Goal: Task Accomplishment & Management: Use online tool/utility

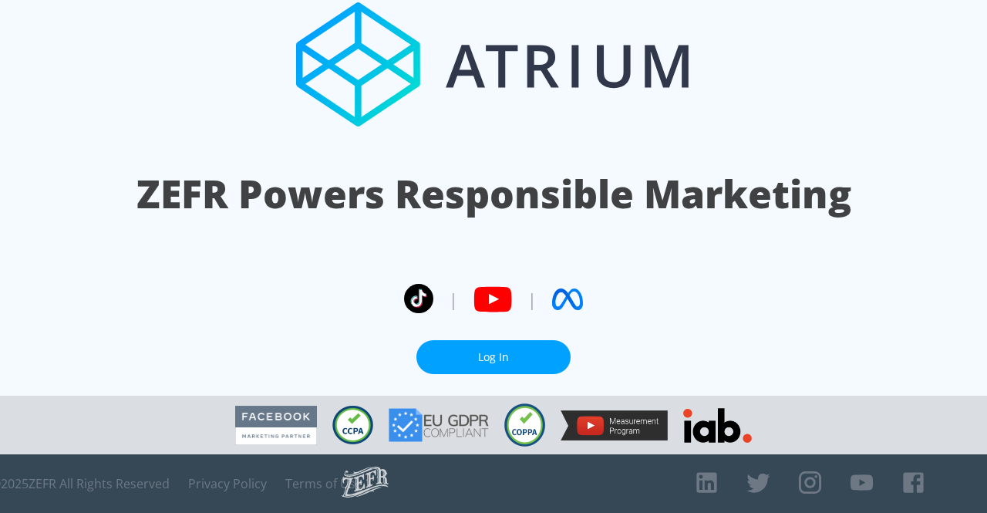
click at [538, 363] on link "Log In" at bounding box center [493, 357] width 154 height 35
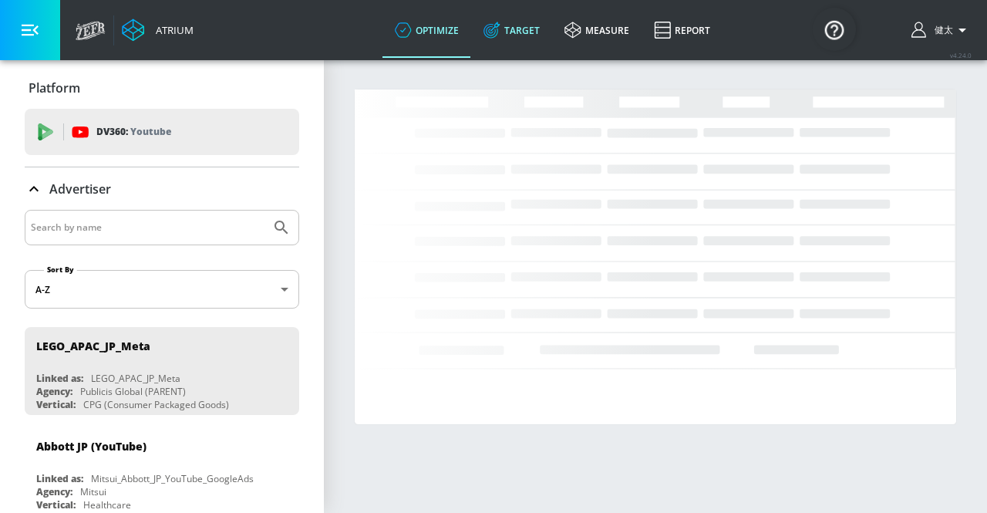
click at [512, 40] on link "Target" at bounding box center [511, 29] width 81 height 55
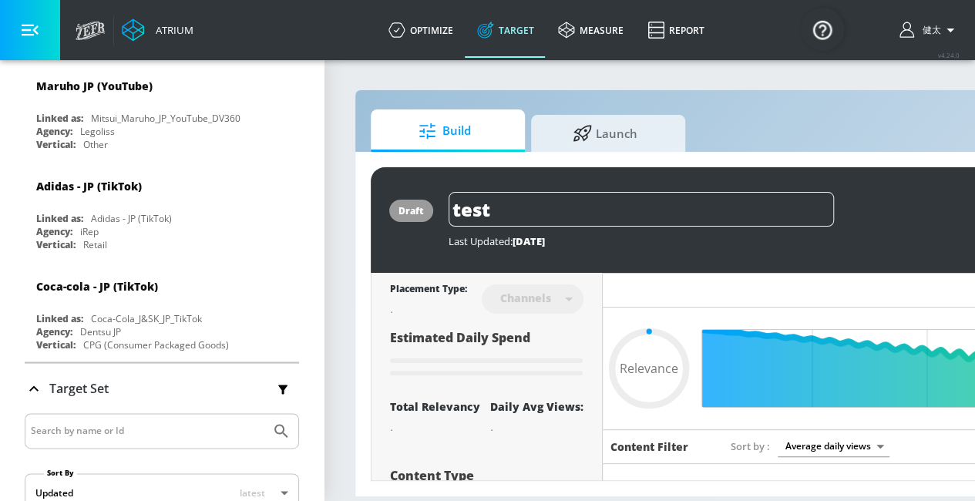
scroll to position [4084, 0]
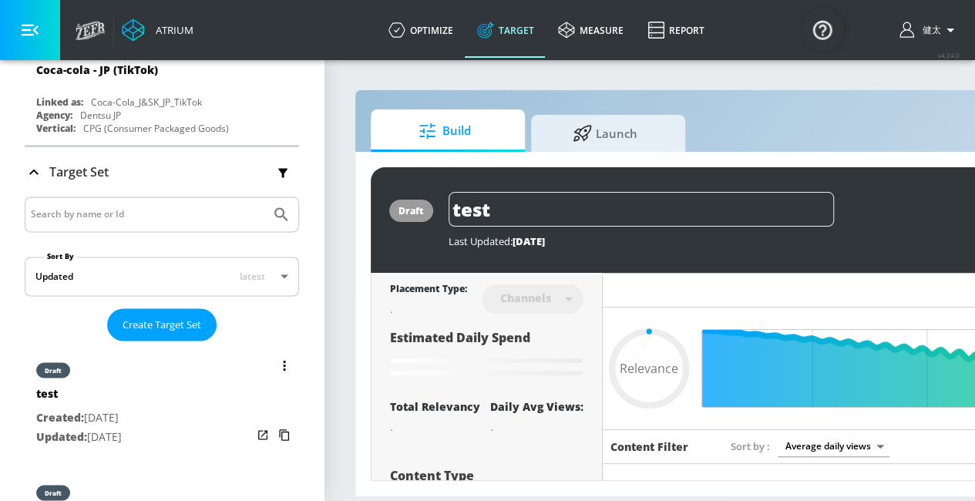
click at [184, 347] on div "draft test Created: [DATE] Updated: [DATE]" at bounding box center [162, 402] width 274 height 110
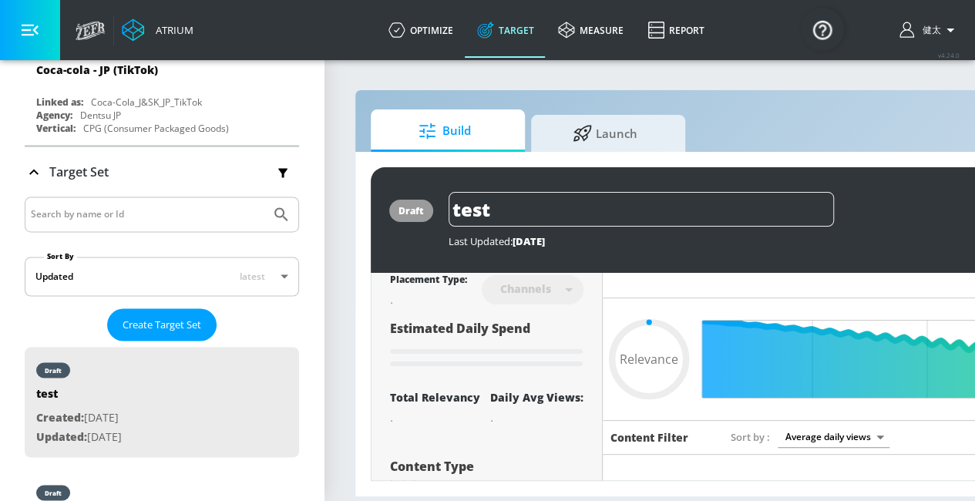
scroll to position [3, 0]
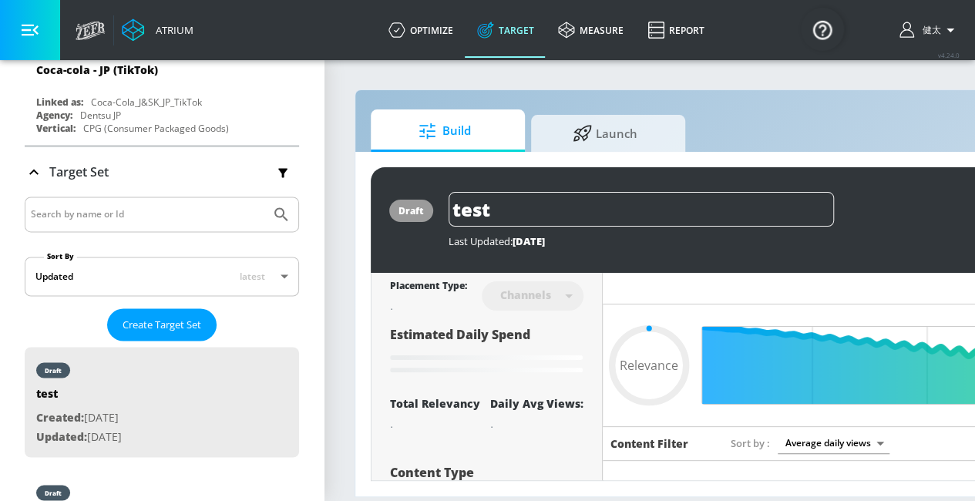
type input "0.52"
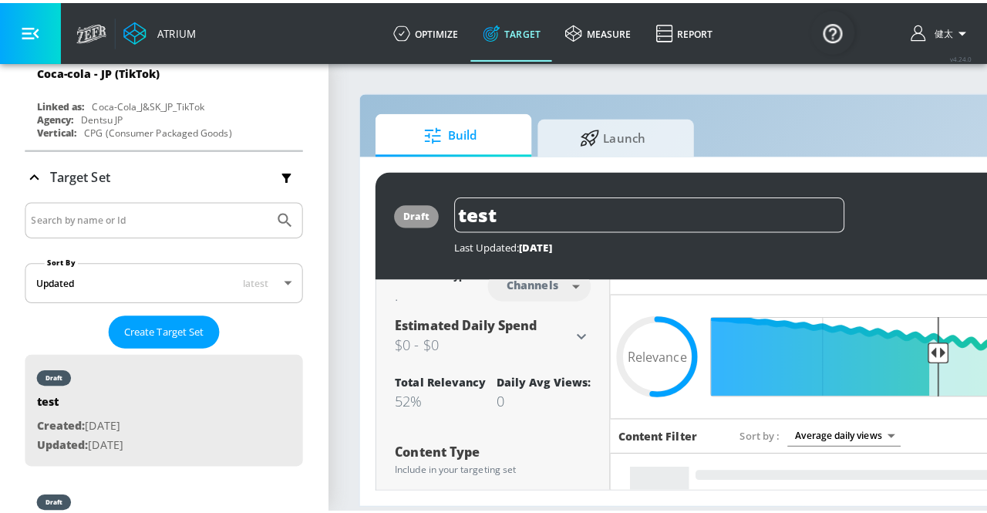
scroll to position [0, 0]
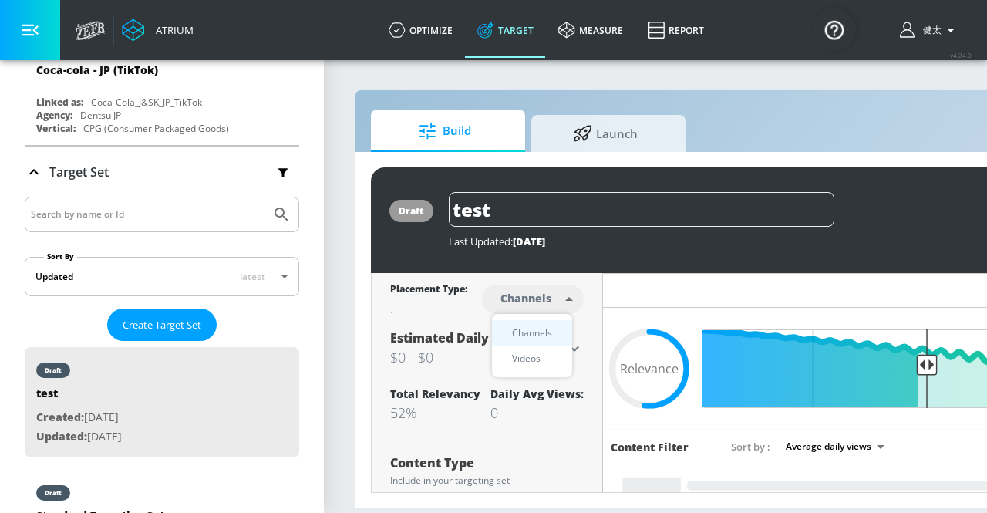
click at [561, 303] on body "Atrium optimize Target measure Report optimize Target measure Report v 4.24.0 […" at bounding box center [493, 256] width 987 height 513
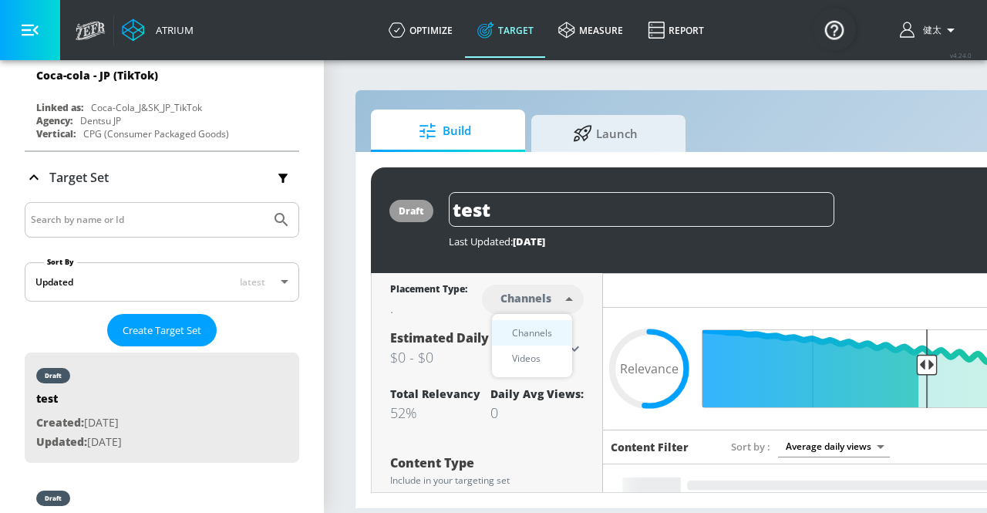
click at [526, 365] on div "Videos" at bounding box center [526, 358] width 44 height 16
type input "videos"
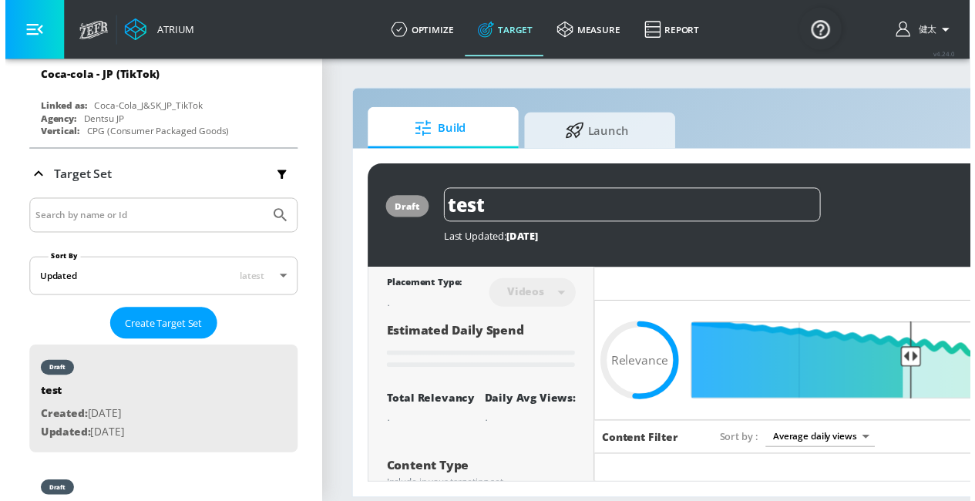
scroll to position [4084, 0]
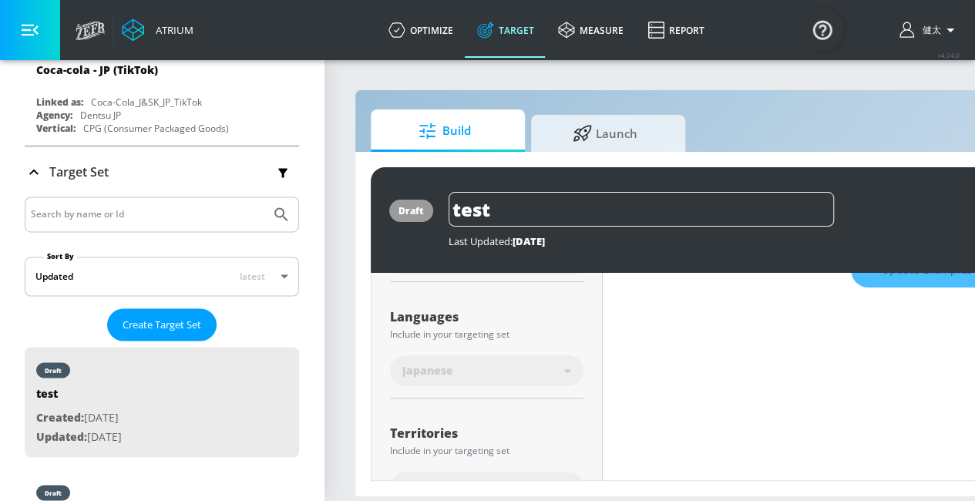
type input "all"
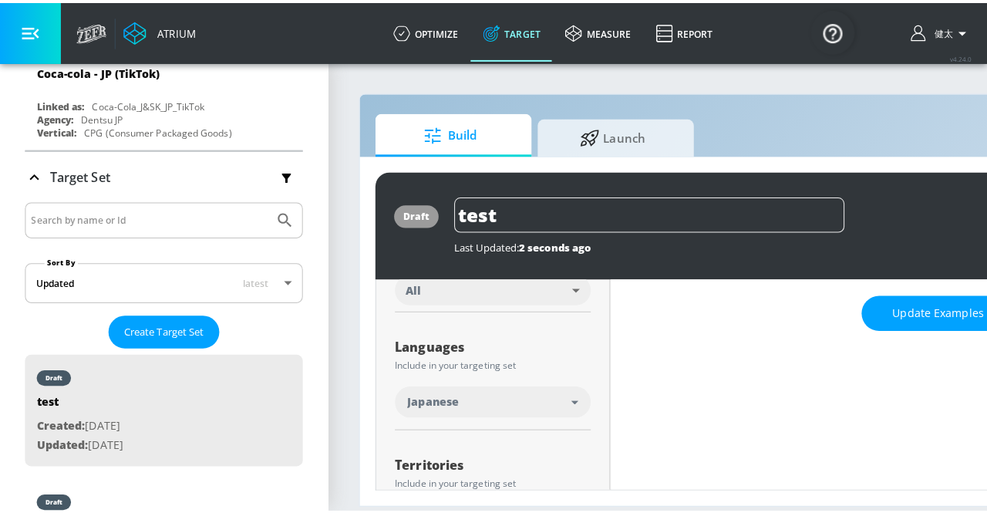
scroll to position [230, 0]
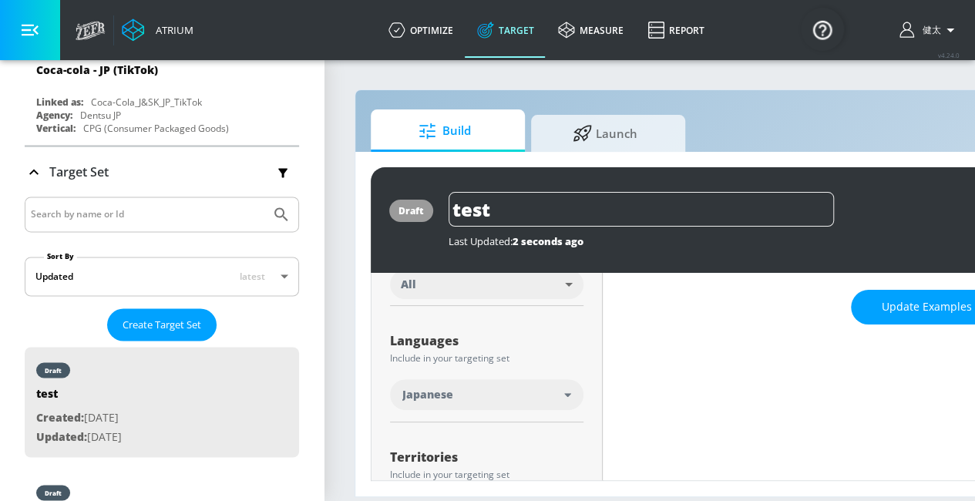
click at [35, 33] on icon "button" at bounding box center [30, 30] width 17 height 17
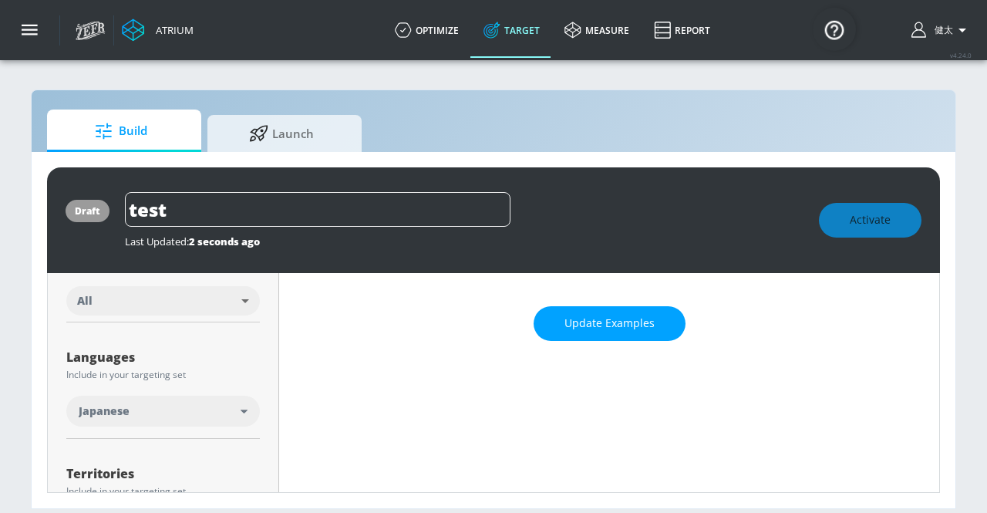
scroll to position [223, 0]
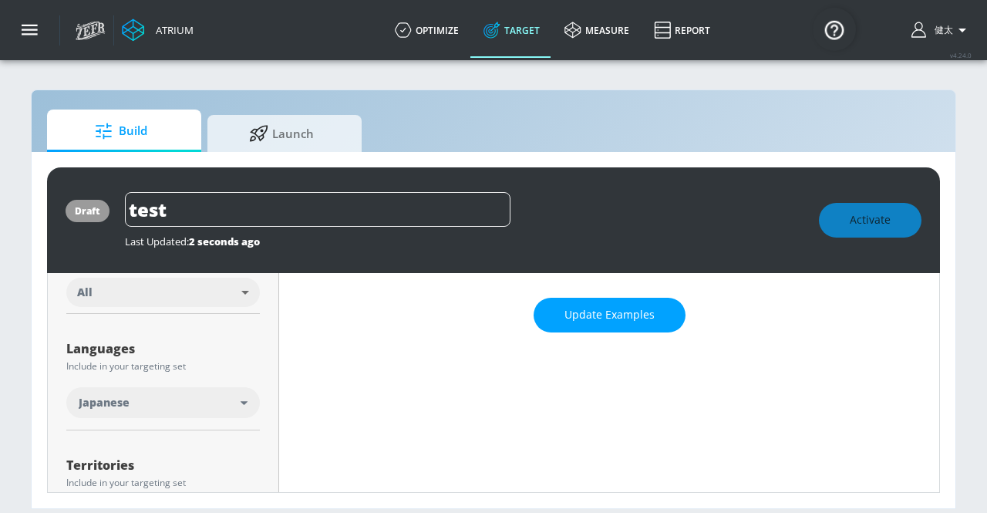
click at [234, 401] on div "Japanese" at bounding box center [160, 402] width 162 height 15
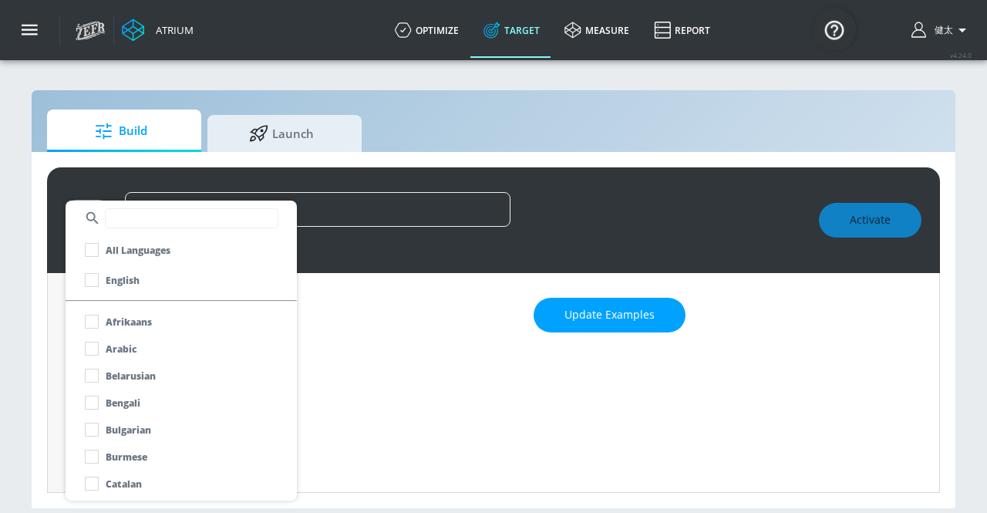
click at [449, 437] on div at bounding box center [493, 256] width 987 height 513
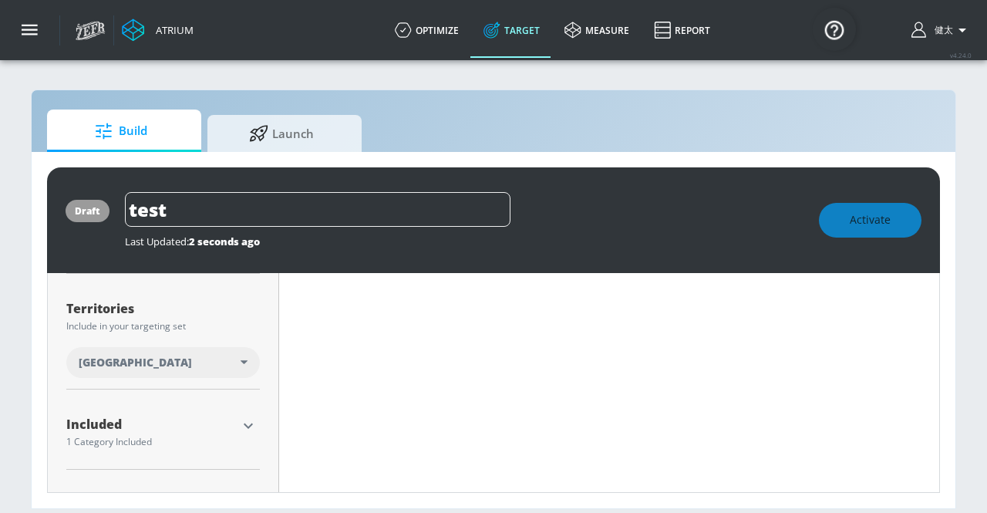
scroll to position [447, 0]
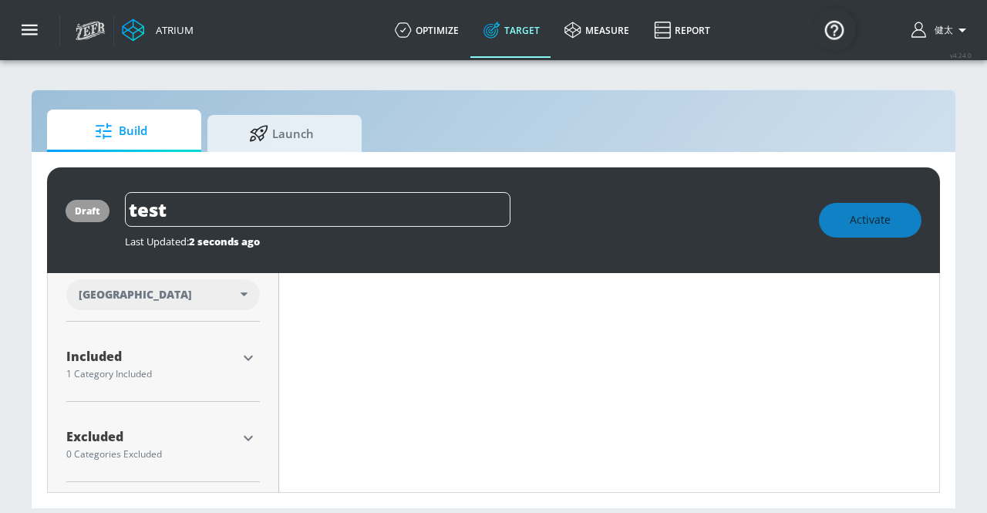
click at [254, 353] on icon "button" at bounding box center [248, 357] width 18 height 18
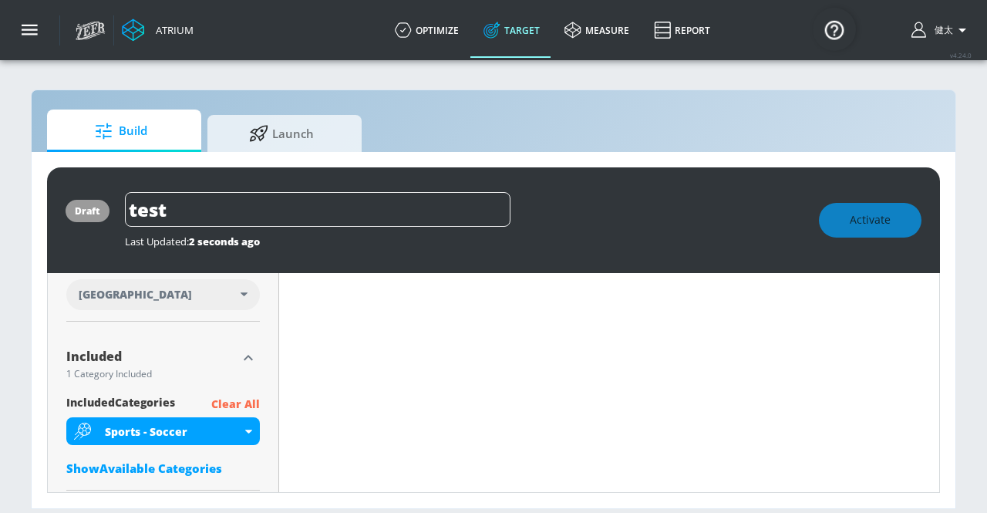
click at [239, 403] on p "Clear All" at bounding box center [235, 404] width 49 height 19
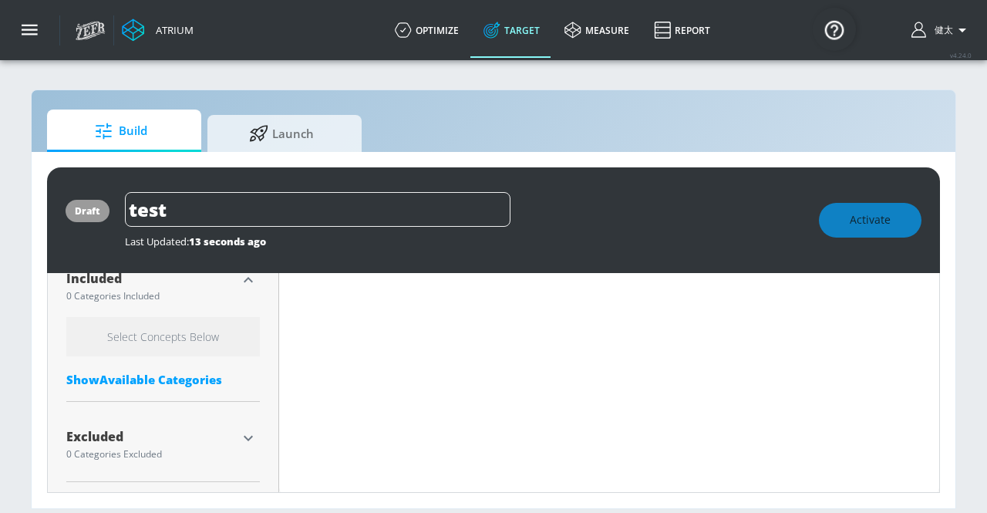
click at [213, 375] on div "Show Available Categories" at bounding box center [162, 379] width 193 height 15
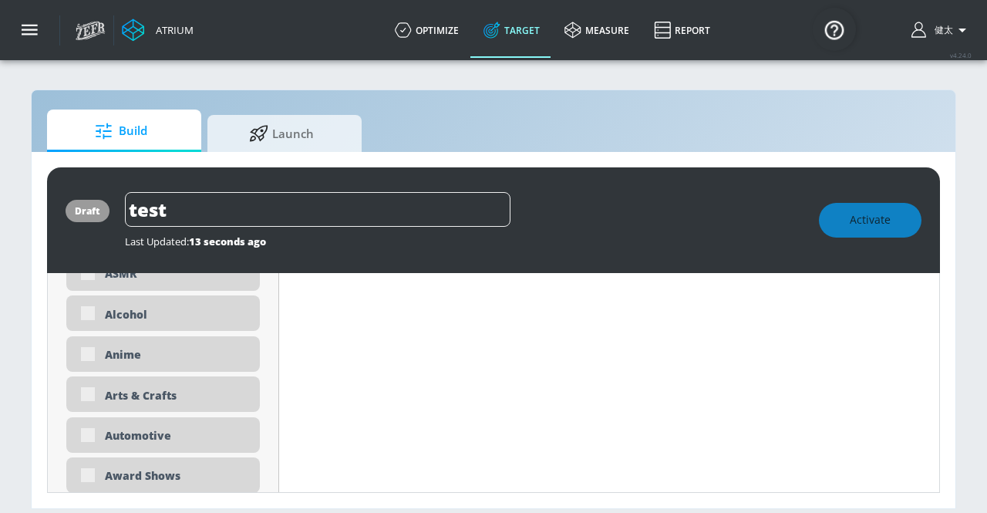
scroll to position [692, 0]
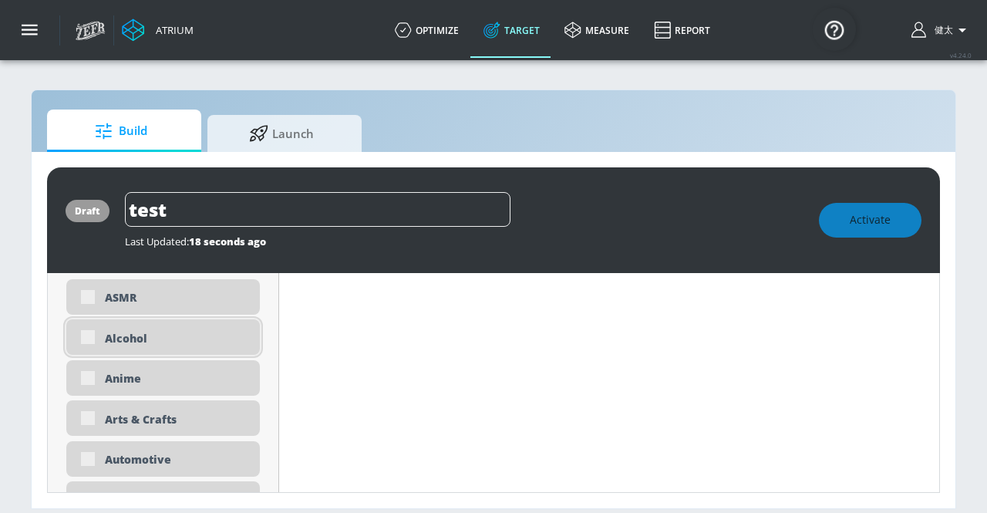
click at [89, 336] on div "Alcohol" at bounding box center [162, 336] width 193 height 35
click at [91, 338] on div "Alcohol" at bounding box center [162, 336] width 193 height 35
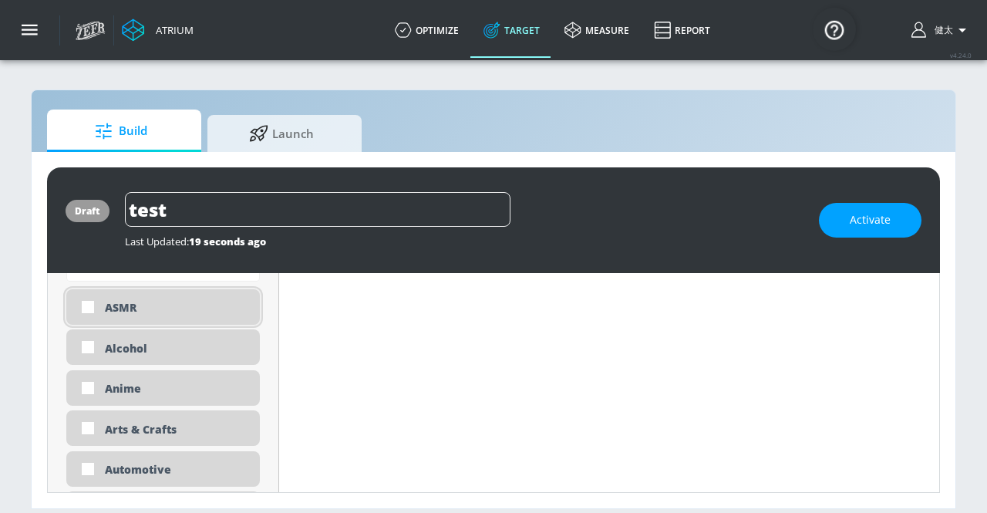
scroll to position [603, 0]
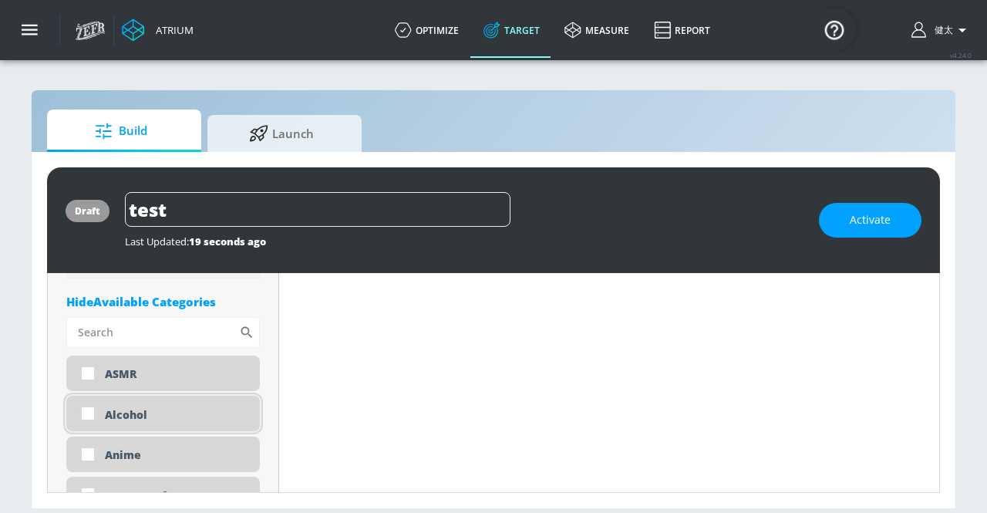
click at [89, 416] on input "checkbox" at bounding box center [88, 413] width 28 height 28
checkbox input "true"
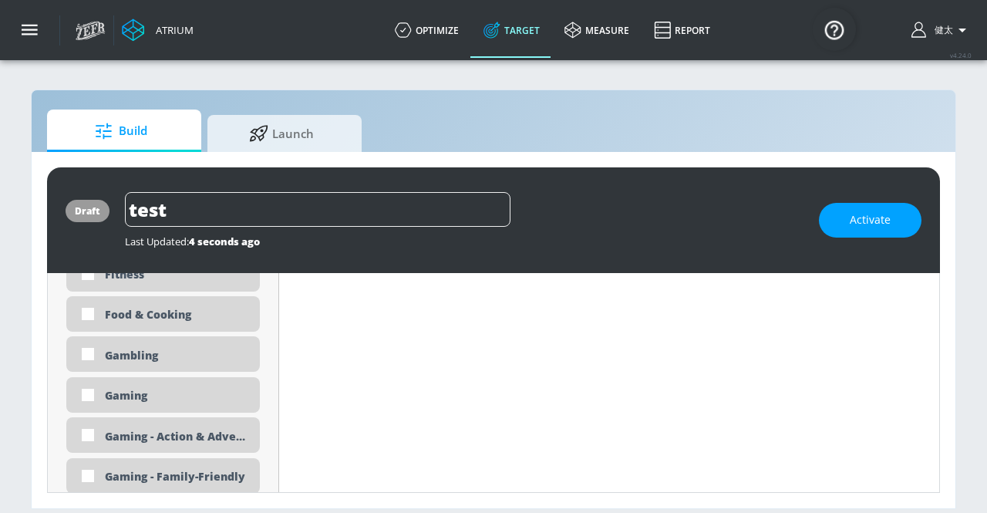
scroll to position [1990, 0]
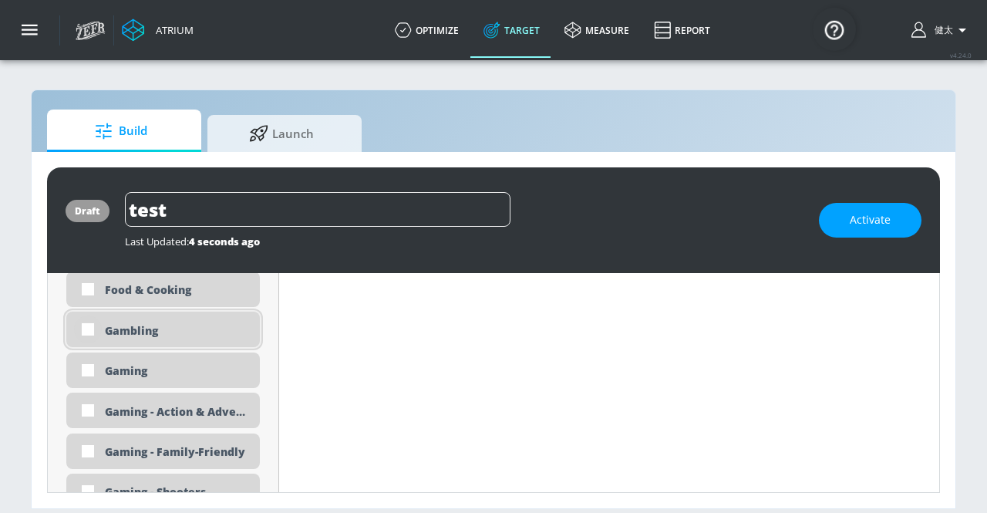
click at [86, 331] on input "checkbox" at bounding box center [88, 329] width 28 height 28
checkbox input "true"
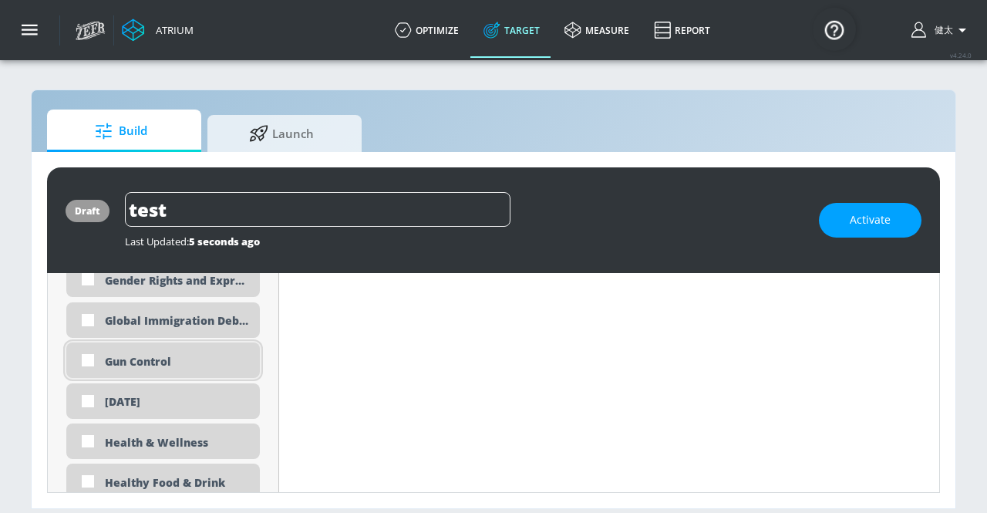
scroll to position [2376, 0]
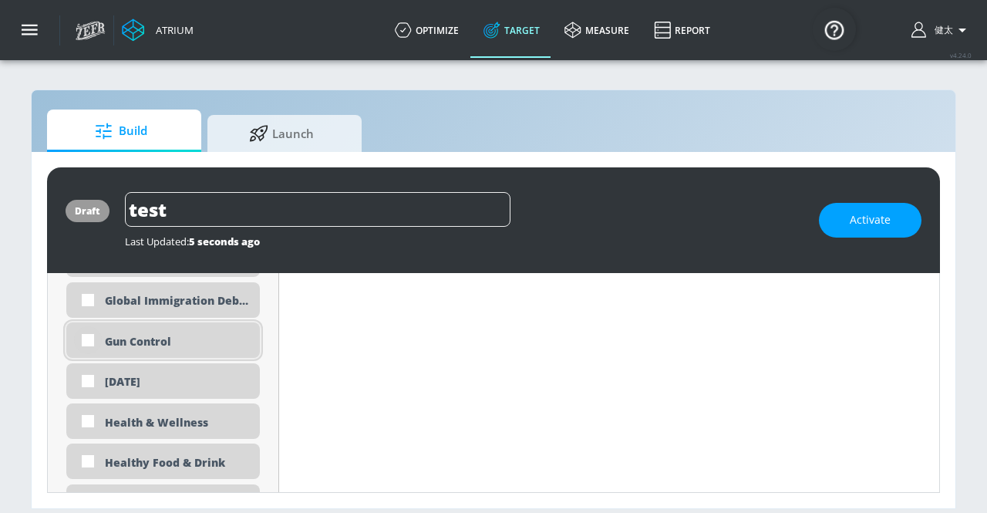
click at [83, 344] on input "checkbox" at bounding box center [88, 340] width 28 height 28
checkbox input "true"
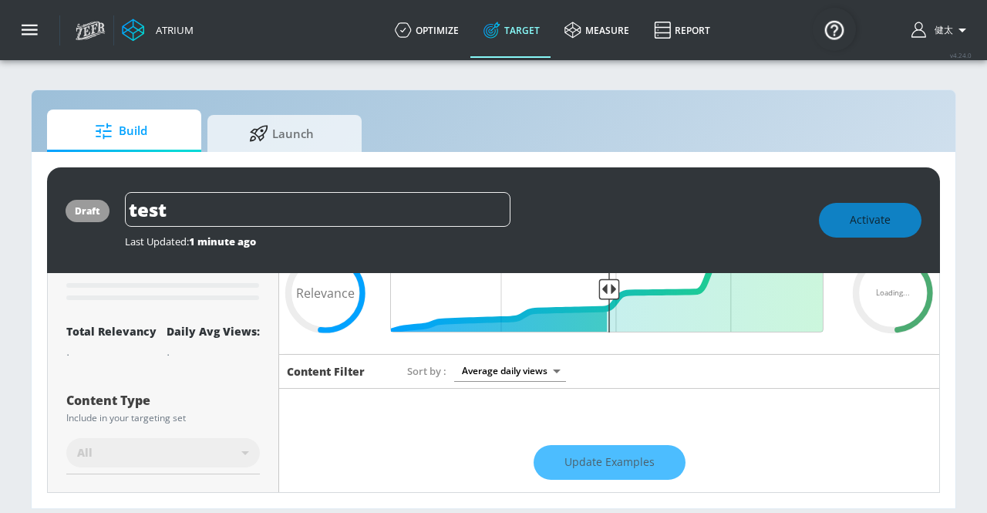
scroll to position [0, 0]
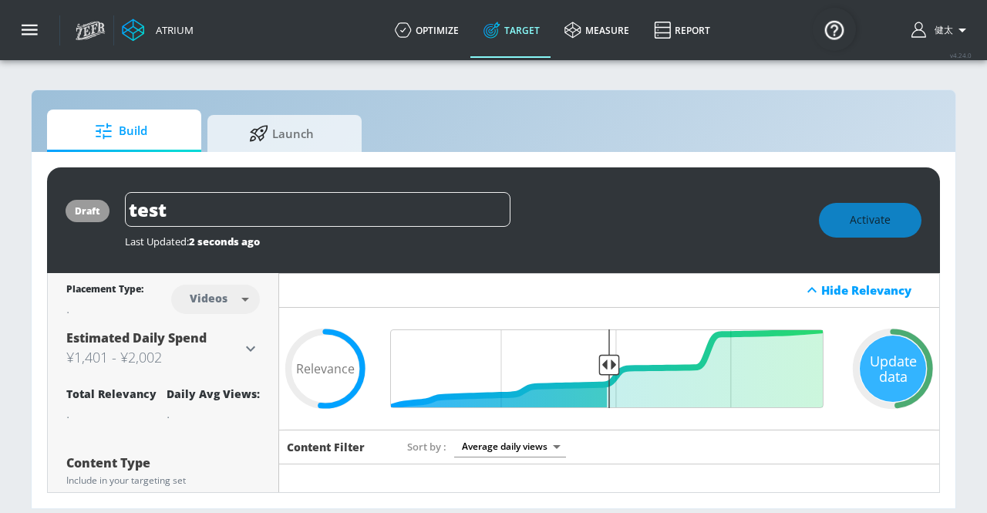
click at [244, 348] on icon at bounding box center [250, 348] width 18 height 18
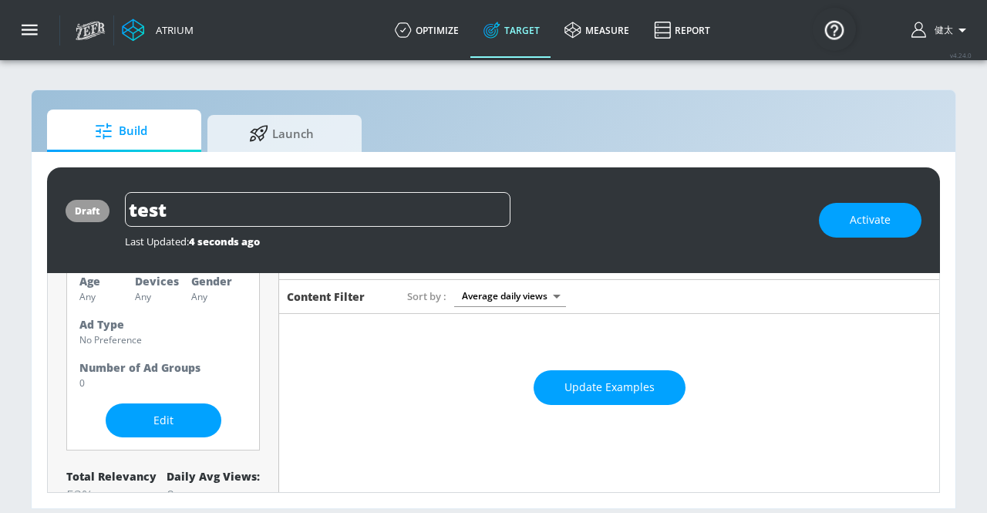
scroll to position [231, 0]
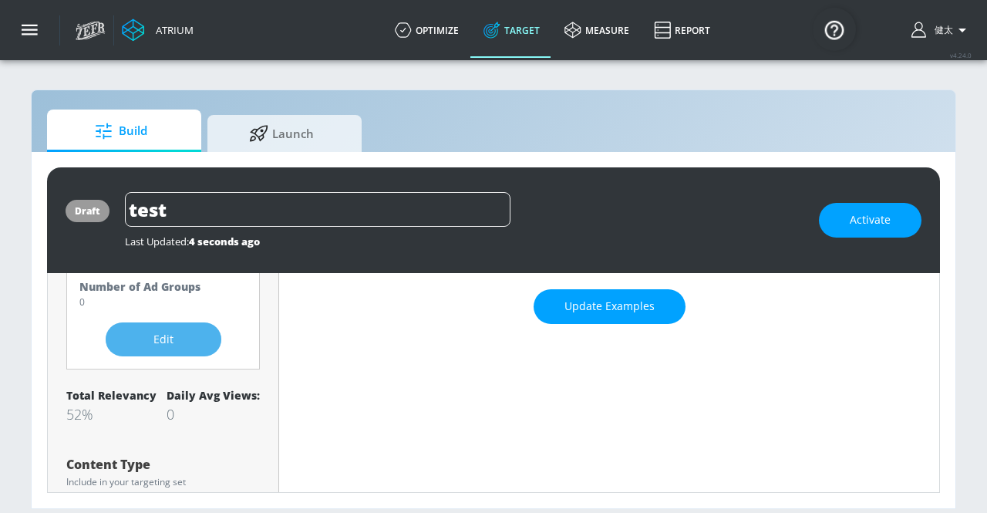
click at [165, 352] on button "Edit" at bounding box center [164, 339] width 116 height 35
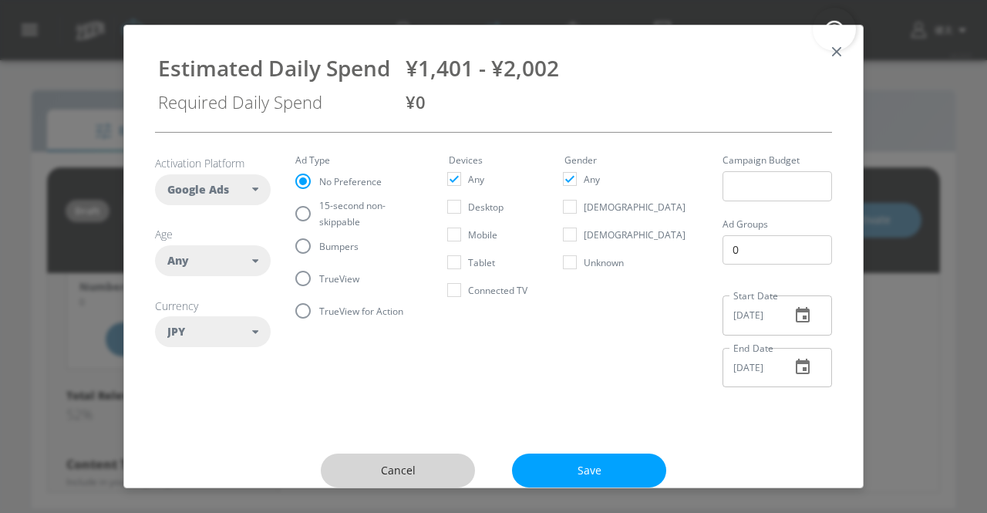
click at [388, 465] on span "Cancel" at bounding box center [397, 470] width 92 height 19
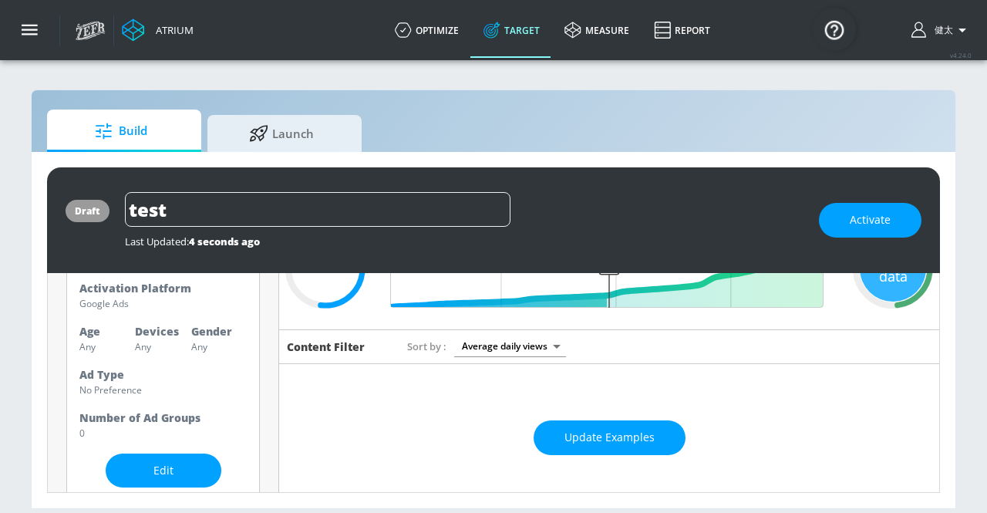
scroll to position [77, 0]
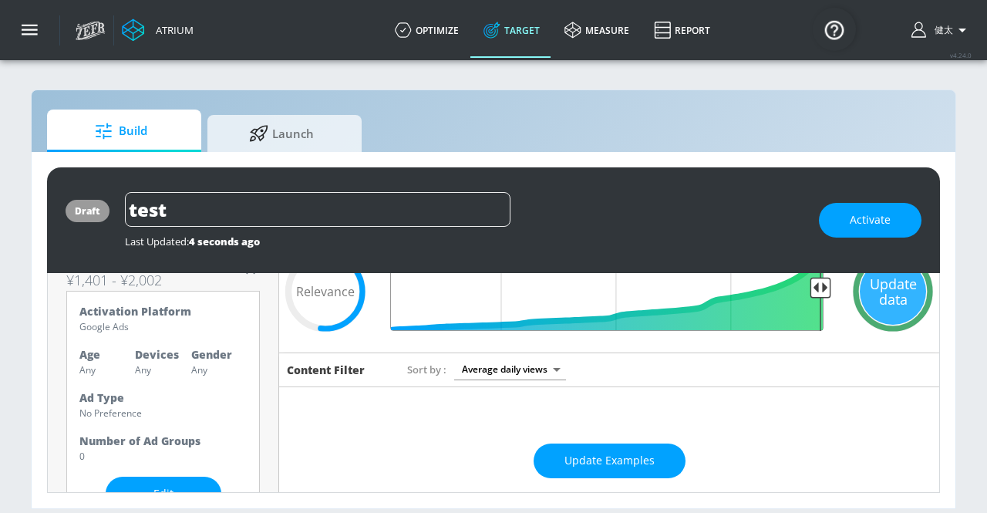
drag, startPoint x: 599, startPoint y: 288, endPoint x: 857, endPoint y: 290, distance: 258.2
type input "0.05"
click at [831, 290] on input "Final Threshold" at bounding box center [609, 291] width 444 height 79
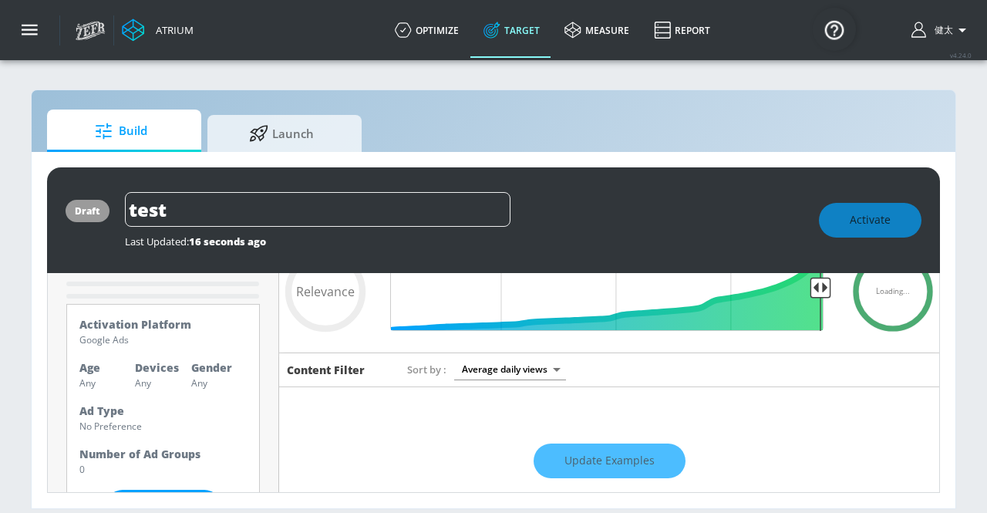
click at [658, 449] on div "Update Examples" at bounding box center [609, 461] width 660 height 54
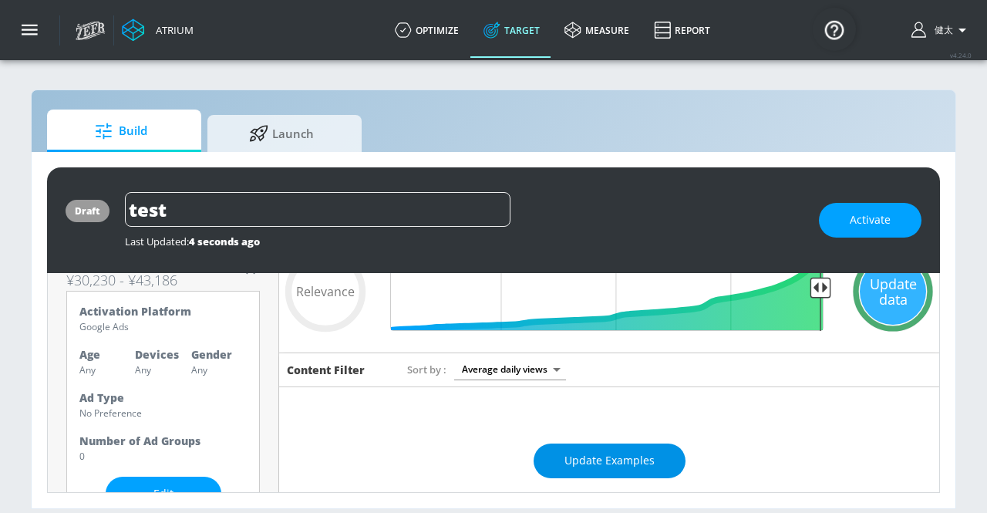
click at [612, 451] on span "Update Examples" at bounding box center [609, 460] width 90 height 19
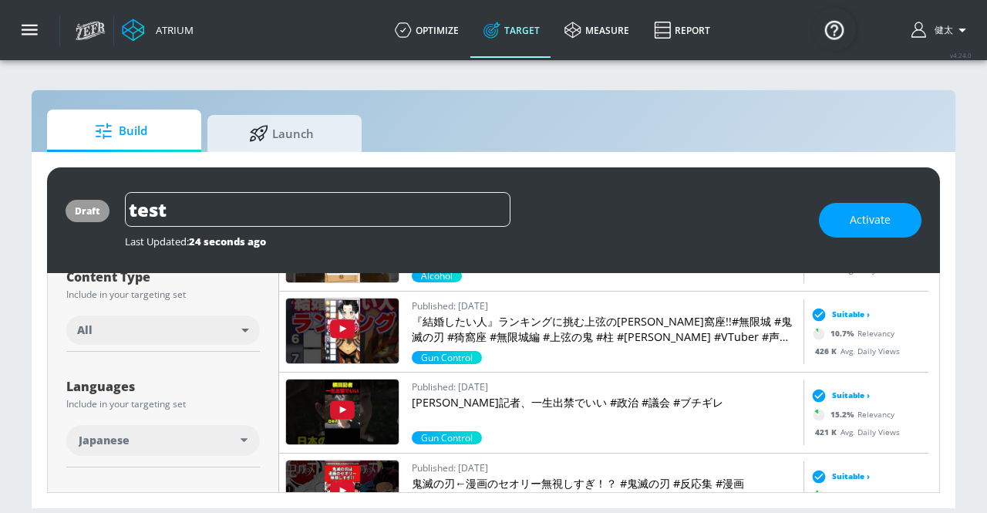
scroll to position [308, 0]
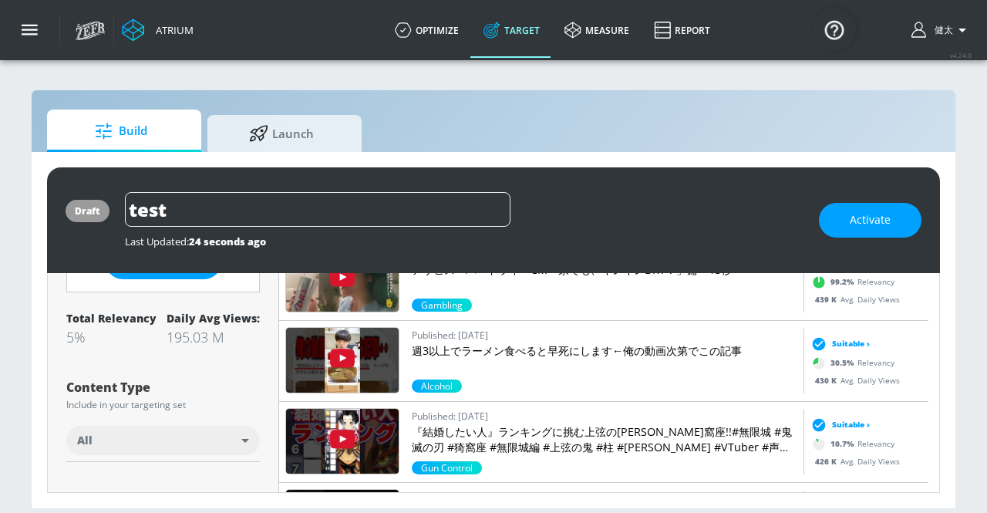
click at [258, 438] on body "Atrium optimize Target measure Report optimize Target measure Report v 4.24.0 […" at bounding box center [493, 256] width 987 height 513
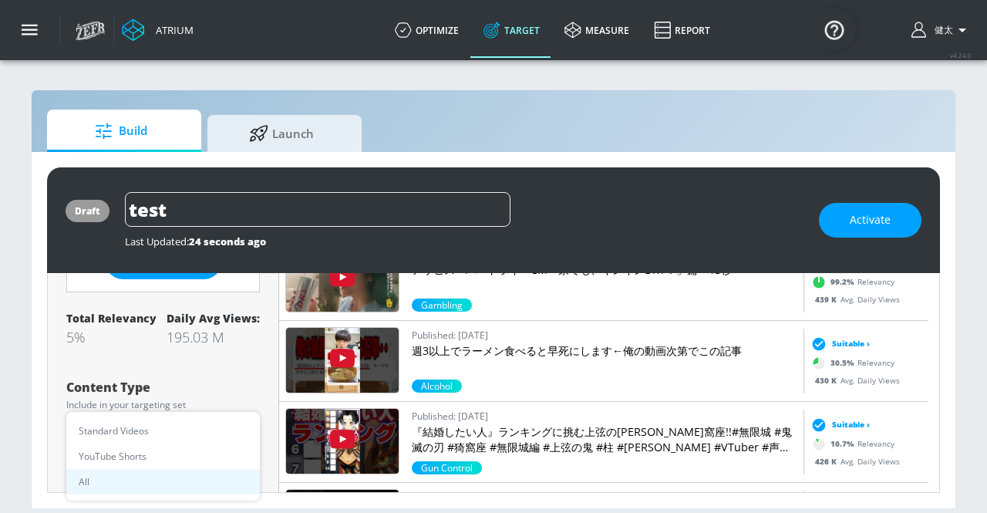
click at [175, 432] on li "Standard Videos" at bounding box center [162, 430] width 193 height 25
type input "standard"
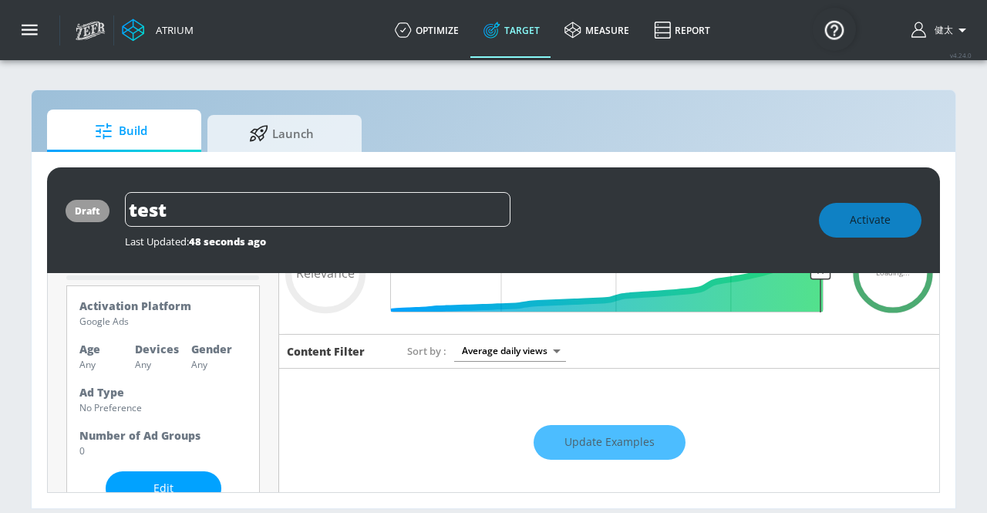
scroll to position [94, 0]
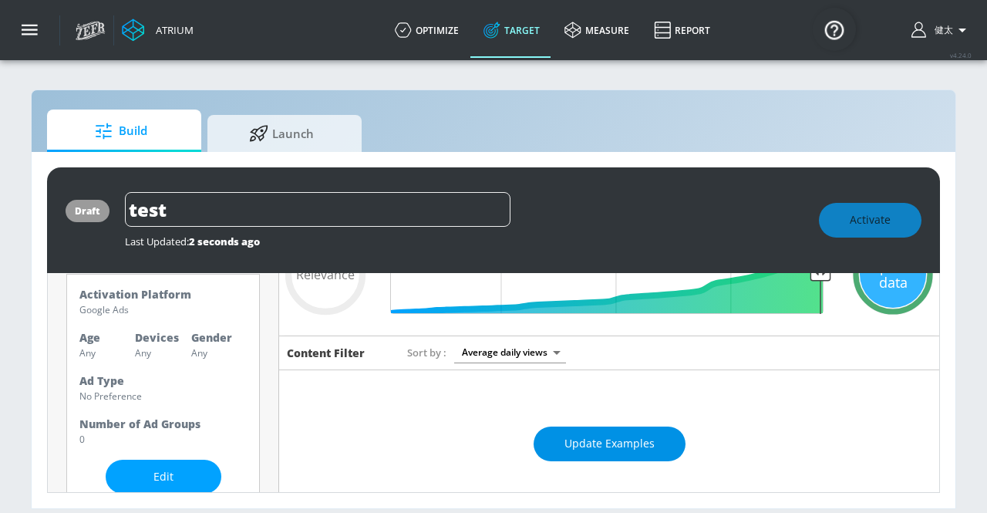
click at [594, 442] on span "Update Examples" at bounding box center [609, 443] width 90 height 19
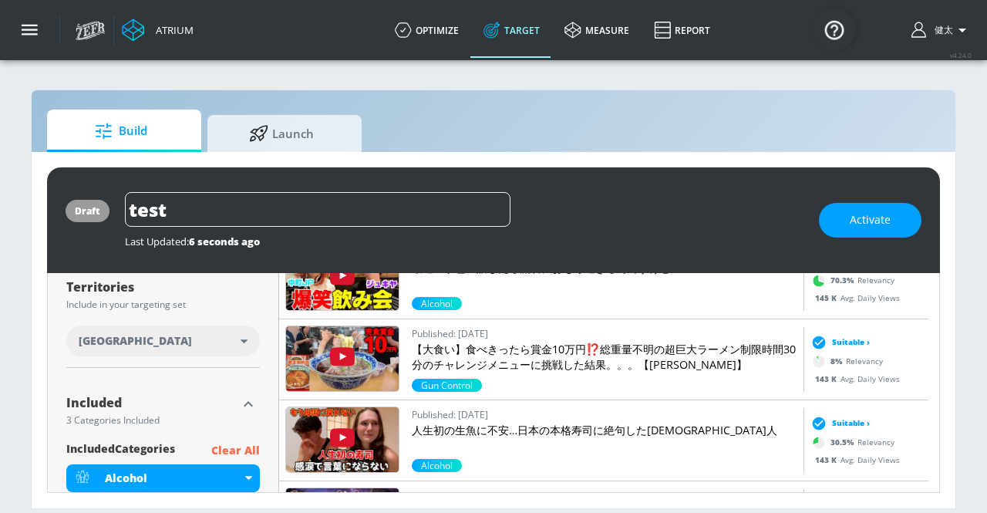
scroll to position [788, 0]
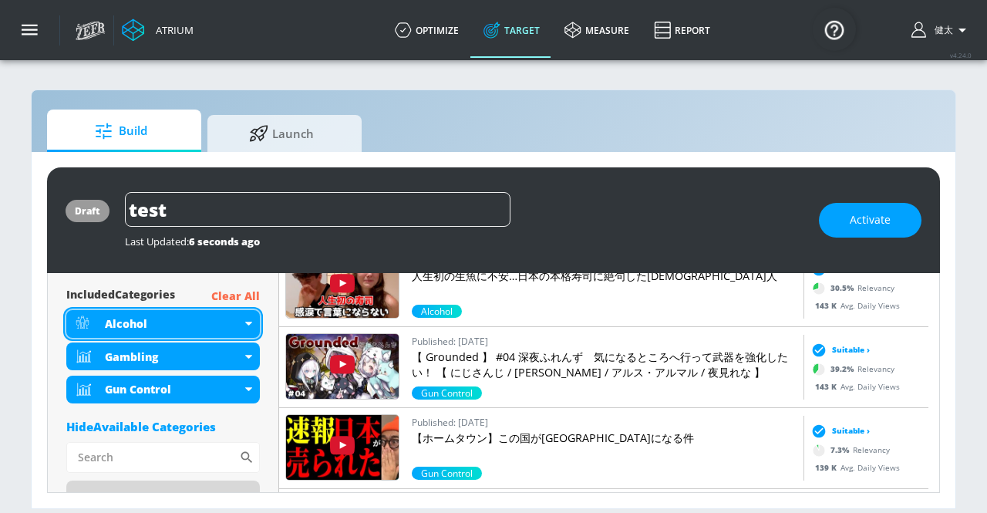
click at [247, 316] on div "Alcohol" at bounding box center [162, 324] width 193 height 28
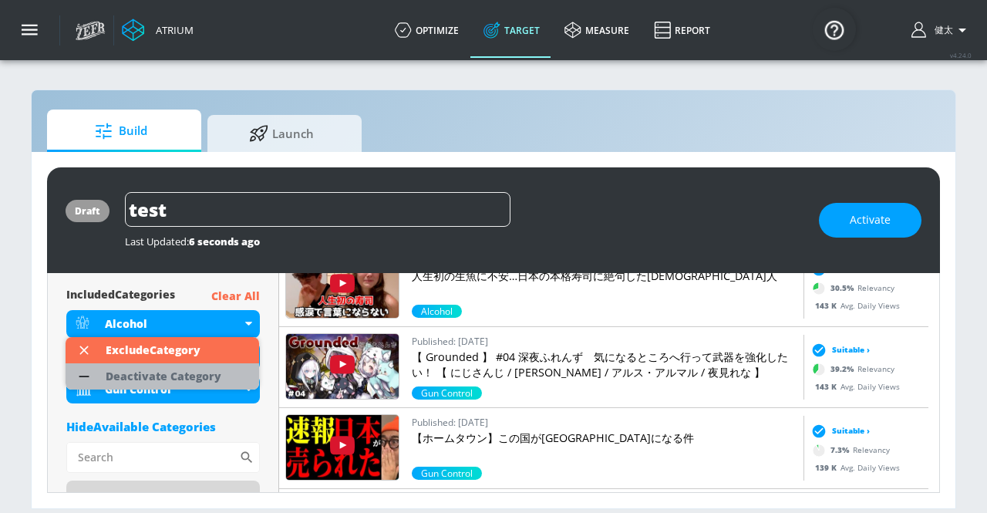
click at [146, 374] on div "Deactivate Category" at bounding box center [164, 376] width 116 height 11
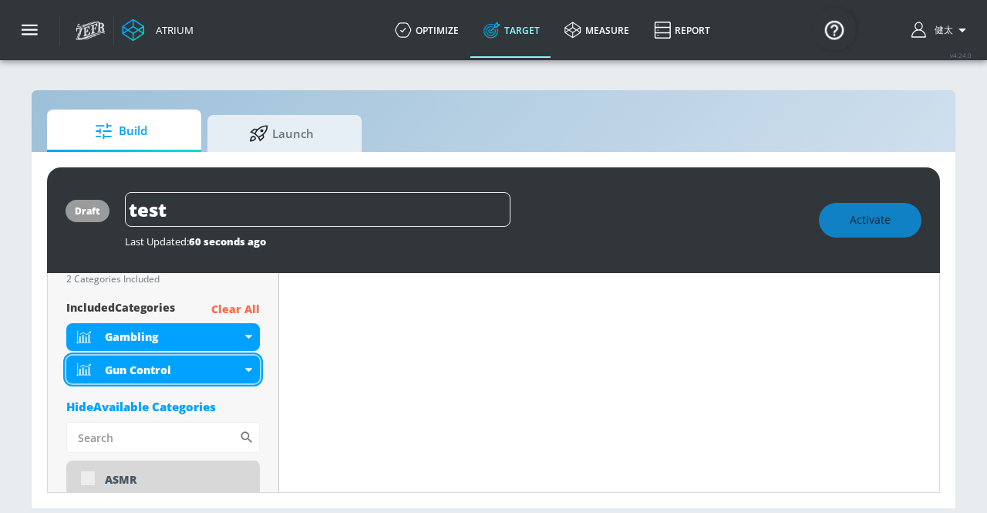
scroll to position [800, 0]
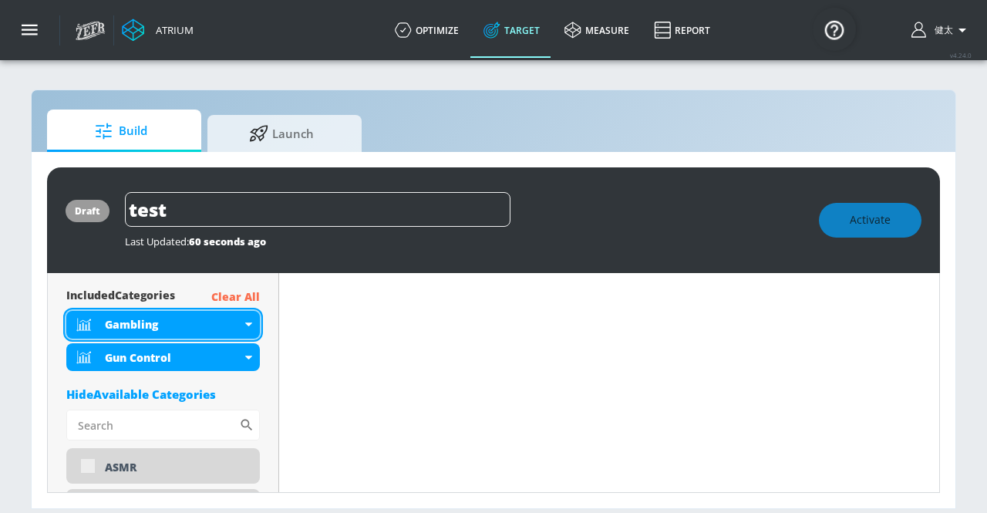
click at [240, 322] on div "Gambling" at bounding box center [173, 324] width 136 height 15
click at [247, 323] on icon at bounding box center [248, 324] width 7 height 4
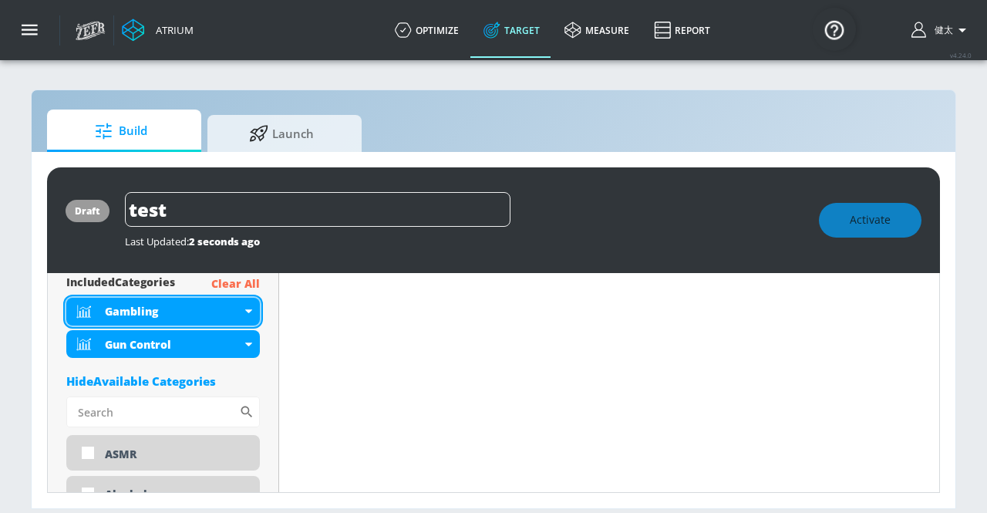
scroll to position [788, 0]
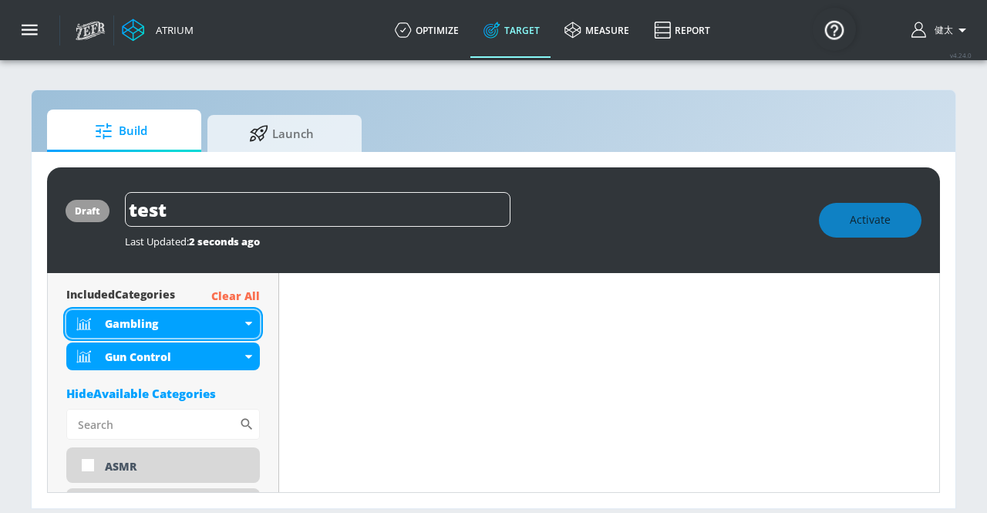
click at [250, 321] on icon at bounding box center [248, 323] width 7 height 4
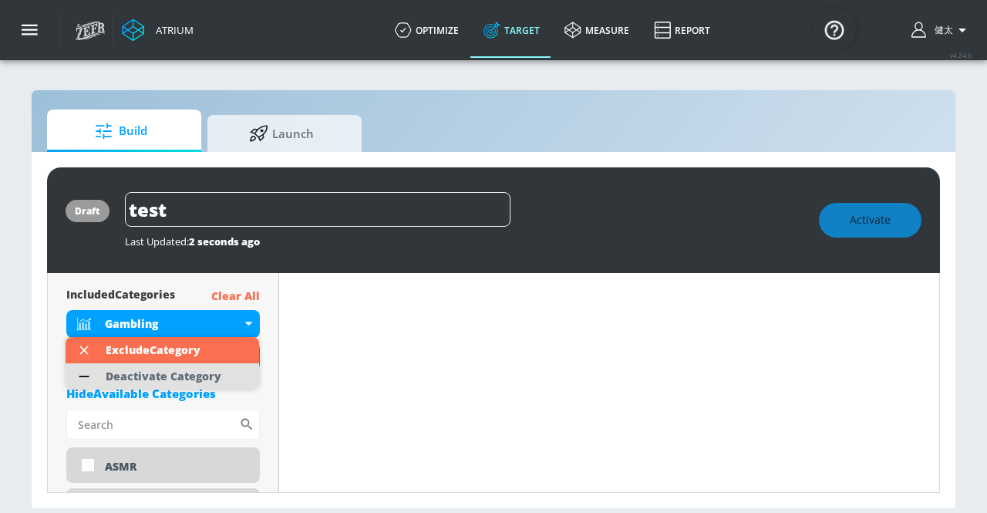
click at [198, 371] on div "Deactivate Category" at bounding box center [164, 376] width 116 height 11
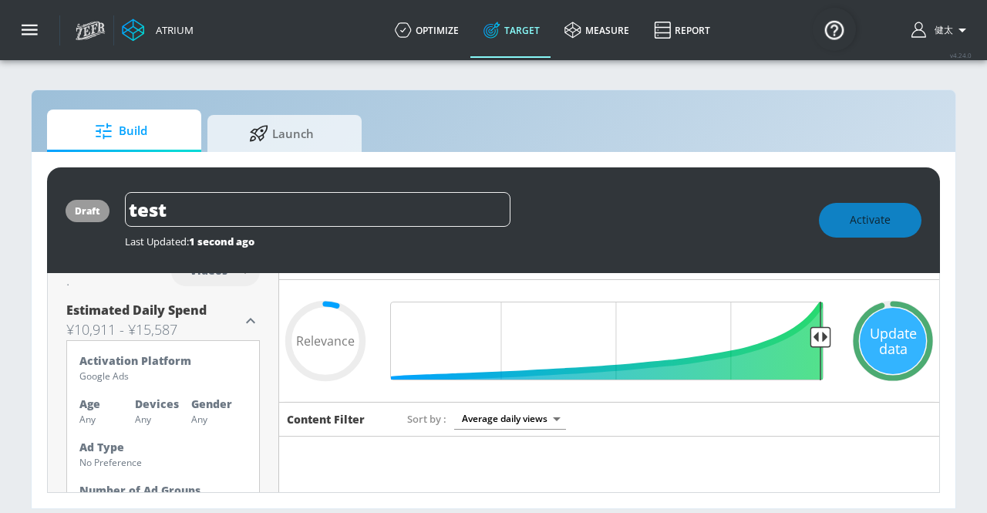
scroll to position [77, 0]
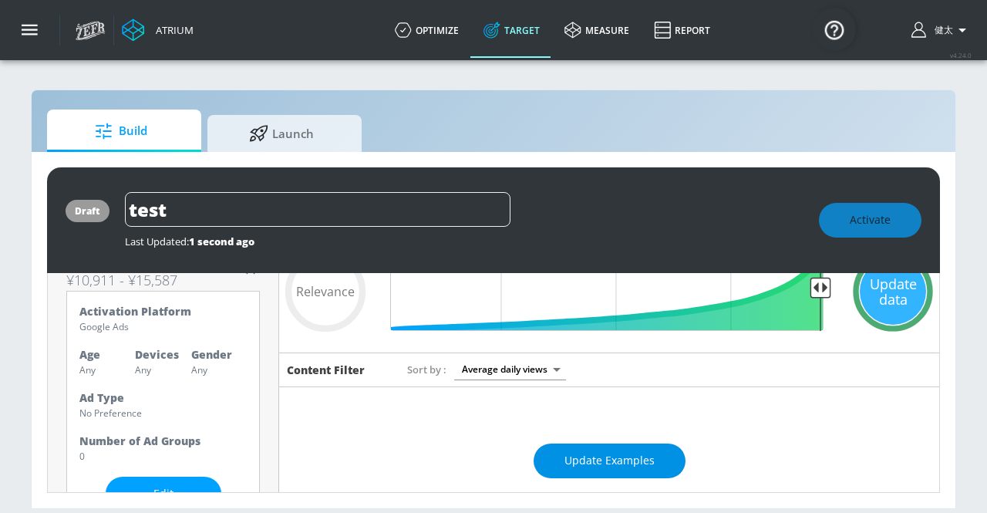
click at [564, 454] on span "Update Examples" at bounding box center [609, 460] width 90 height 19
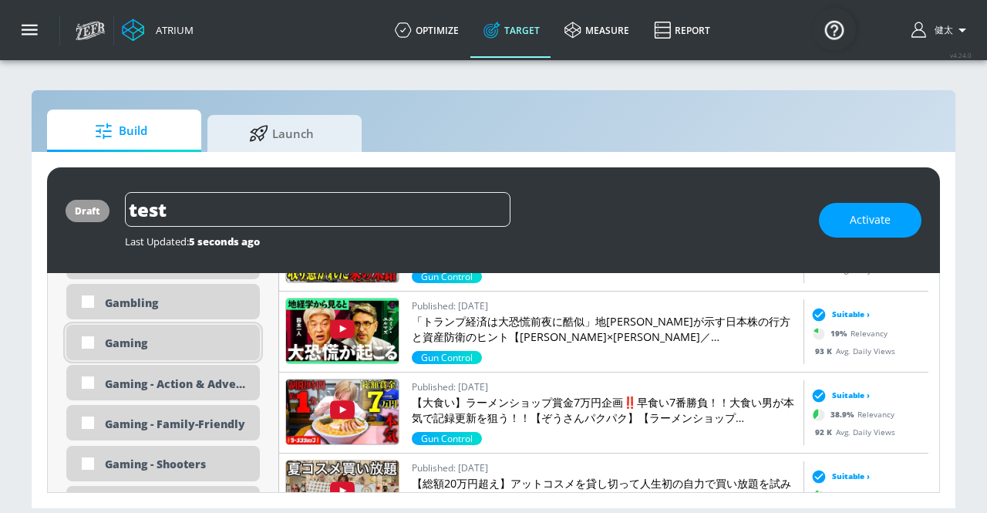
scroll to position [2235, 0]
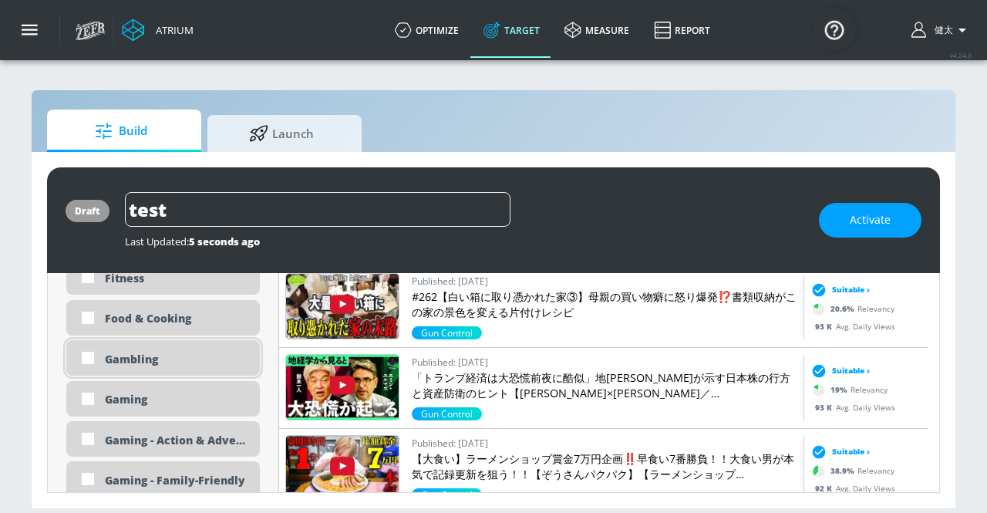
click at [175, 352] on div "Gambling" at bounding box center [176, 358] width 143 height 15
checkbox input "true"
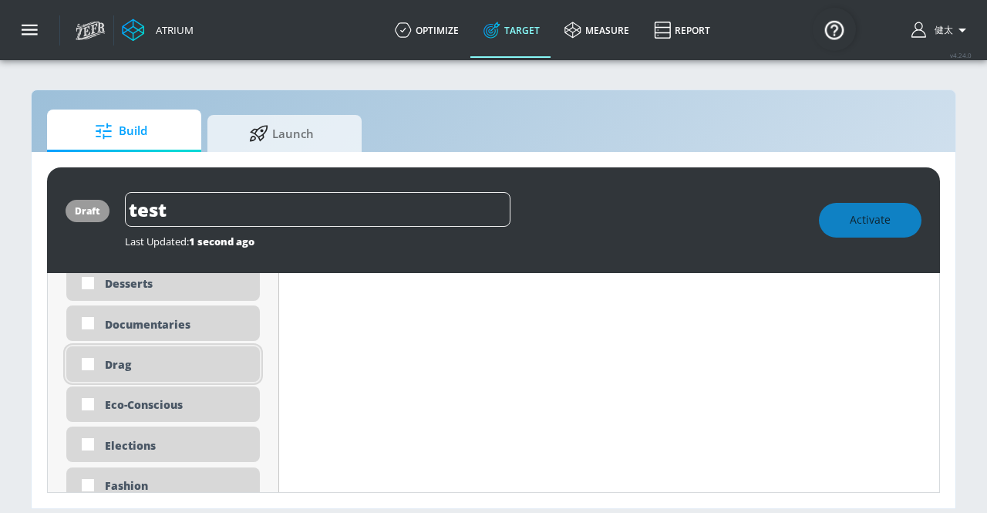
scroll to position [1927, 0]
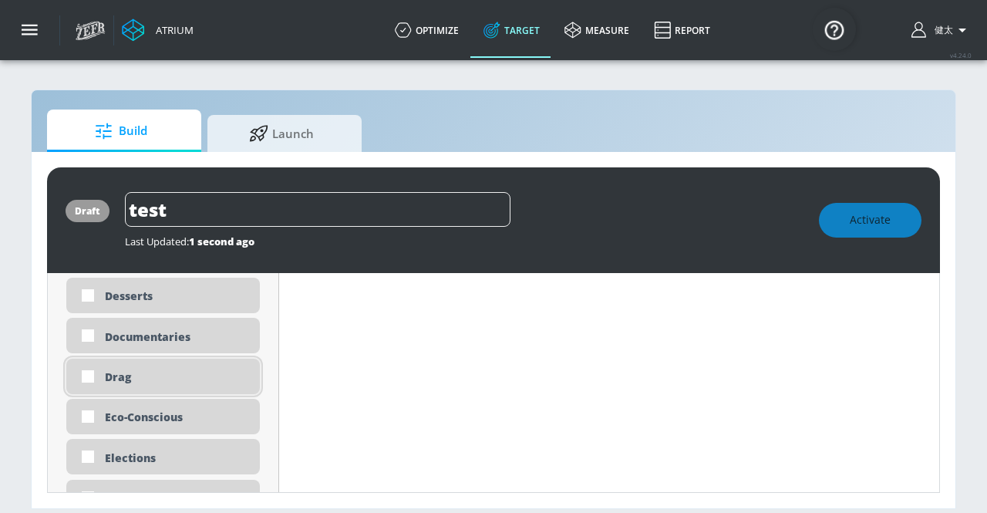
click at [174, 382] on div "Drag" at bounding box center [162, 375] width 193 height 35
checkbox input "true"
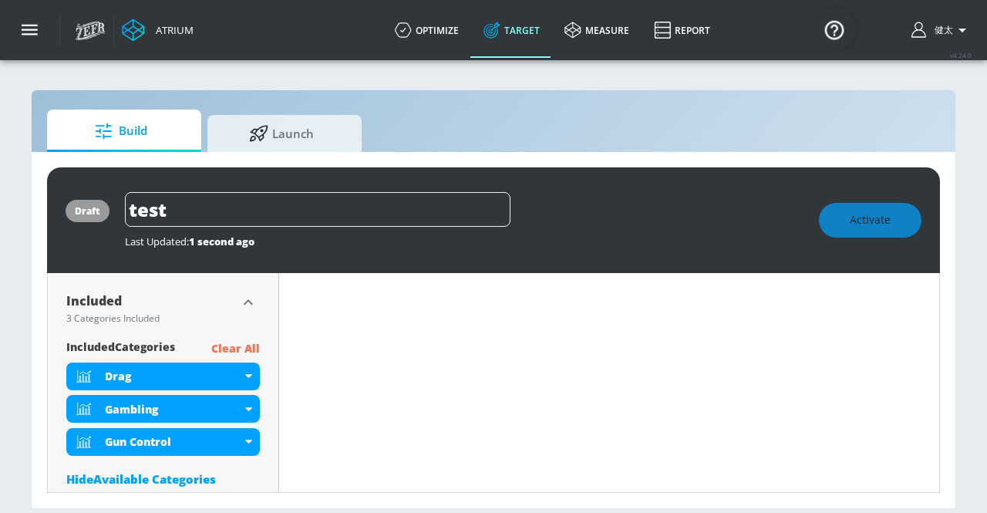
scroll to position [771, 0]
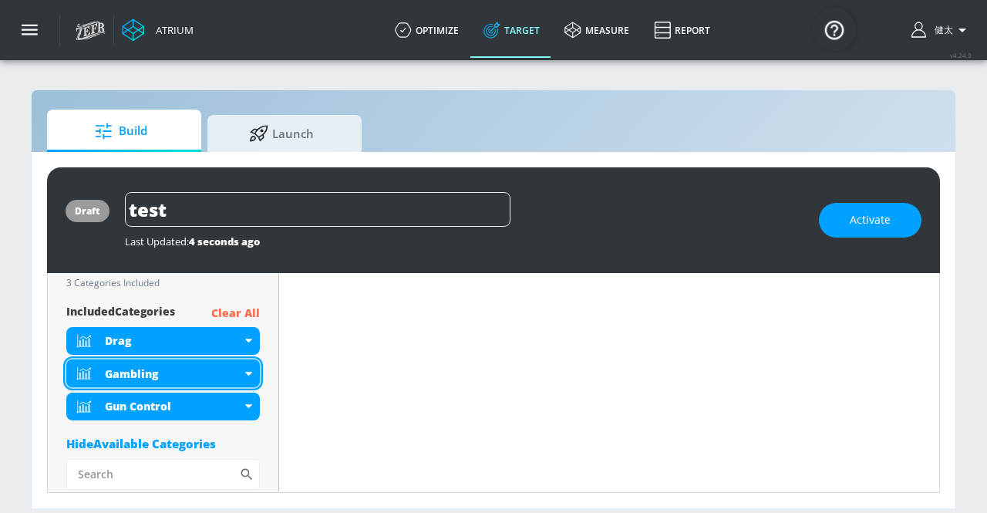
click at [247, 365] on div "Gambling" at bounding box center [162, 373] width 193 height 28
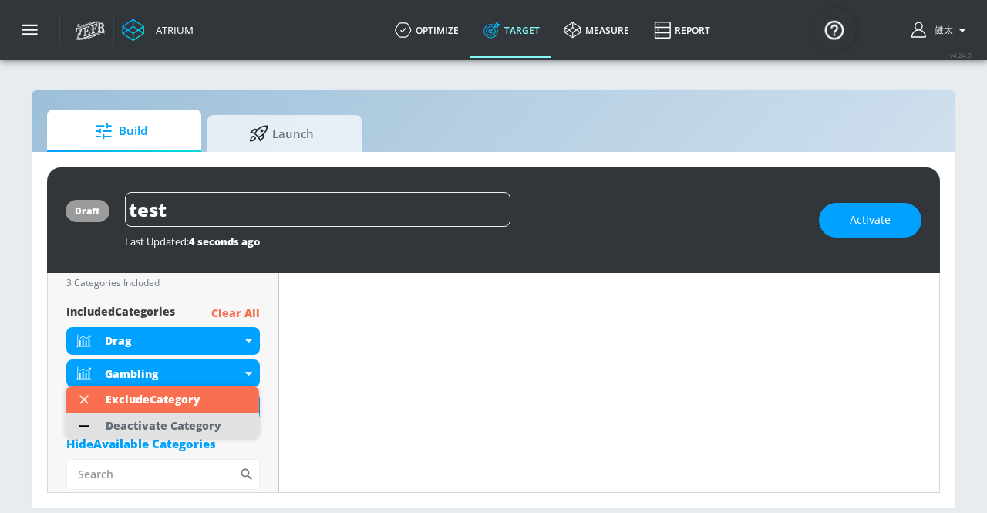
click at [177, 425] on div "Deactivate Category" at bounding box center [164, 425] width 116 height 11
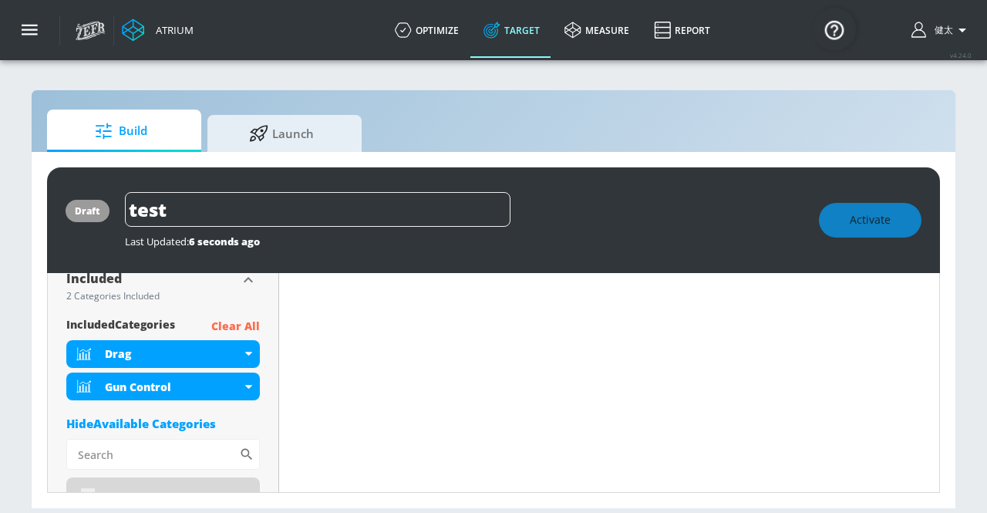
scroll to position [783, 0]
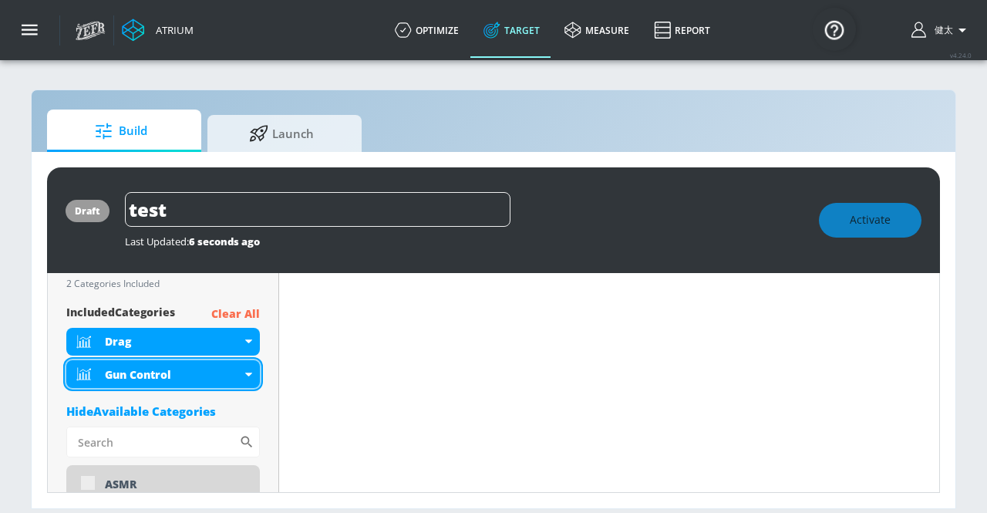
click at [241, 372] on div "Gun Control" at bounding box center [162, 374] width 193 height 28
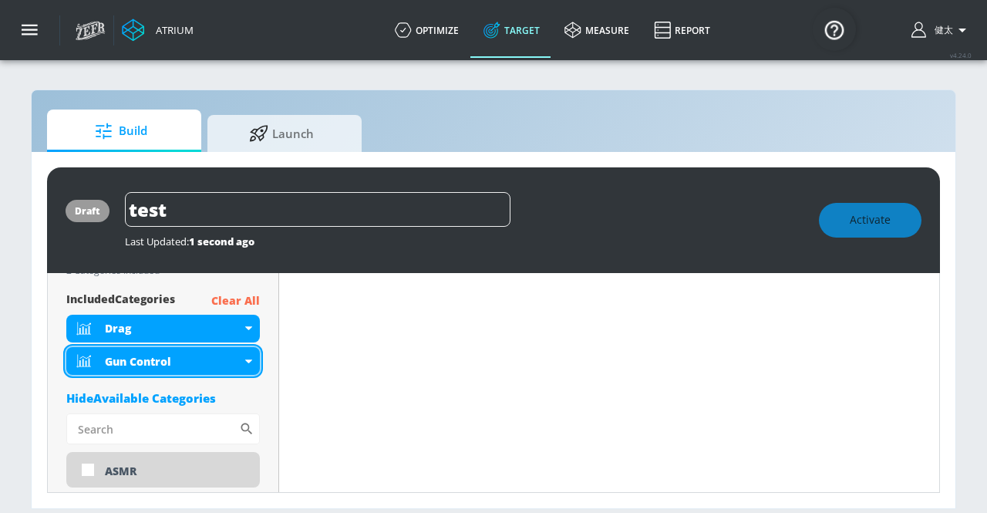
scroll to position [771, 0]
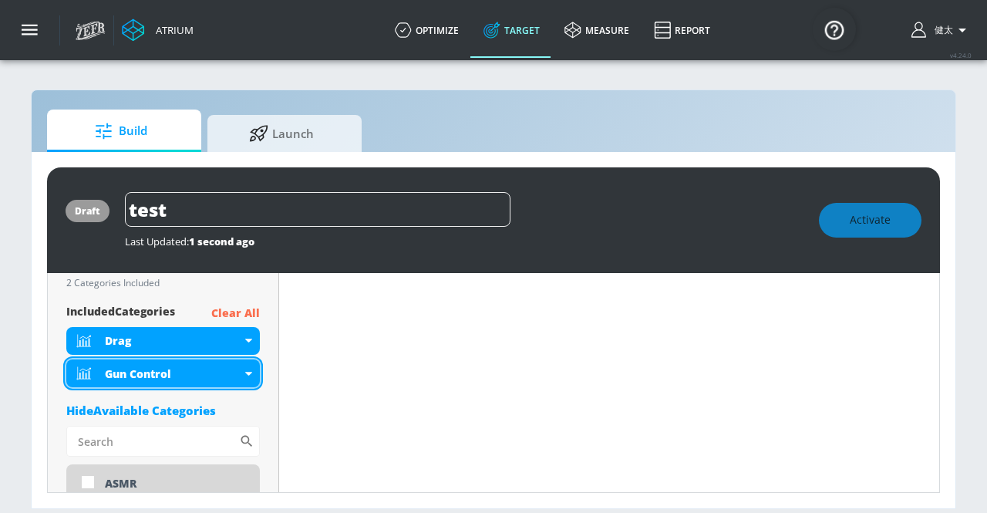
click at [251, 368] on div "Gun Control" at bounding box center [162, 373] width 193 height 28
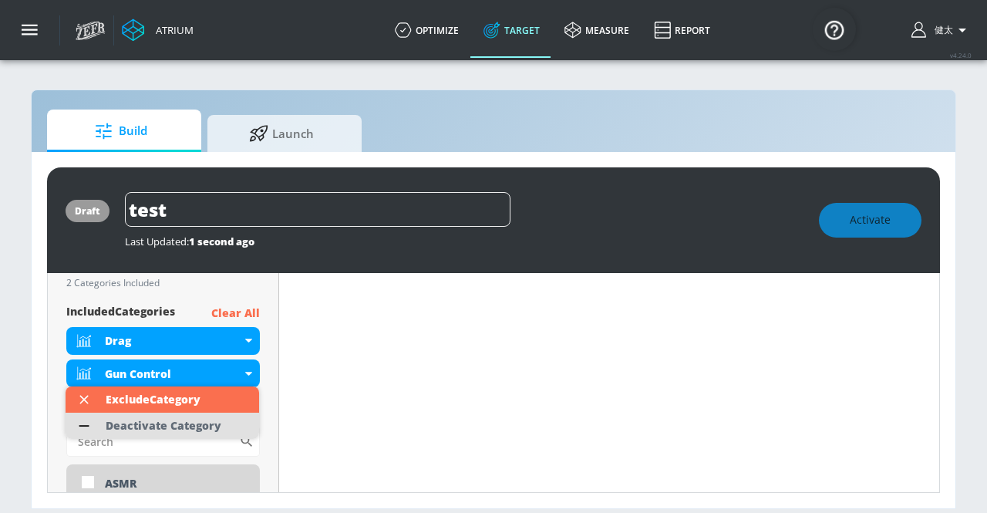
click at [206, 413] on div "Deactivate Category" at bounding box center [163, 425] width 131 height 26
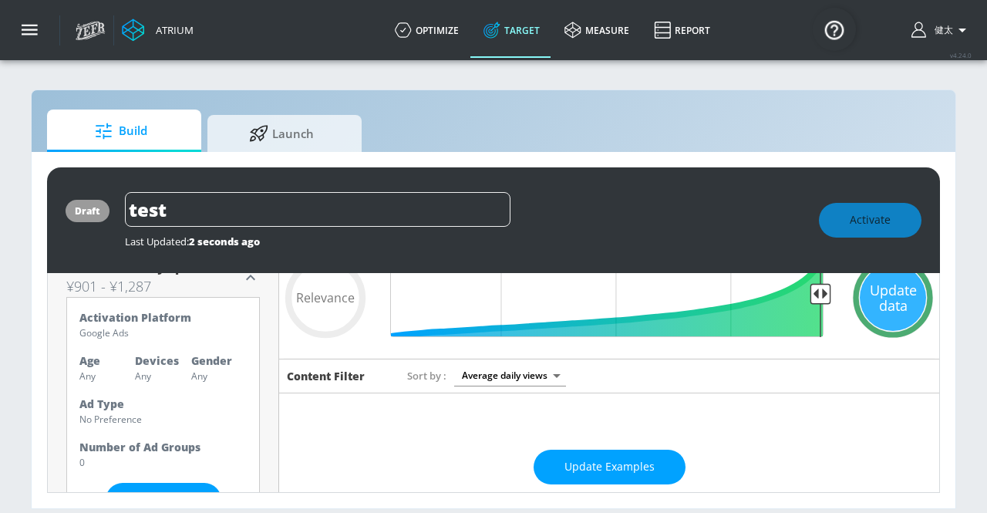
scroll to position [154, 0]
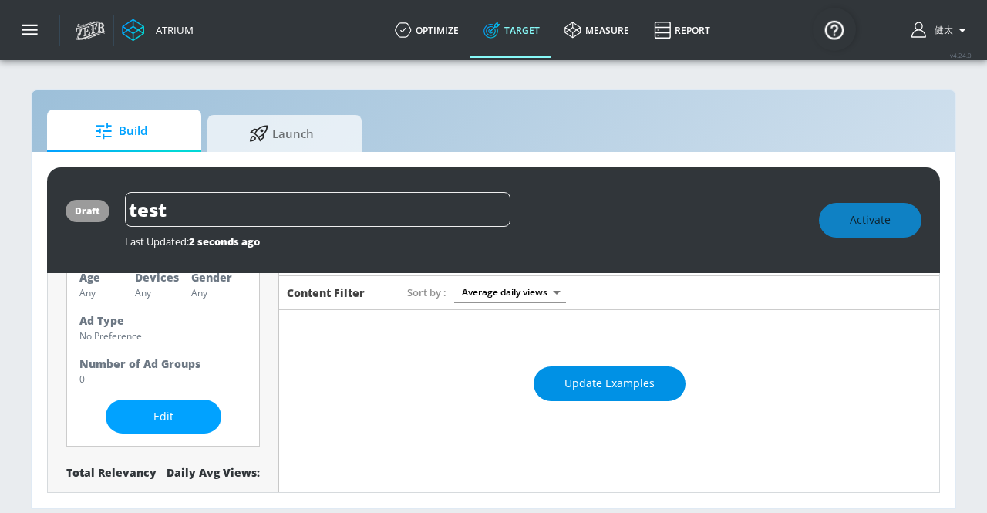
click at [537, 382] on button "Update Examples" at bounding box center [609, 383] width 152 height 35
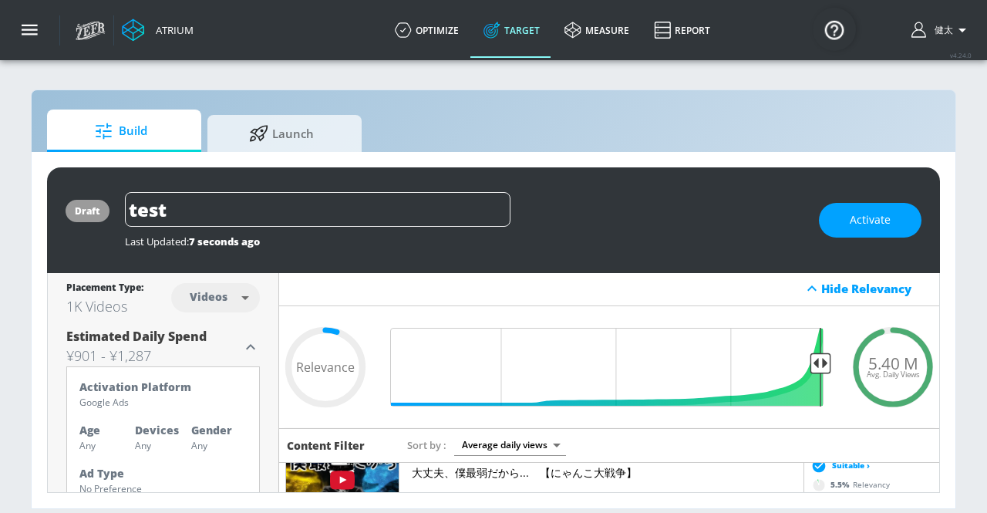
scroll to position [0, 0]
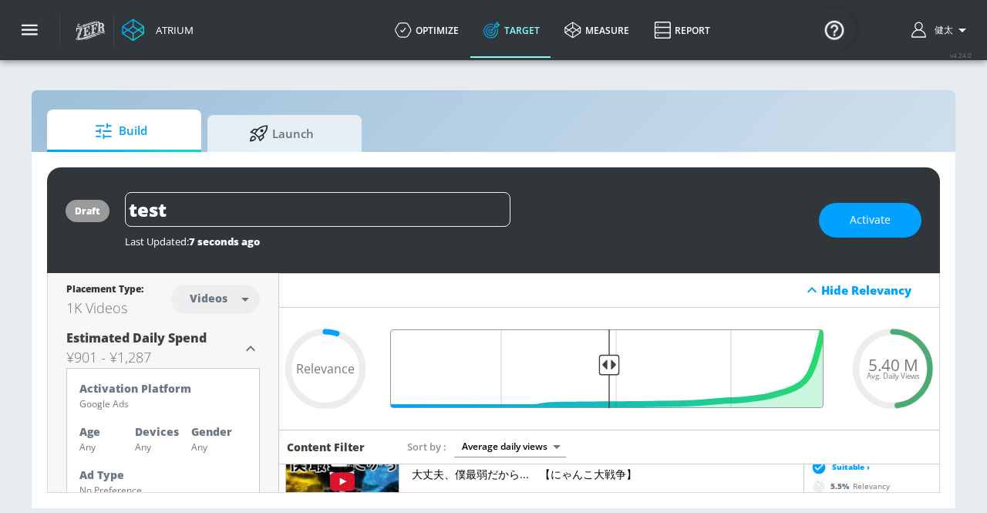
drag, startPoint x: 811, startPoint y: 361, endPoint x: 604, endPoint y: 396, distance: 209.5
click at [604, 396] on input "Final Threshold" at bounding box center [609, 368] width 444 height 79
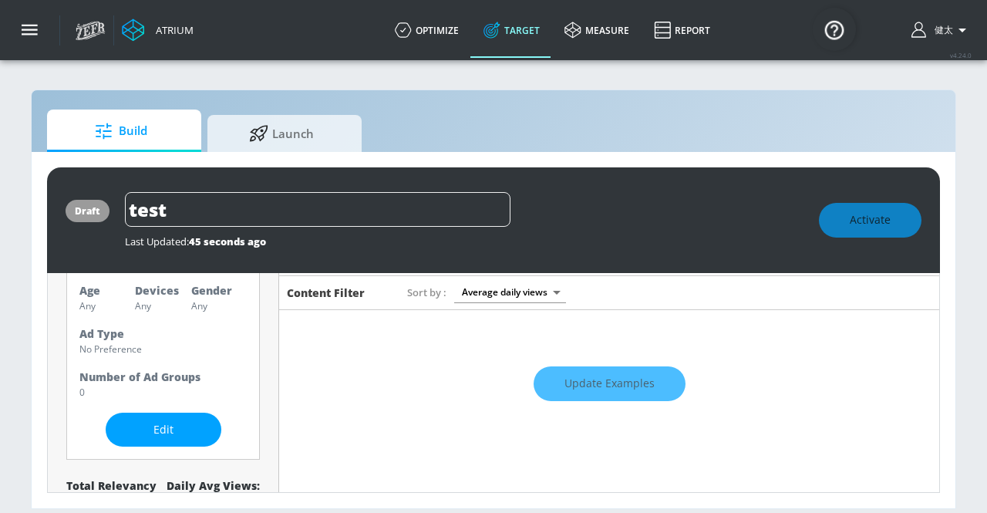
click at [560, 388] on div "Update Examples" at bounding box center [609, 384] width 660 height 54
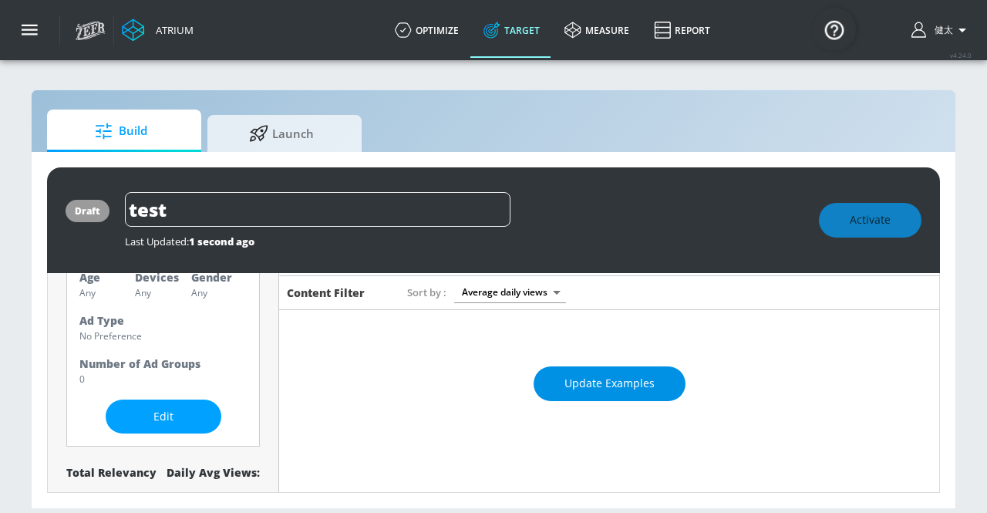
scroll to position [141, 0]
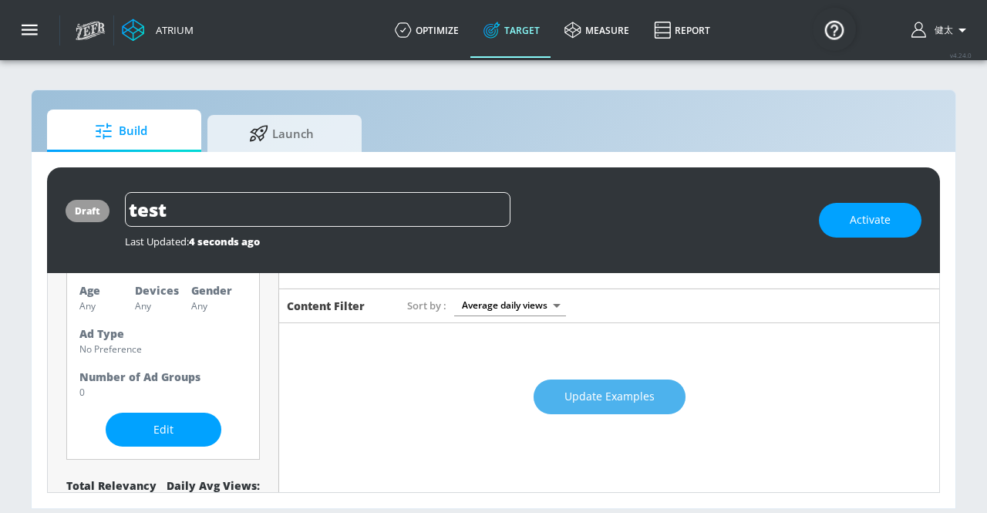
click at [633, 400] on span "Update Examples" at bounding box center [609, 396] width 90 height 19
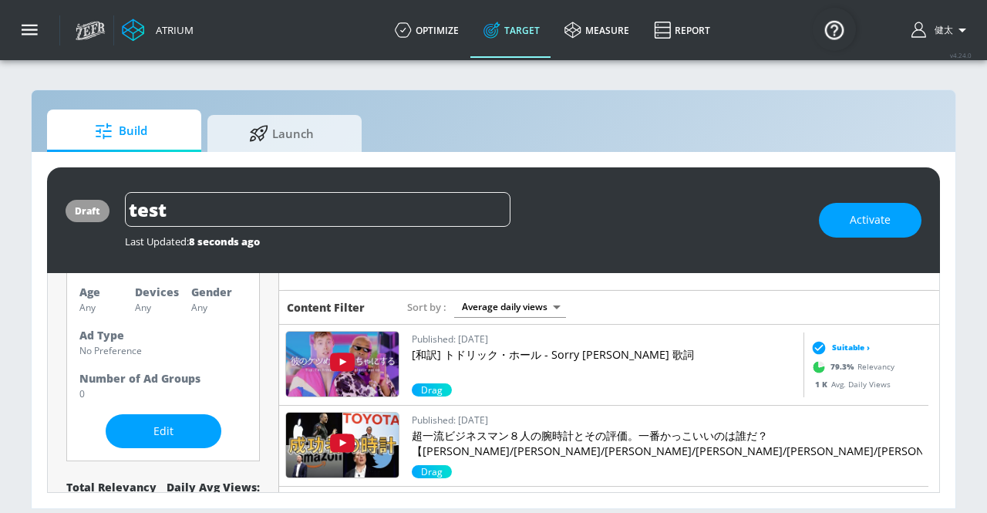
scroll to position [0, 0]
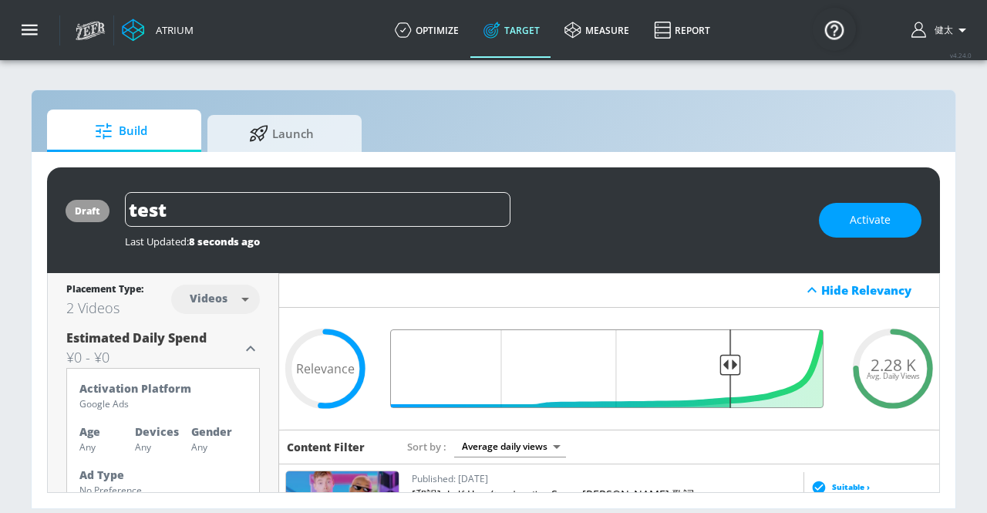
drag, startPoint x: 597, startPoint y: 355, endPoint x: 723, endPoint y: 360, distance: 125.7
click at [723, 360] on input "Final Threshold" at bounding box center [609, 368] width 444 height 79
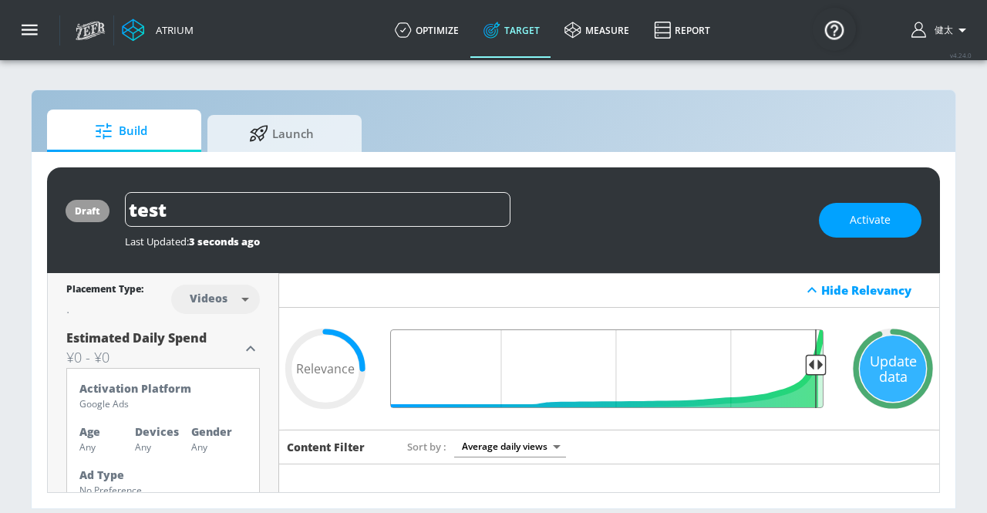
drag, startPoint x: 723, startPoint y: 360, endPoint x: 803, endPoint y: 362, distance: 80.2
click at [803, 362] on input "Final Threshold" at bounding box center [609, 368] width 444 height 79
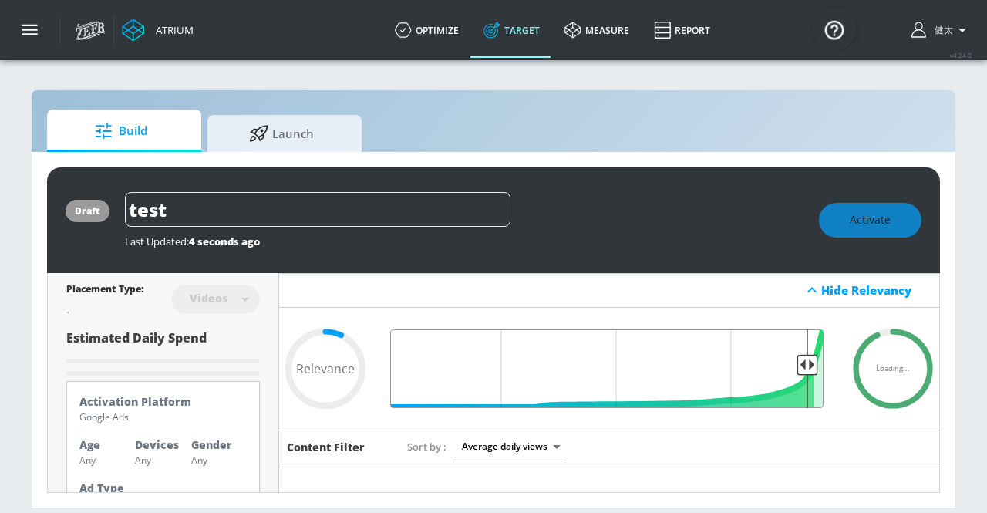
click at [795, 362] on input "Final Threshold" at bounding box center [609, 368] width 444 height 79
type input "0.07"
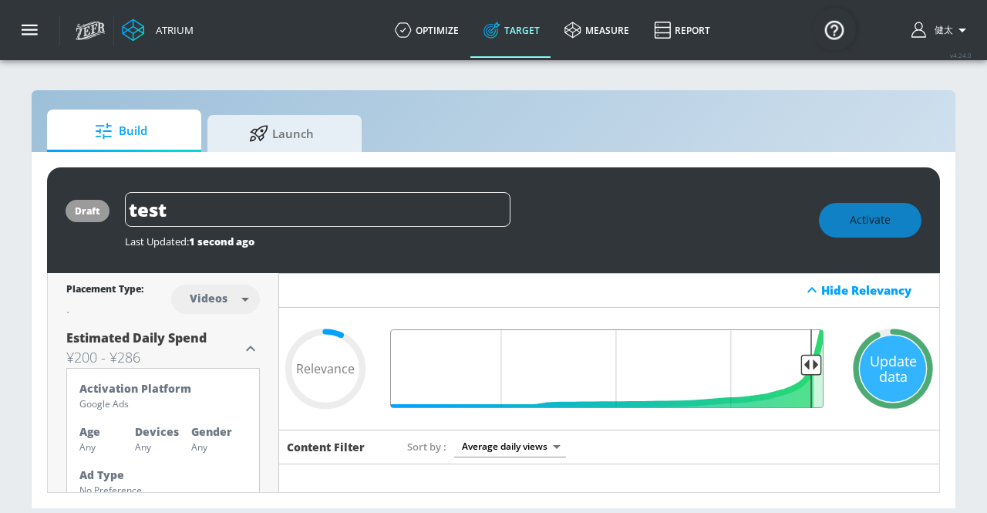
scroll to position [154, 0]
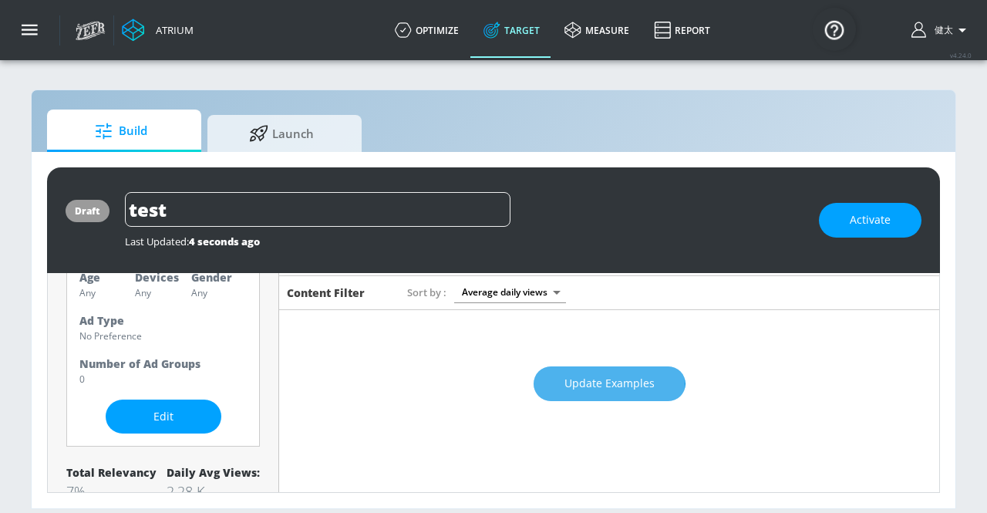
click at [557, 383] on button "Update Examples" at bounding box center [609, 383] width 152 height 35
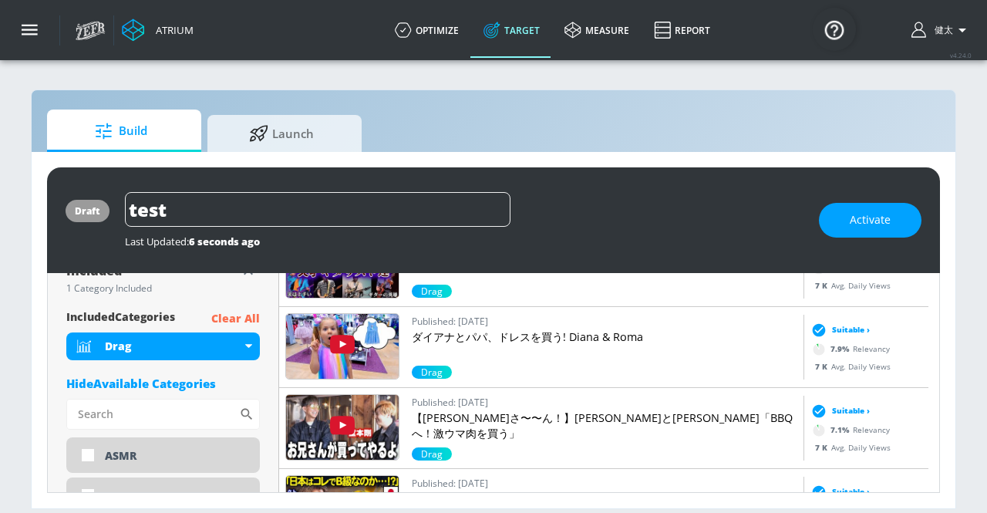
scroll to position [925, 0]
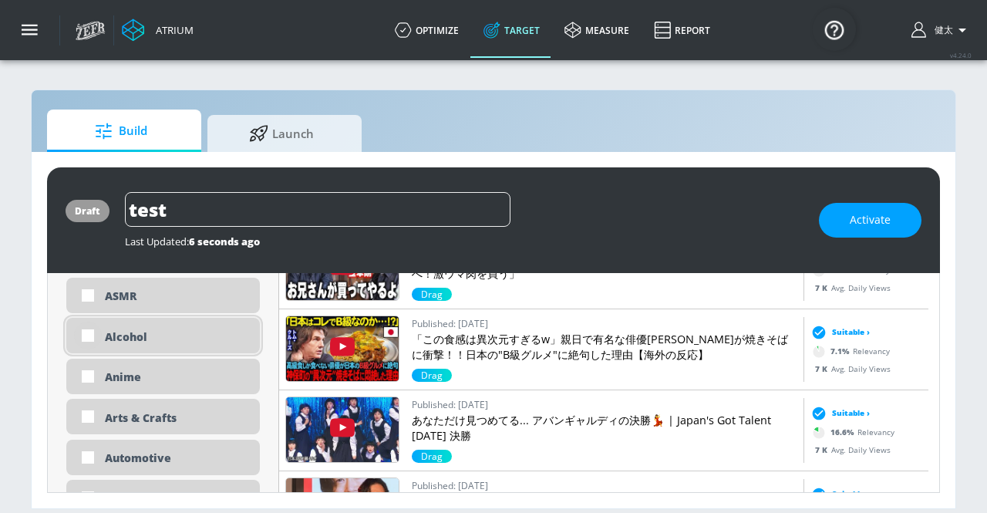
click at [82, 336] on input "checkbox" at bounding box center [88, 335] width 28 height 28
checkbox input "true"
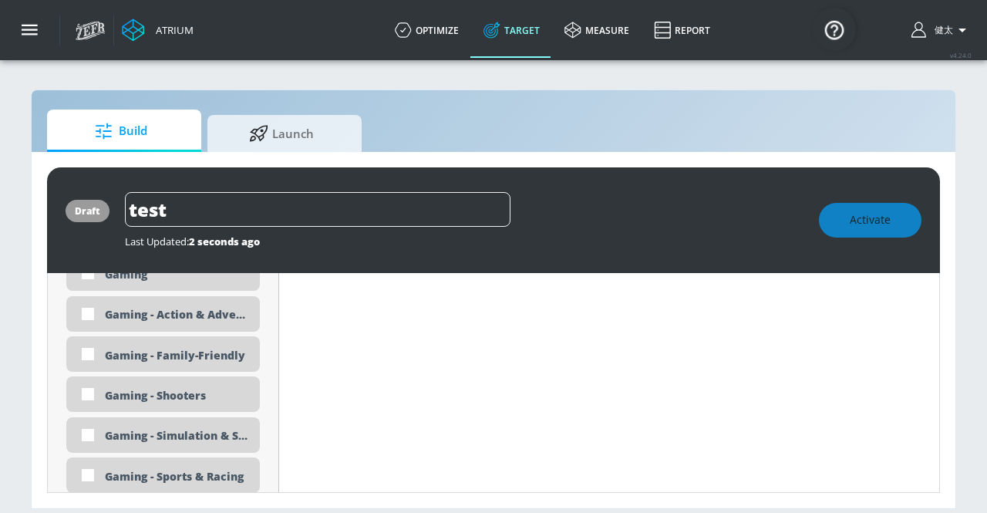
scroll to position [2235, 0]
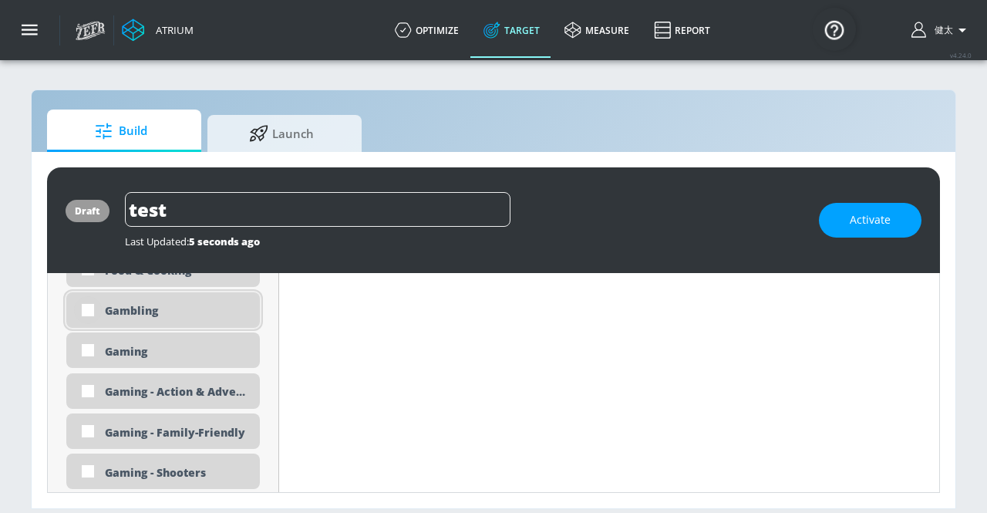
click at [82, 311] on input "checkbox" at bounding box center [88, 310] width 28 height 28
checkbox input "true"
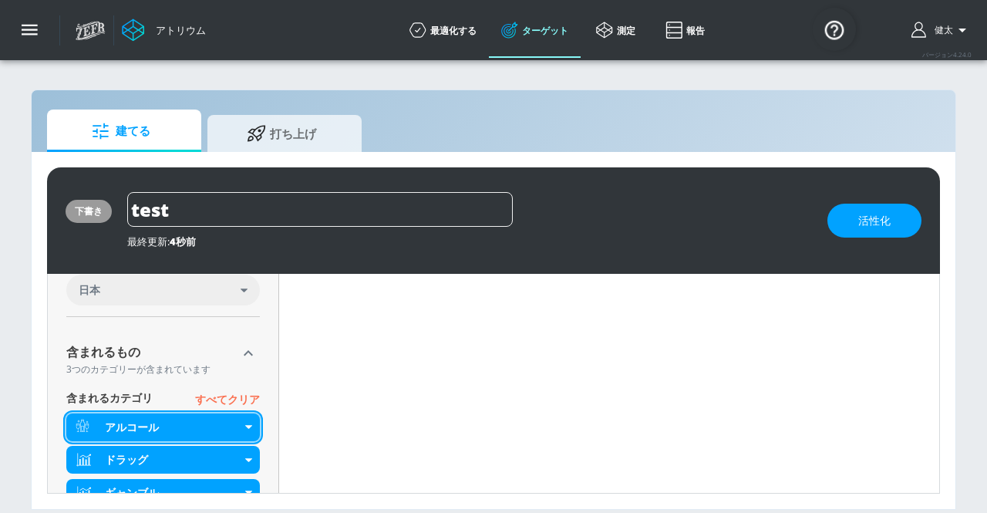
scroll to position [783, 0]
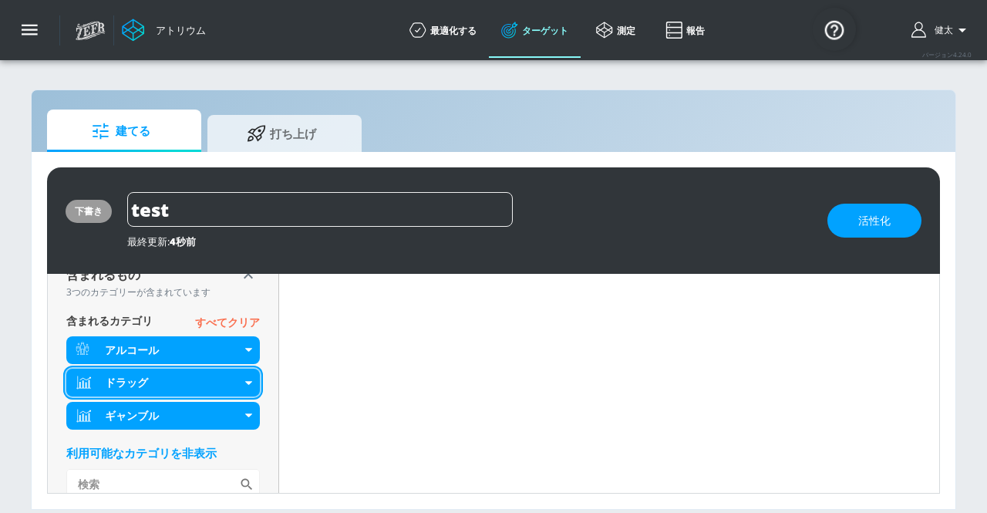
click at [241, 380] on div "ドラッグ" at bounding box center [162, 382] width 193 height 28
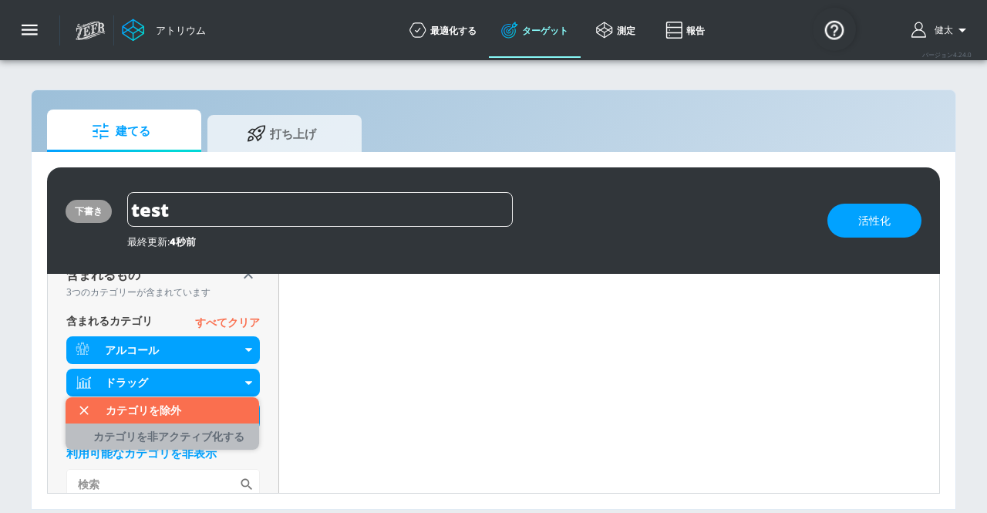
click at [215, 431] on font "カテゴリを非アクティブ化する" at bounding box center [168, 436] width 151 height 15
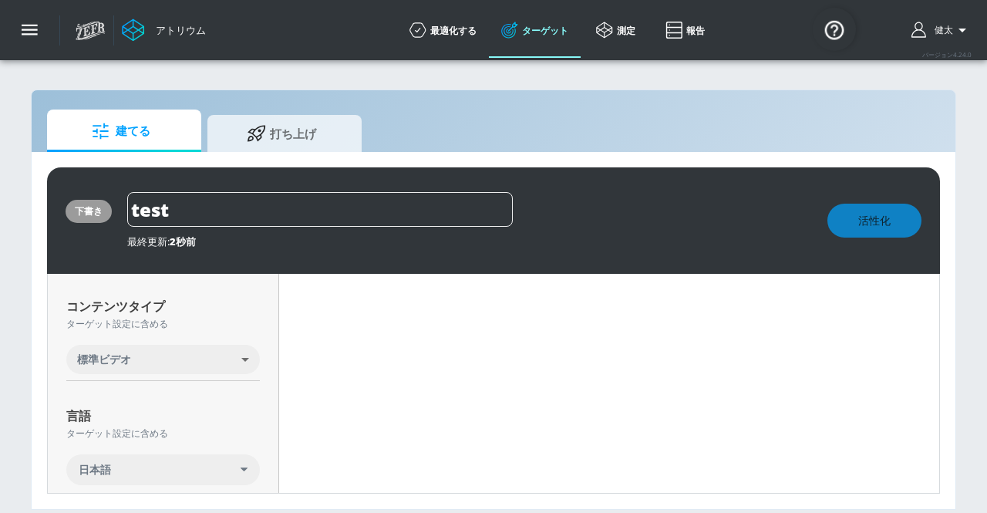
scroll to position [25, 0]
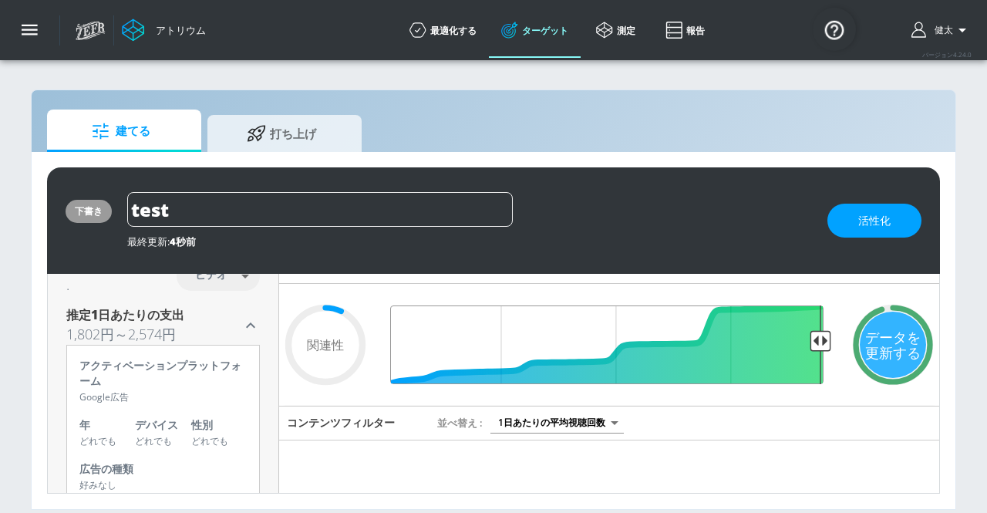
drag, startPoint x: 801, startPoint y: 343, endPoint x: 809, endPoint y: 343, distance: 8.5
type input "0.05"
click at [809, 343] on input "最終閾値" at bounding box center [609, 344] width 444 height 79
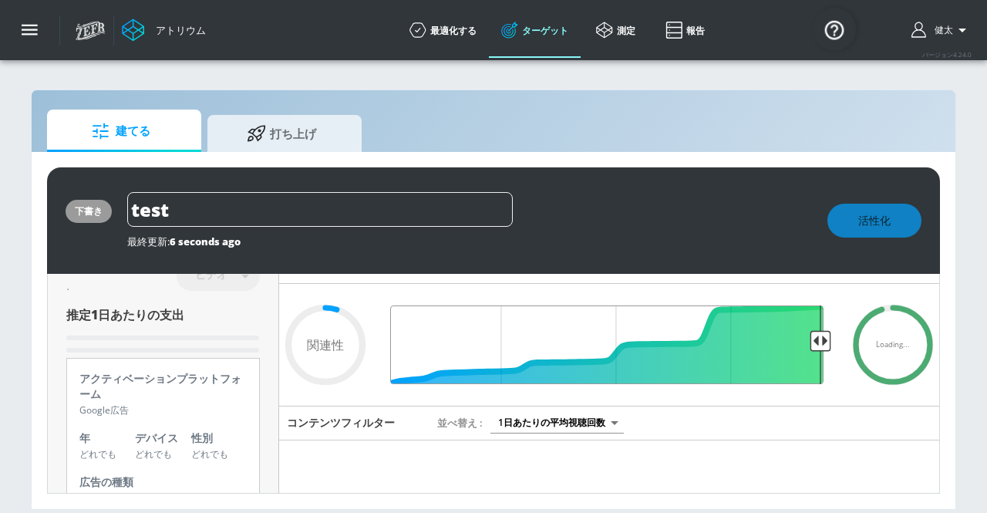
scroll to position [102, 0]
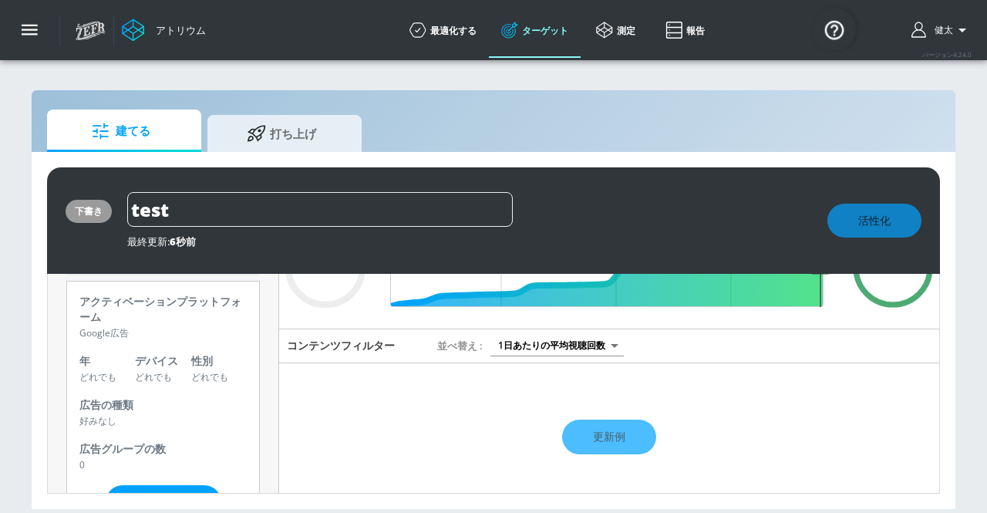
click at [587, 432] on div "更新例" at bounding box center [609, 437] width 660 height 54
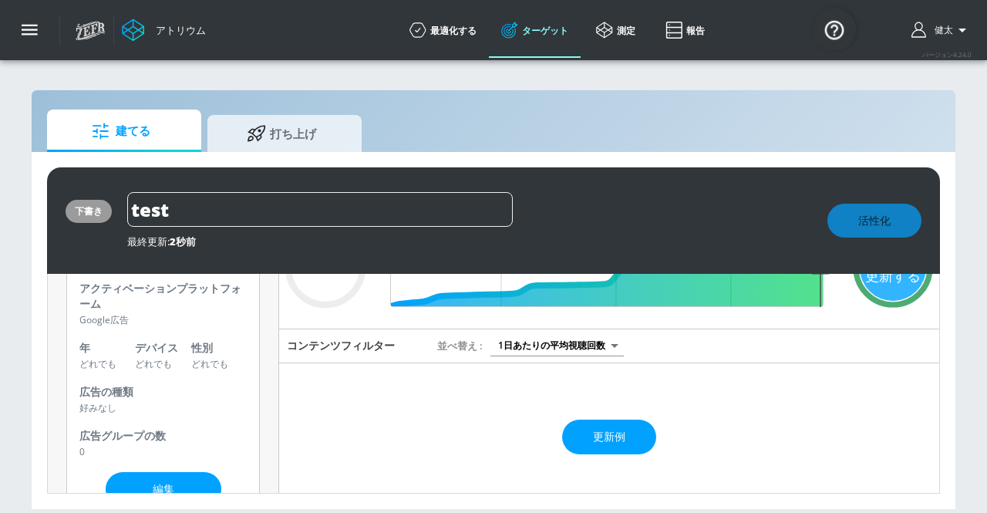
click at [614, 343] on body "アトリウム 最適化する ターゲット 測定 報告 最適化する ターゲット 測定 報告 バージョン 4.24.0 [PERSON_NAME] プラットフォーム デ…" at bounding box center [493, 256] width 987 height 513
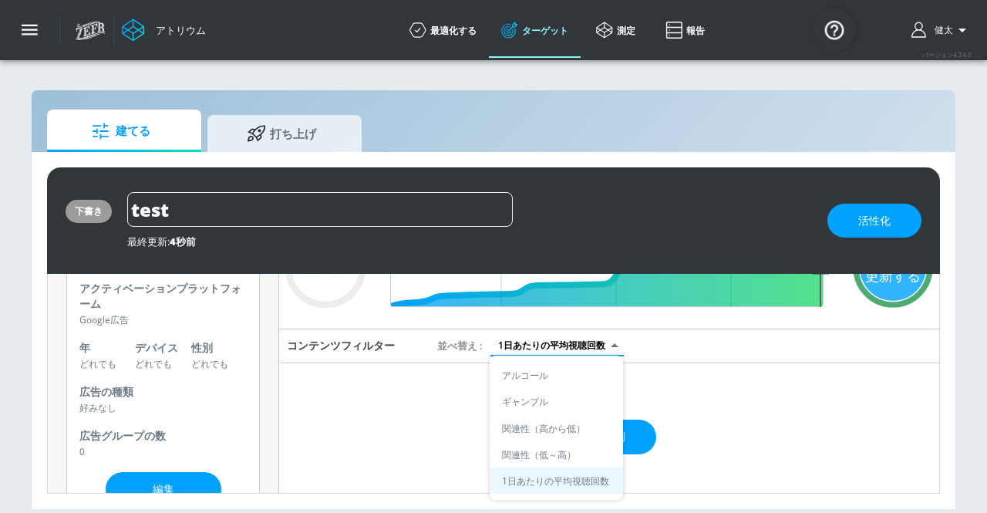
click at [663, 368] on div at bounding box center [493, 256] width 987 height 513
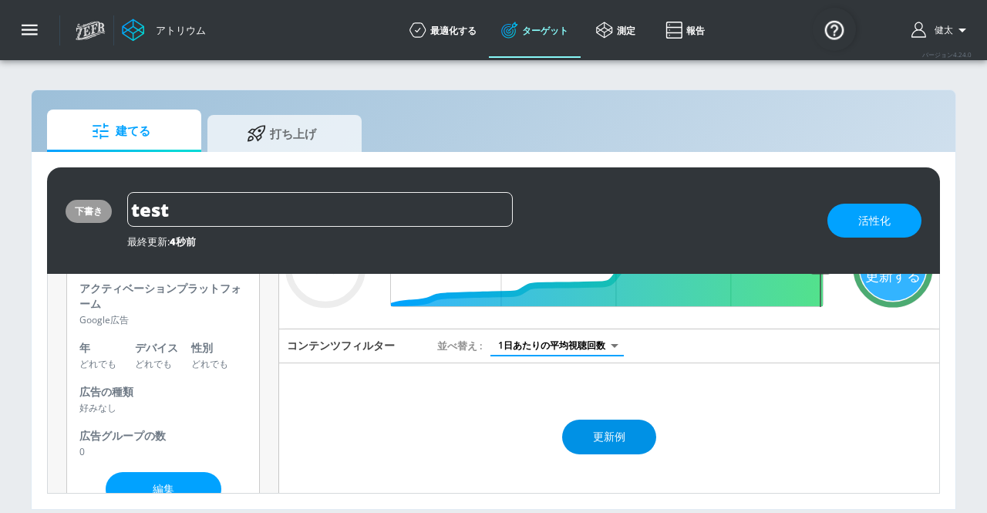
click at [607, 443] on font "更新例" at bounding box center [609, 436] width 32 height 19
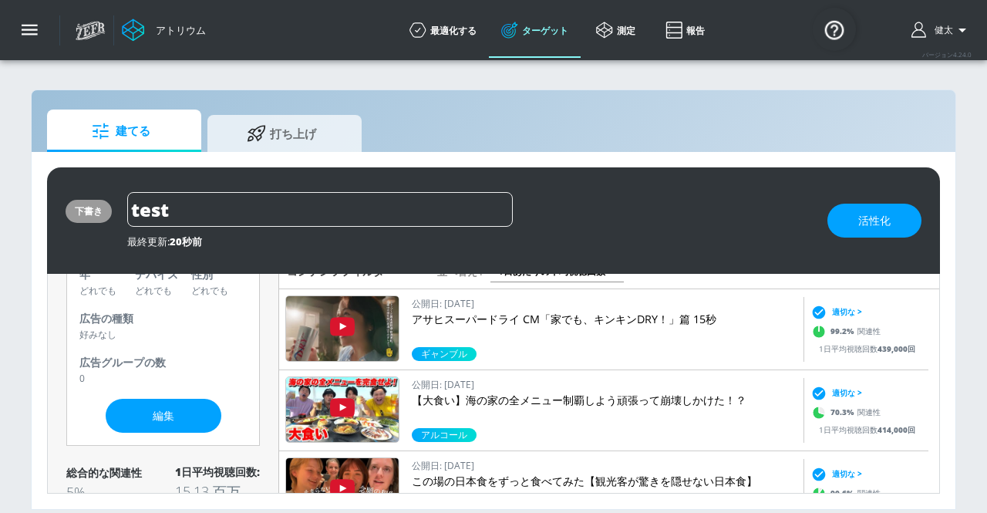
scroll to position [0, 0]
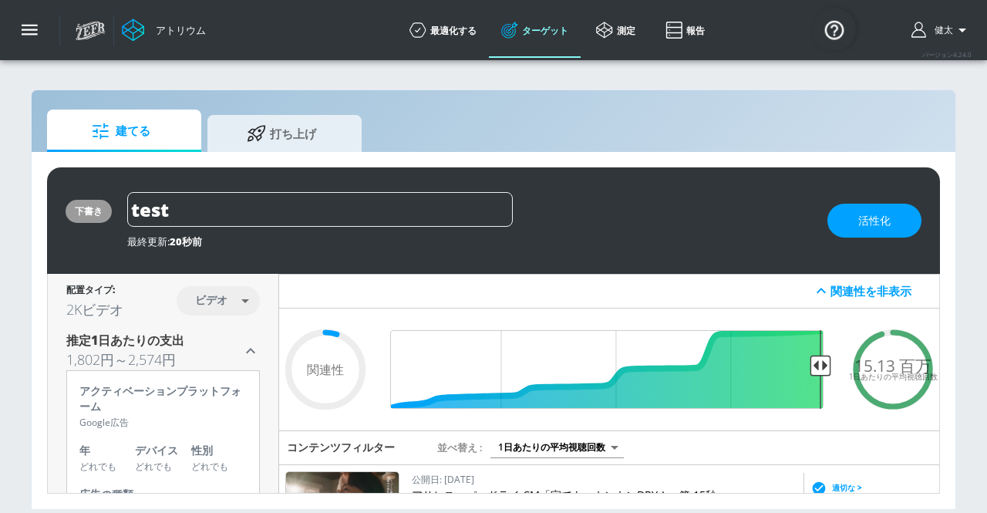
click at [518, 439] on body "アトリウム 最適化する ターゲット 測定 報告 最適化する ターゲット 測定 報告 バージョン 4.24.0 [PERSON_NAME] プラットフォーム デ…" at bounding box center [493, 256] width 987 height 513
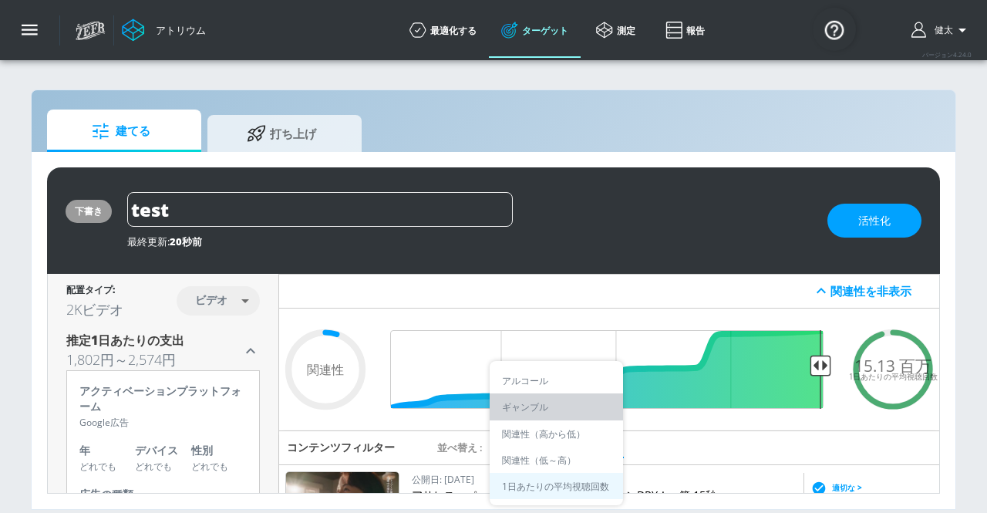
click at [530, 411] on font "ギャンブル" at bounding box center [525, 407] width 46 height 13
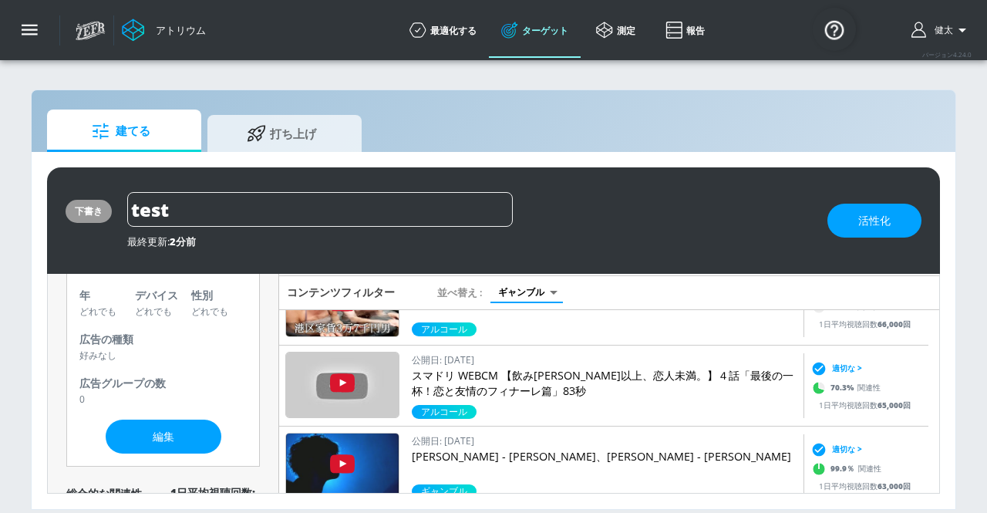
scroll to position [2878, 0]
click at [536, 291] on body "アトリウム 最適化する ターゲット 測定 報告 最適化する ターゲット 測定 報告 バージョン 4.24.0 [PERSON_NAME] プラットフォーム デ…" at bounding box center [493, 256] width 987 height 513
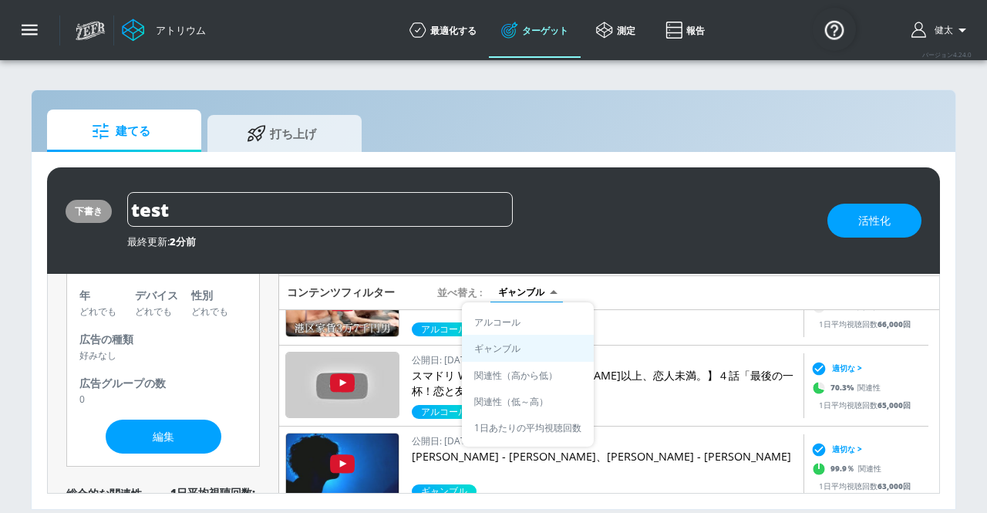
click at [543, 382] on font "関連性（高から低）" at bounding box center [515, 374] width 83 height 17
type input "score_desc"
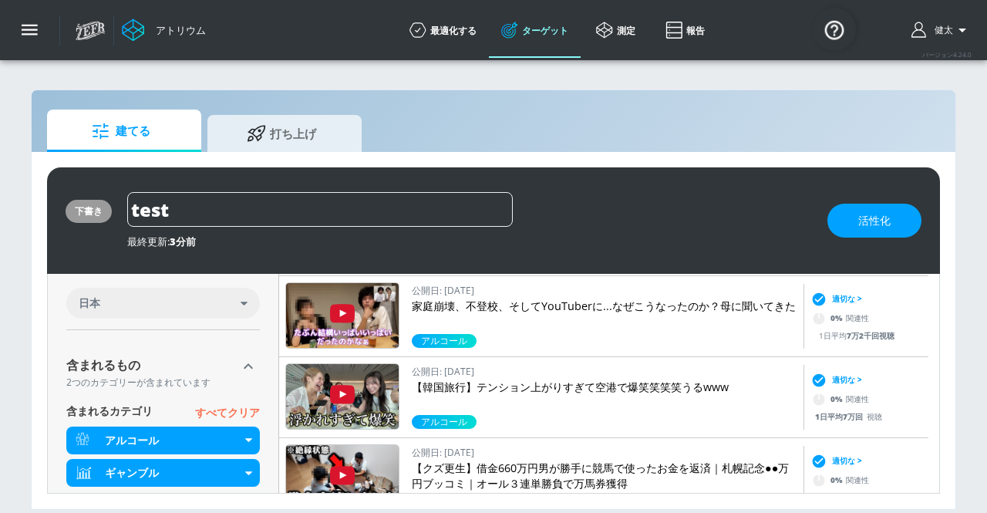
scroll to position [617, 0]
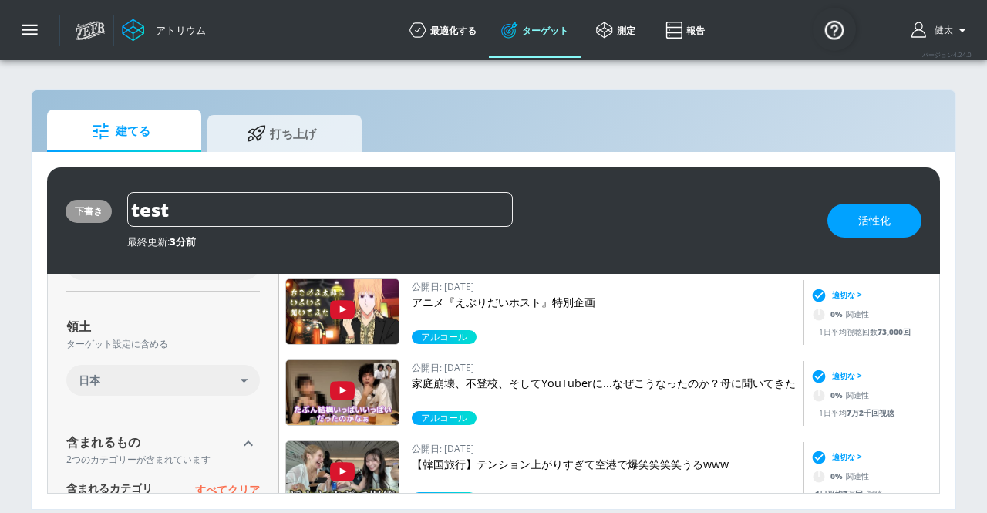
click at [224, 377] on div "日本" at bounding box center [160, 379] width 162 height 15
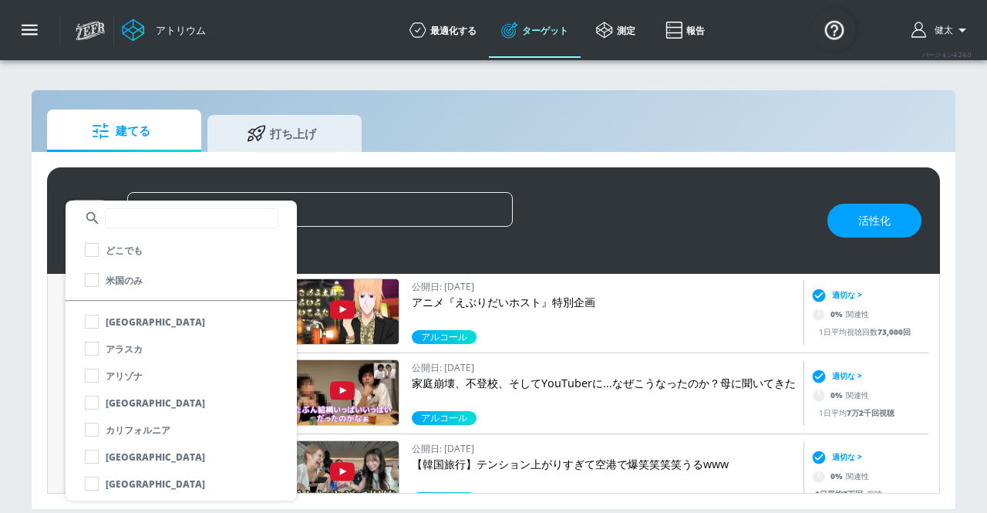
click at [489, 264] on div at bounding box center [493, 256] width 987 height 513
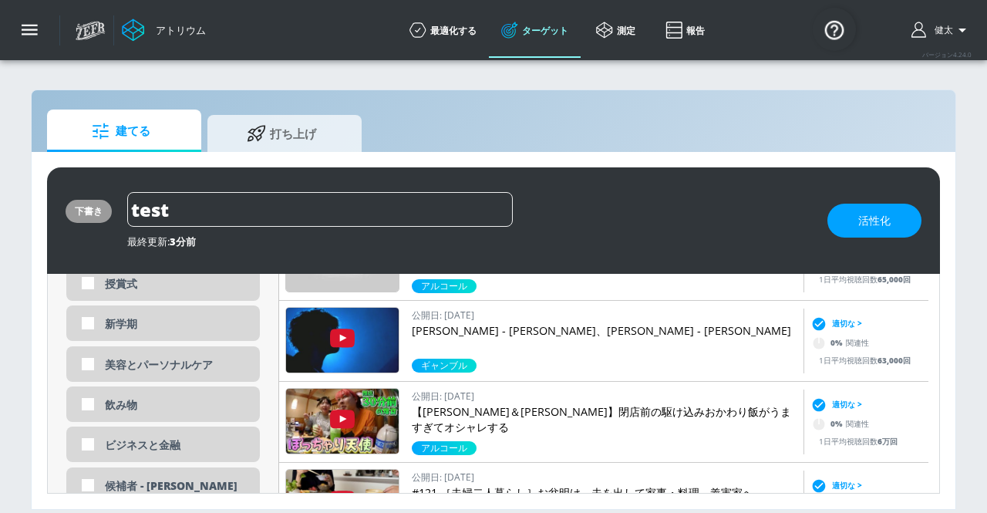
scroll to position [1178, 0]
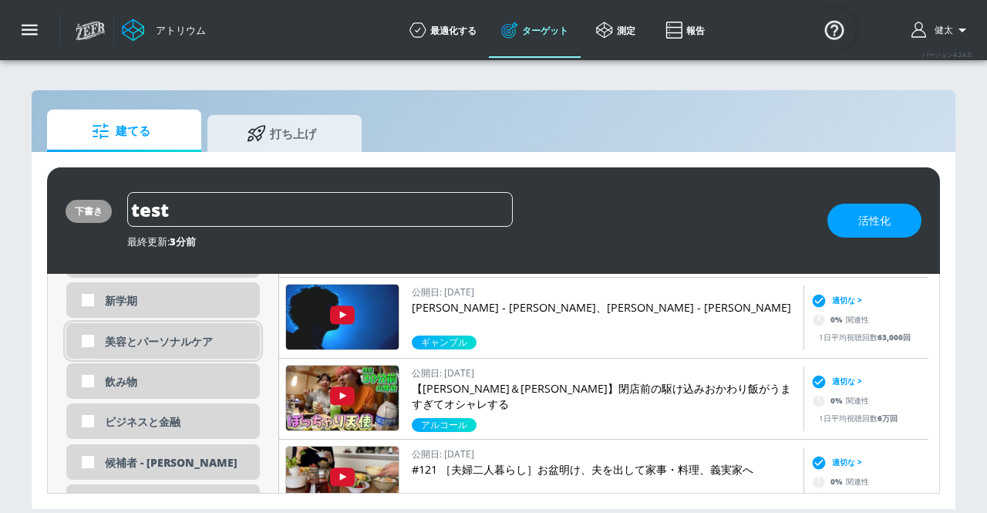
click at [88, 341] on input "checkbox" at bounding box center [88, 341] width 28 height 28
checkbox input "true"
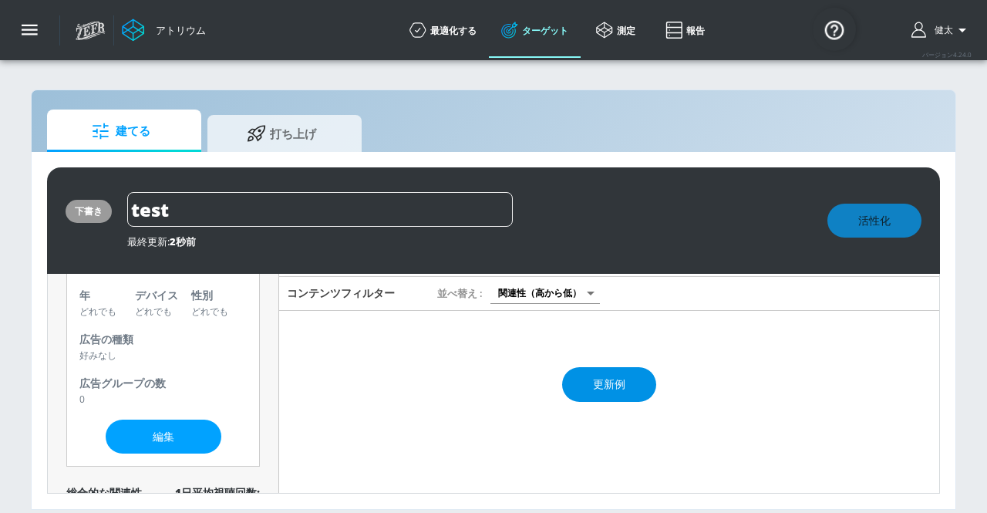
scroll to position [0, 0]
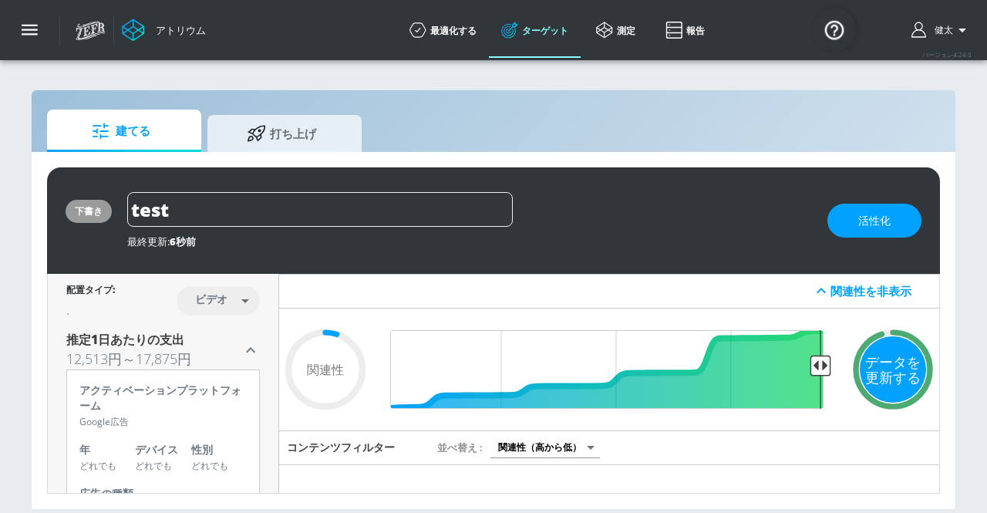
click at [882, 369] on font "データを更新する" at bounding box center [892, 369] width 55 height 34
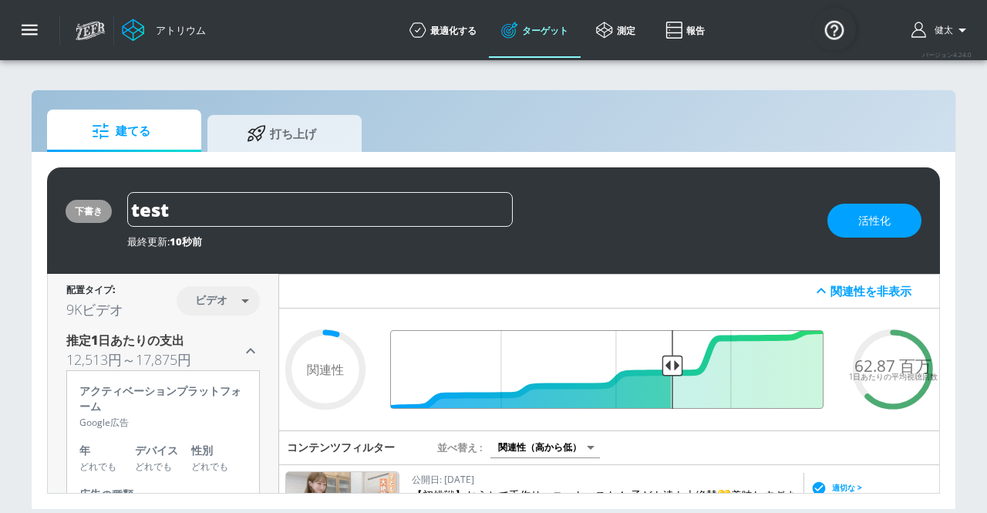
drag, startPoint x: 809, startPoint y: 363, endPoint x: 665, endPoint y: 369, distance: 144.3
type input "0.38"
click at [665, 369] on input "最終閾値" at bounding box center [609, 369] width 444 height 79
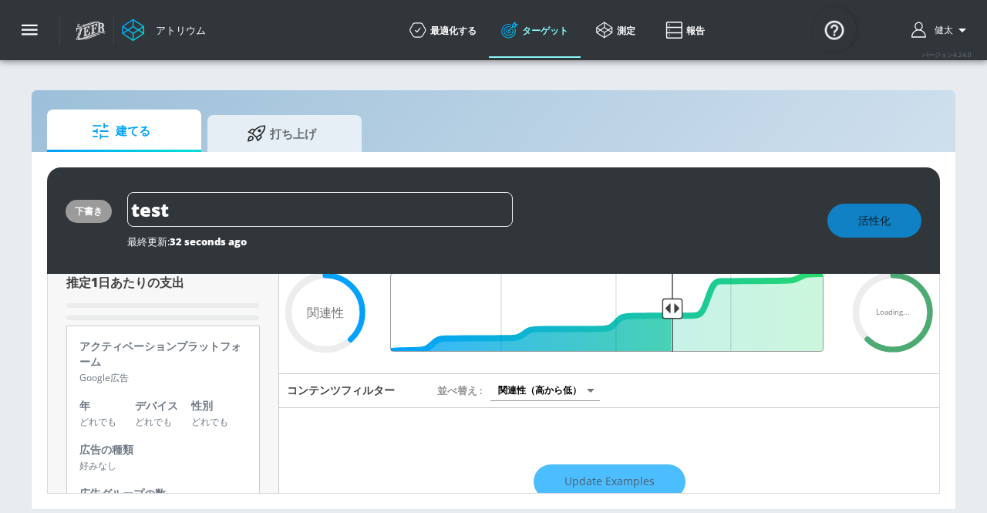
scroll to position [154, 0]
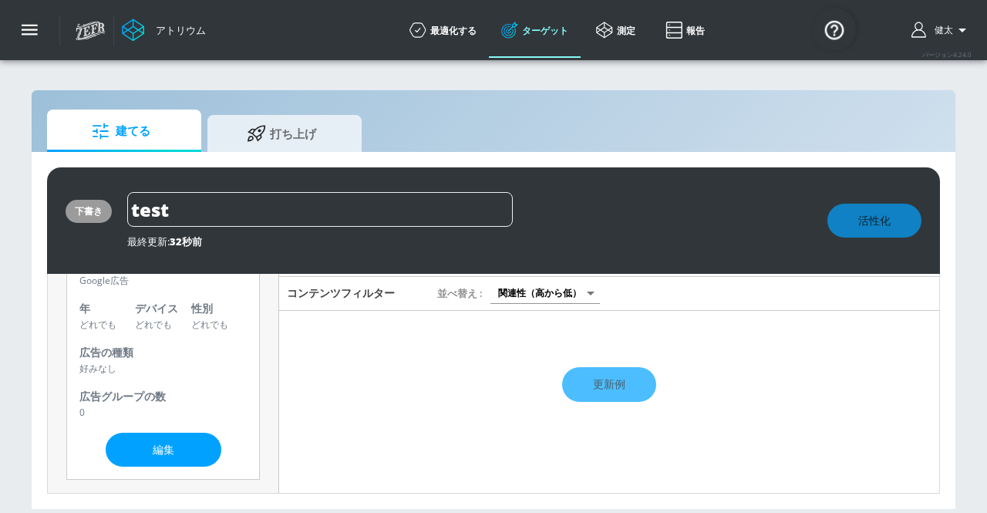
click at [555, 398] on div "更新例" at bounding box center [609, 385] width 660 height 54
click at [577, 394] on div "更新例" at bounding box center [609, 385] width 660 height 54
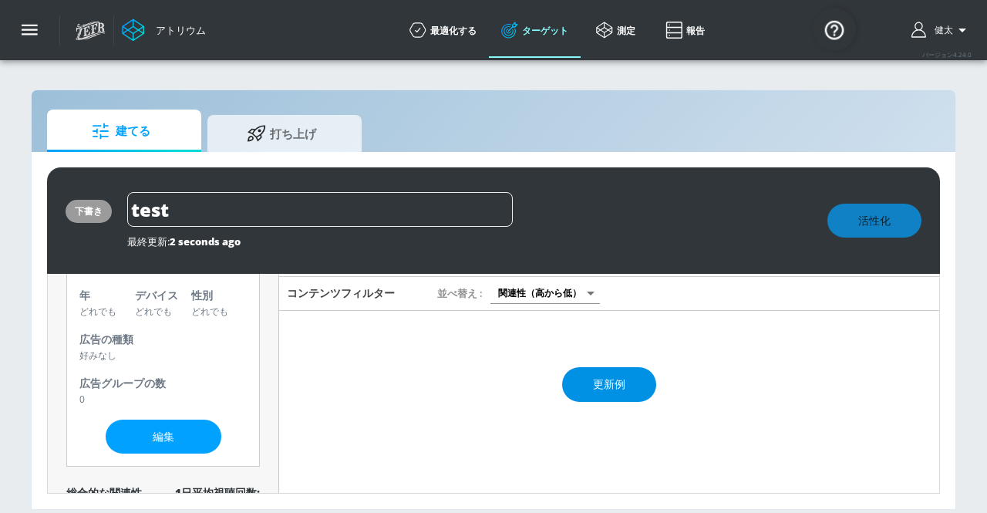
scroll to position [141, 0]
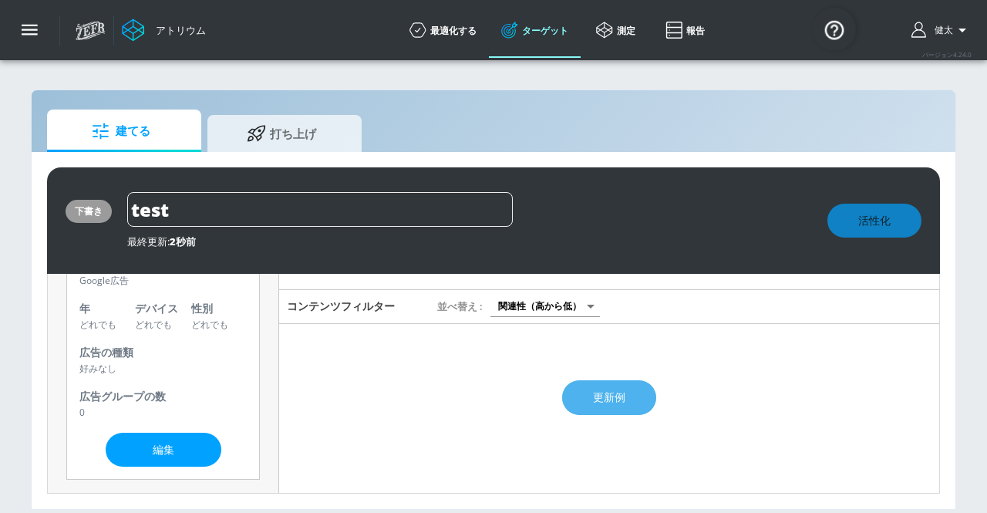
click at [612, 402] on font "更新例" at bounding box center [609, 396] width 32 height 15
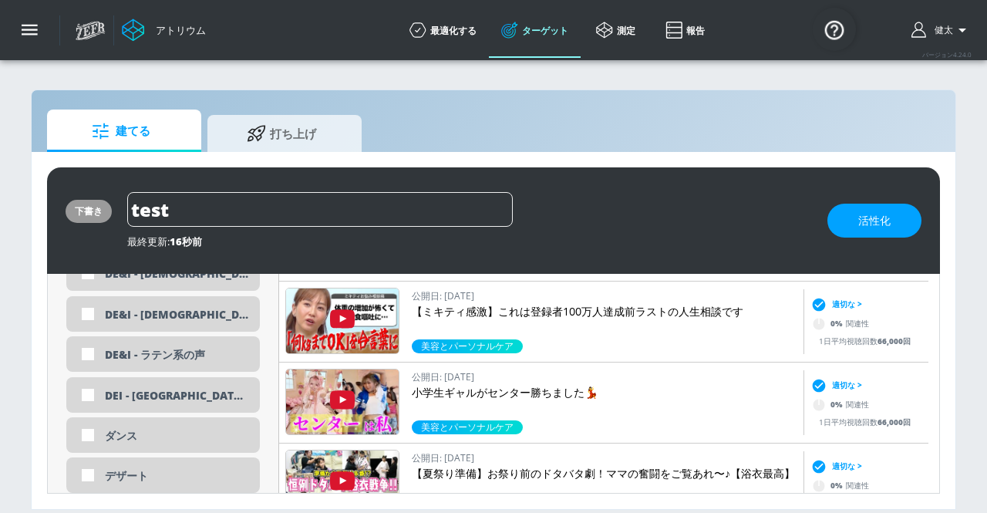
scroll to position [1851, 0]
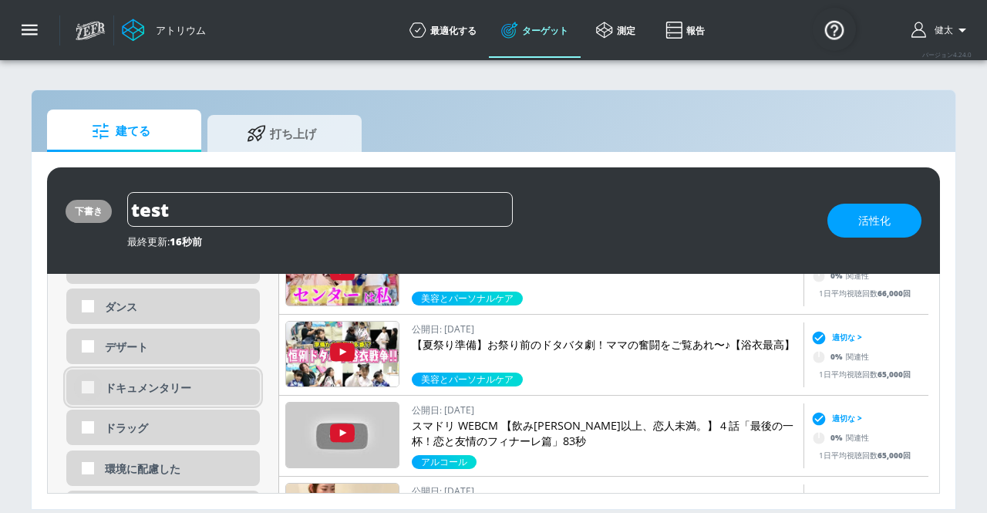
click at [83, 385] on input "checkbox" at bounding box center [88, 387] width 28 height 28
checkbox input "true"
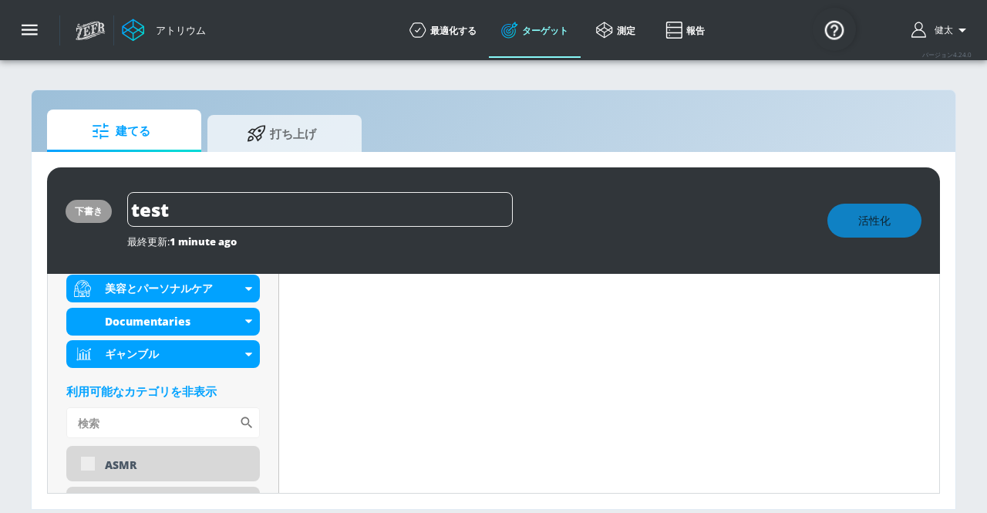
scroll to position [782, 0]
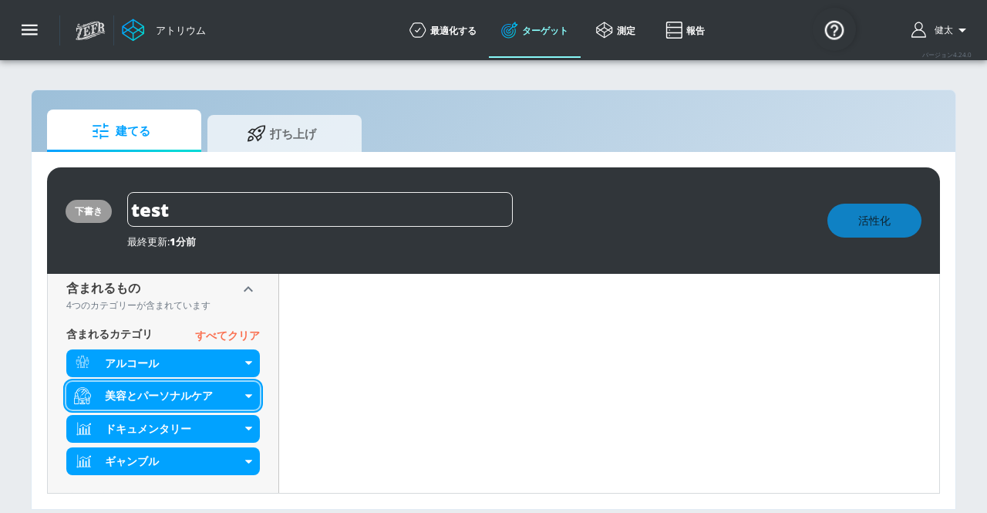
click at [239, 394] on div "美容とパーソナルケア" at bounding box center [173, 395] width 136 height 15
click at [250, 398] on div "美容とパーソナルケア" at bounding box center [162, 396] width 193 height 28
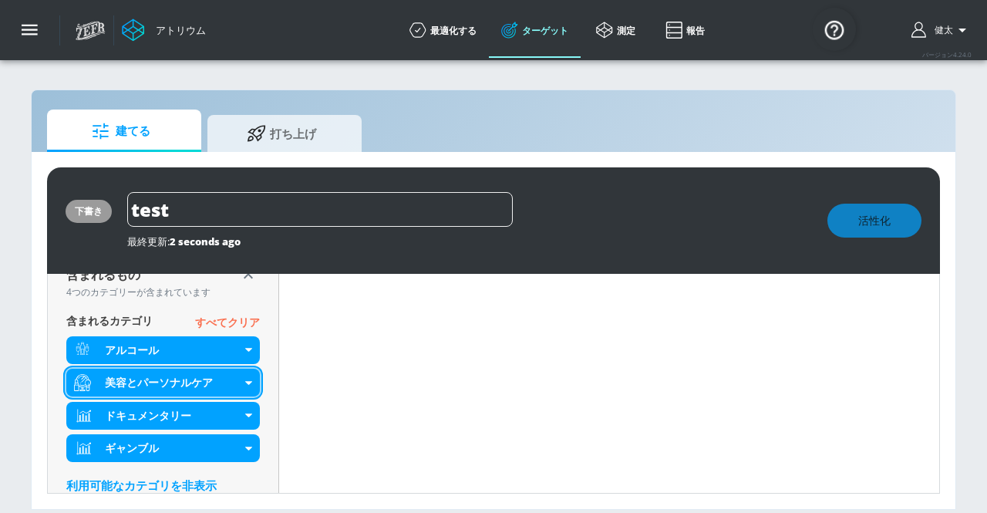
scroll to position [769, 0]
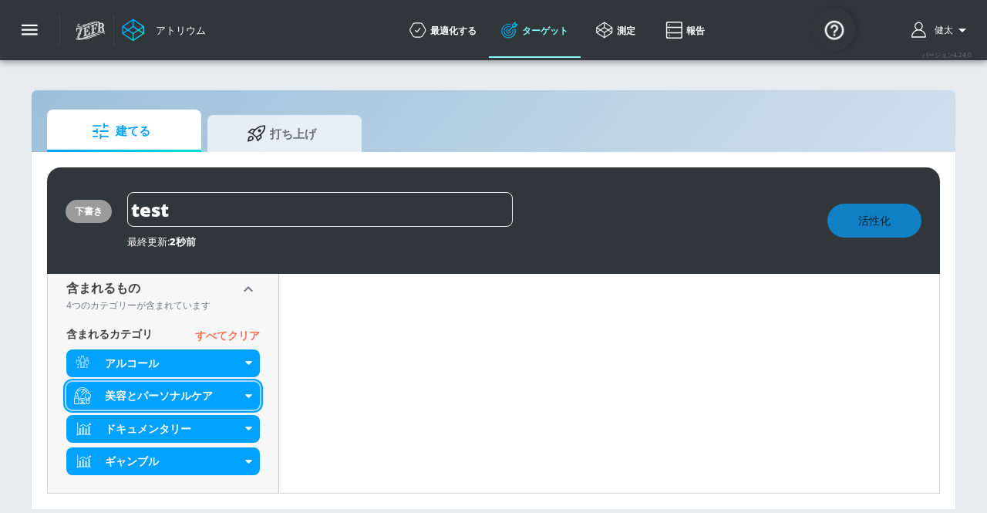
click at [250, 397] on div "美容とパーソナルケア" at bounding box center [162, 396] width 193 height 28
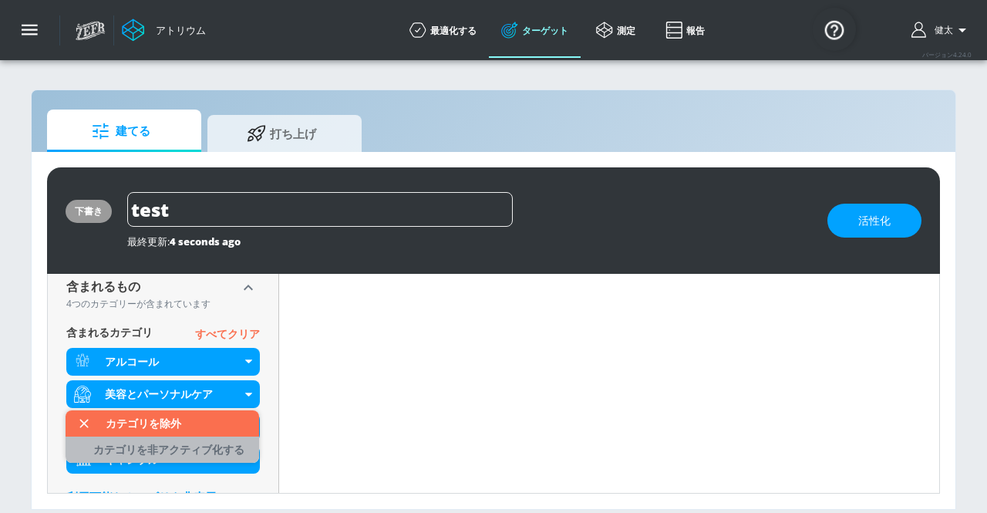
click at [182, 448] on font "カテゴリを非アクティブ化する" at bounding box center [168, 449] width 151 height 15
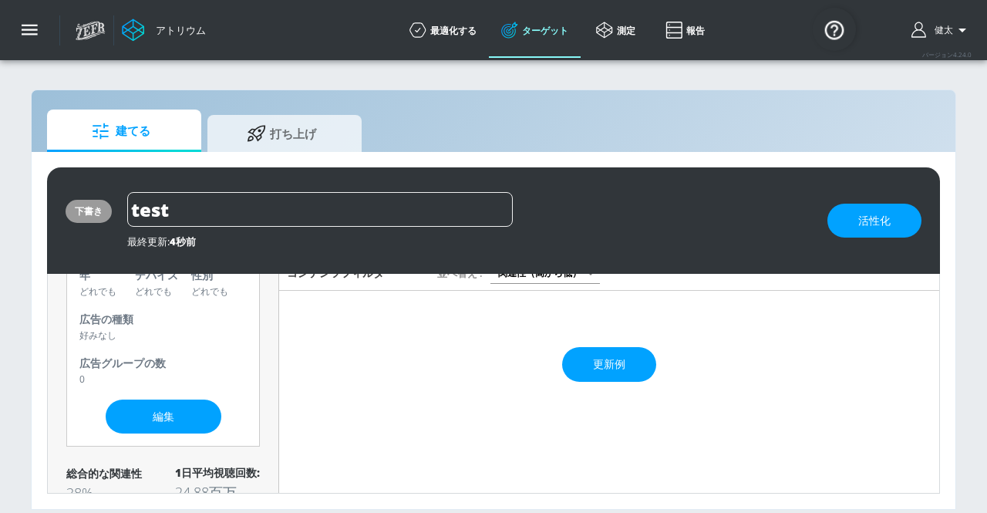
scroll to position [168, 0]
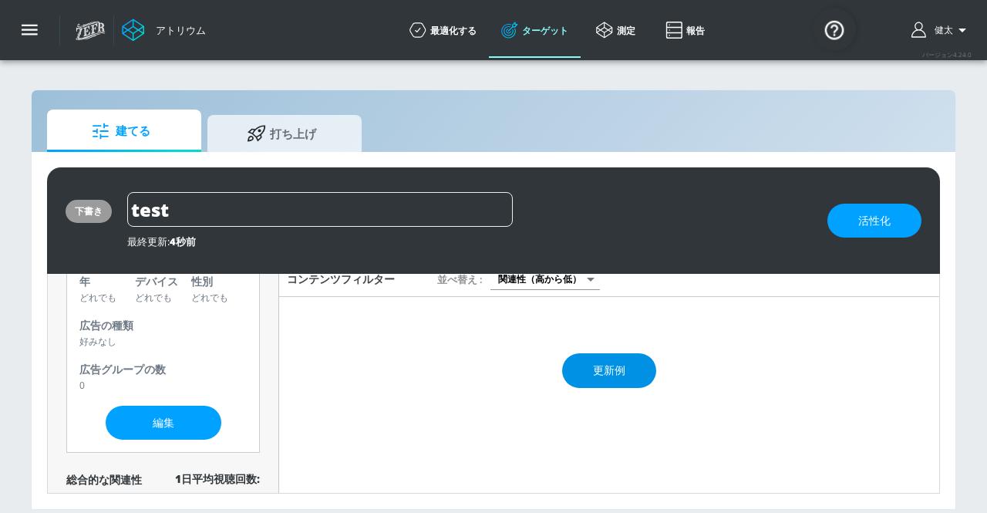
click at [612, 365] on font "更新例" at bounding box center [609, 369] width 32 height 15
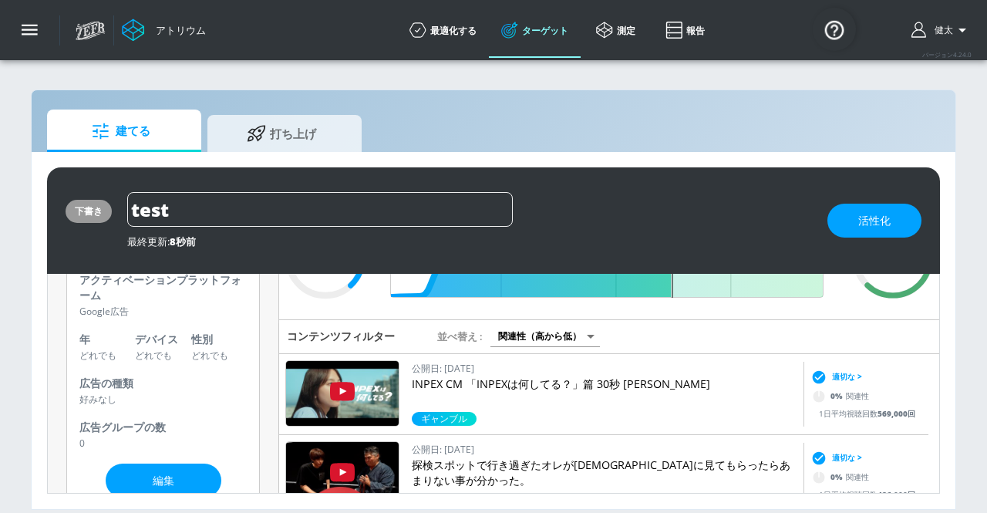
scroll to position [15, 0]
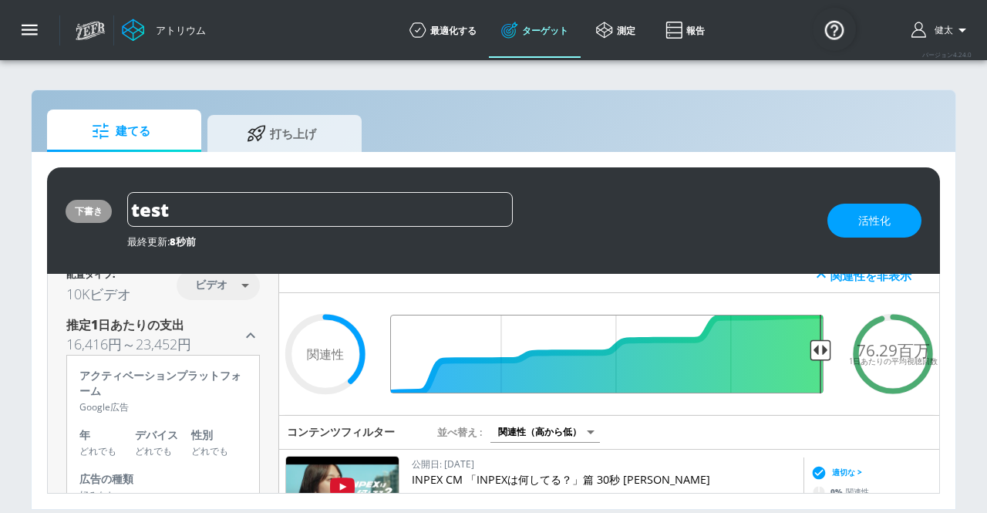
drag, startPoint x: 664, startPoint y: 348, endPoint x: 852, endPoint y: 348, distance: 187.3
type input "0.05"
click at [831, 348] on input "最終閾値" at bounding box center [609, 353] width 444 height 79
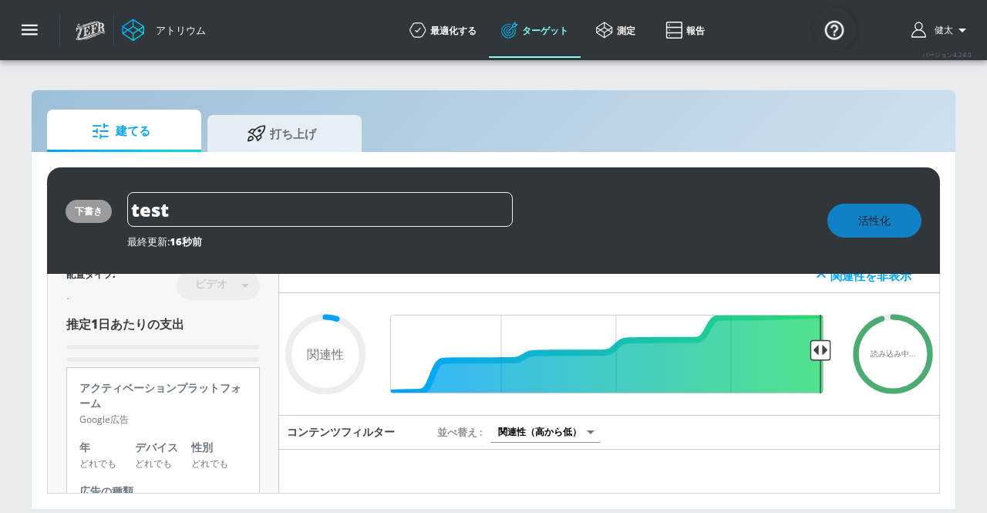
click at [536, 425] on body "アトリウム 最適化する ターゲット 測定 報告 最適化する ターゲット 測定 報告 バージョン 4.24.0 [PERSON_NAME] プラットフォーム デ…" at bounding box center [493, 256] width 987 height 513
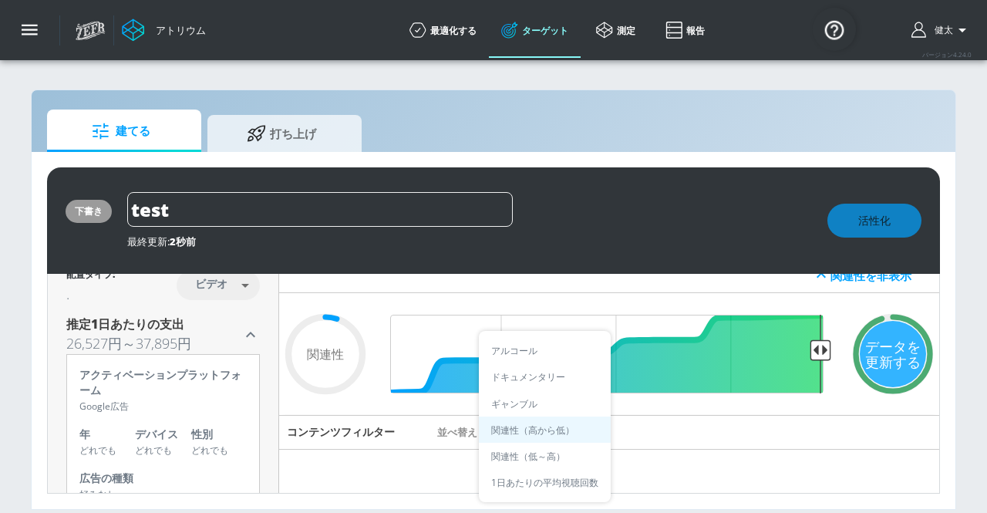
click at [564, 485] on font "1日あたりの平均視聴回数" at bounding box center [544, 482] width 107 height 13
type input "avg_daily_views_last_7_days"
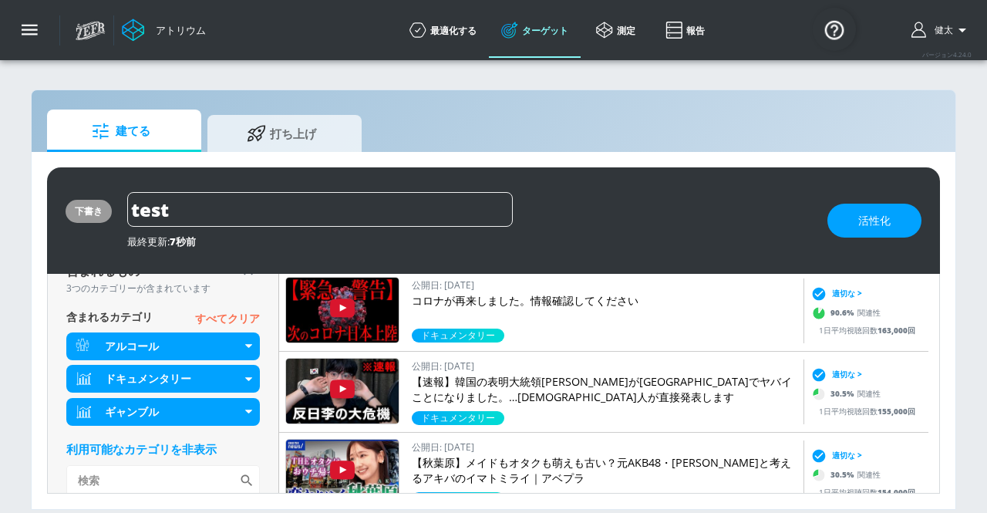
scroll to position [2823, 0]
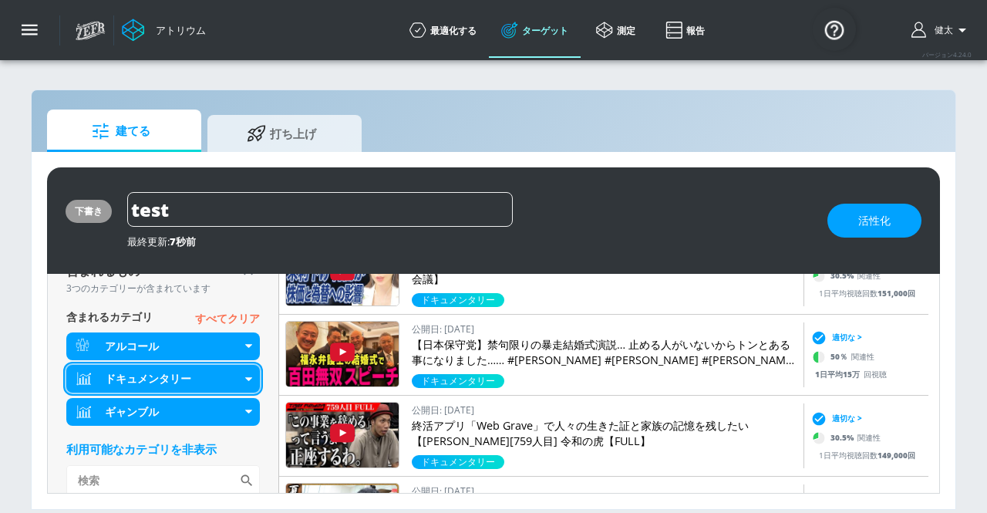
click at [250, 385] on div "ドキュメンタリー" at bounding box center [162, 379] width 193 height 28
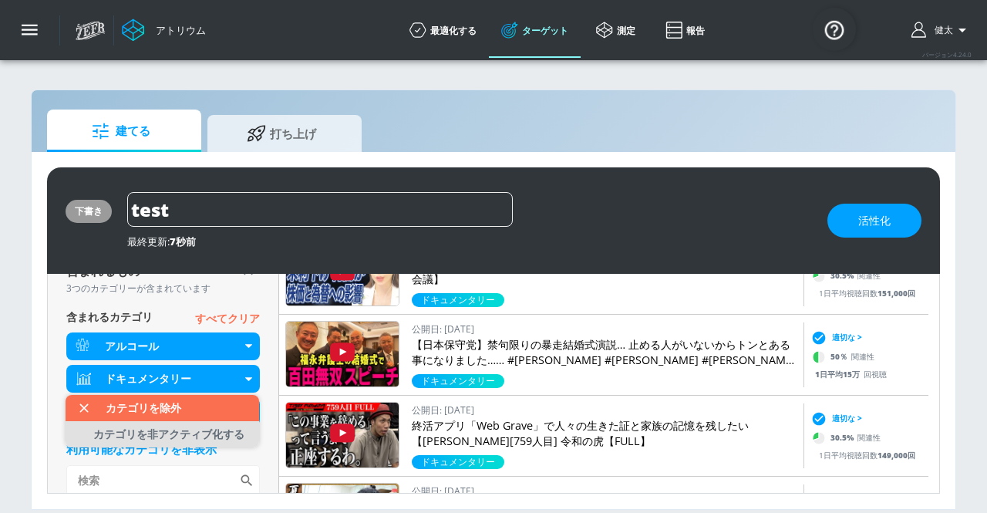
click at [217, 432] on font "カテゴリを非アクティブ化する" at bounding box center [168, 433] width 151 height 15
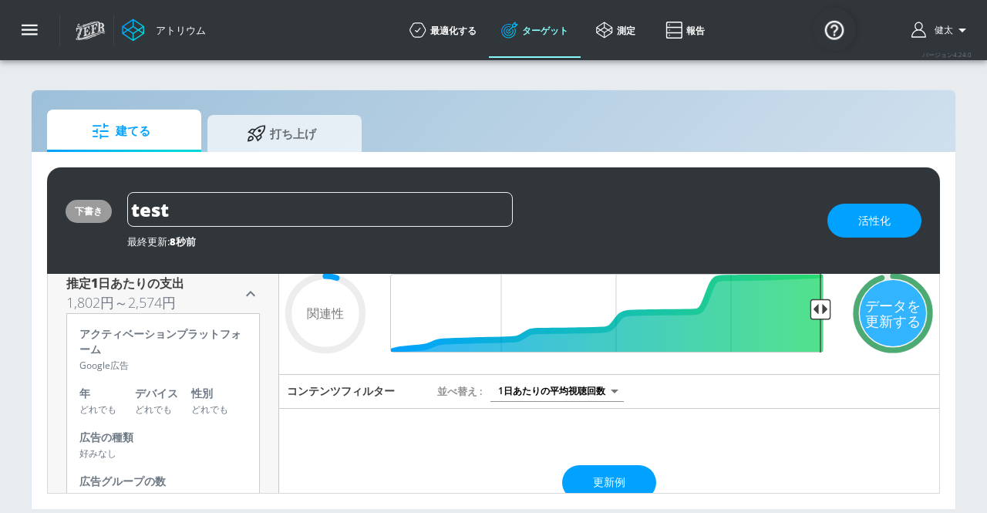
scroll to position [77, 0]
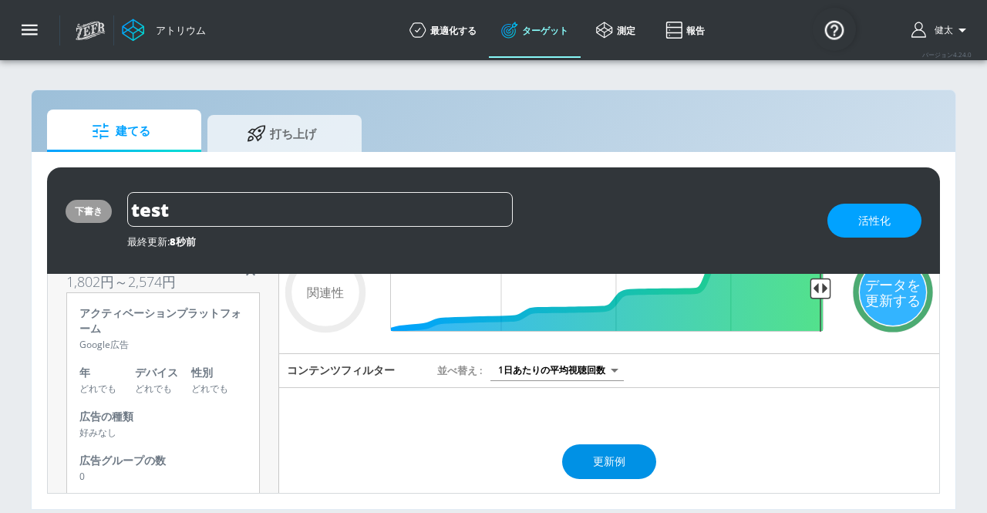
click at [594, 453] on font "更新例" at bounding box center [609, 460] width 32 height 15
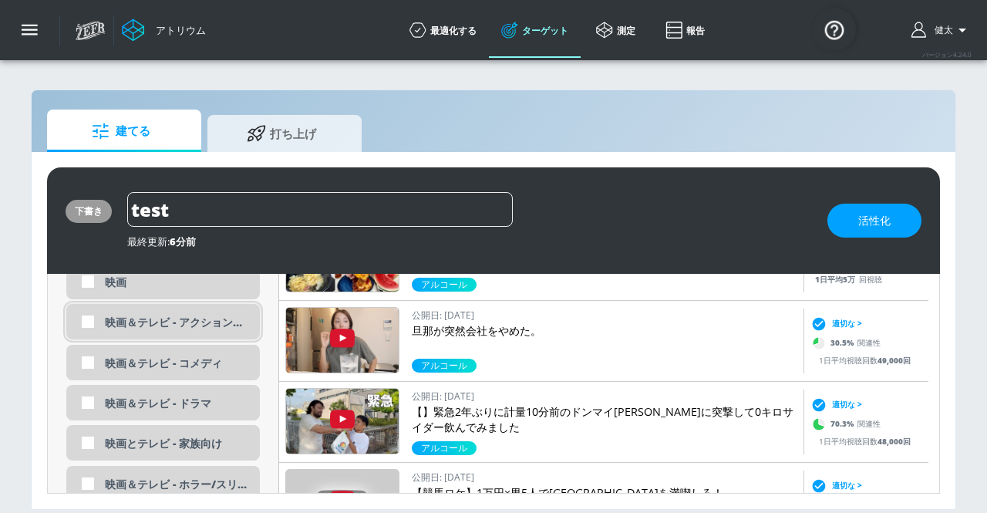
scroll to position [3219, 0]
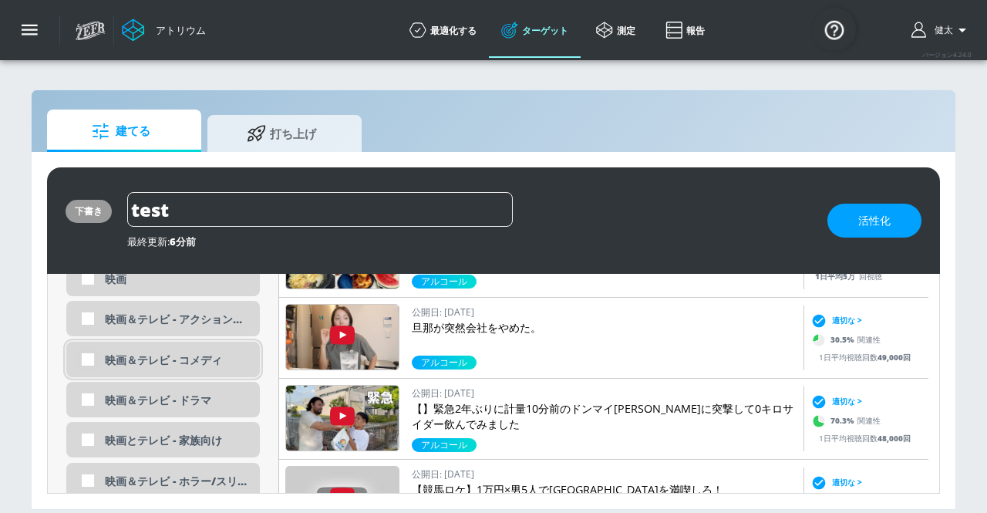
click at [92, 358] on input "checkbox" at bounding box center [88, 359] width 28 height 28
checkbox input "true"
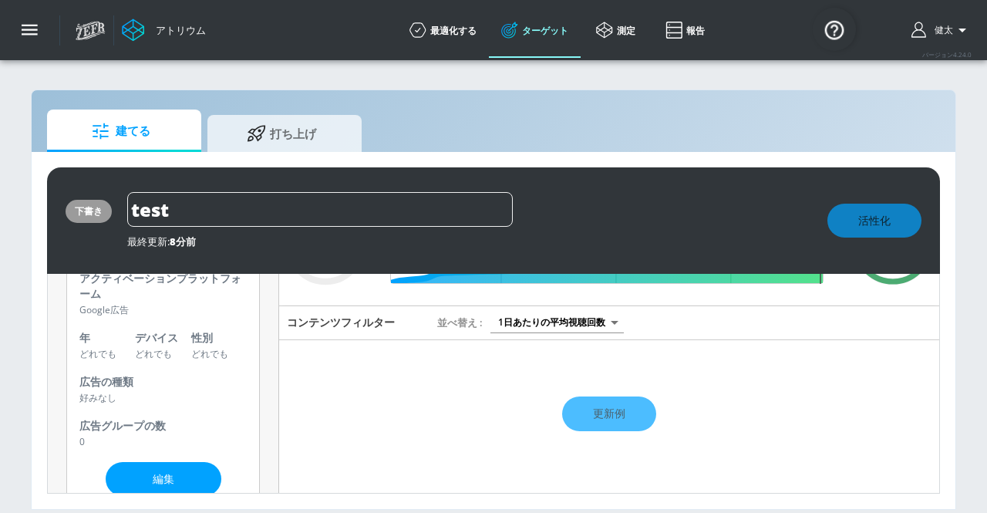
scroll to position [150, 0]
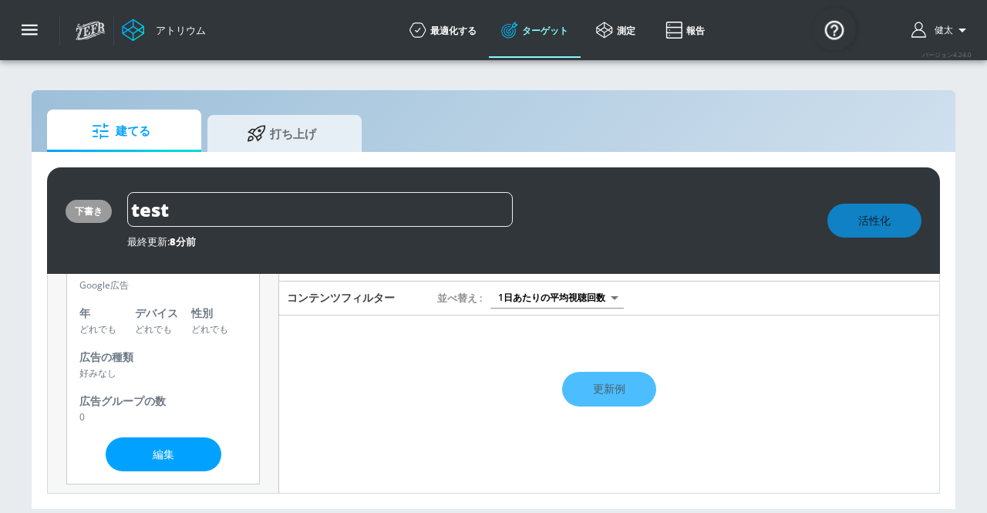
click at [604, 389] on div "更新例" at bounding box center [609, 389] width 660 height 54
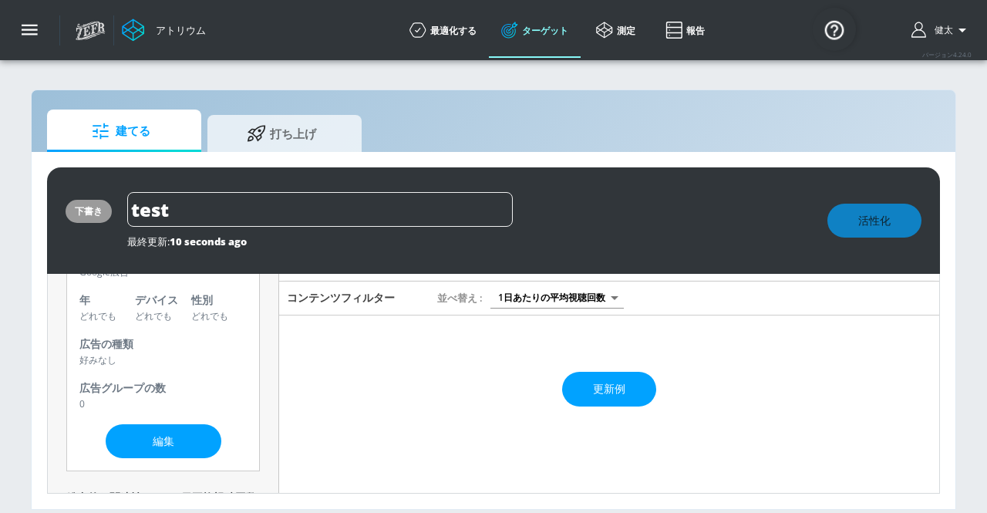
scroll to position [136, 0]
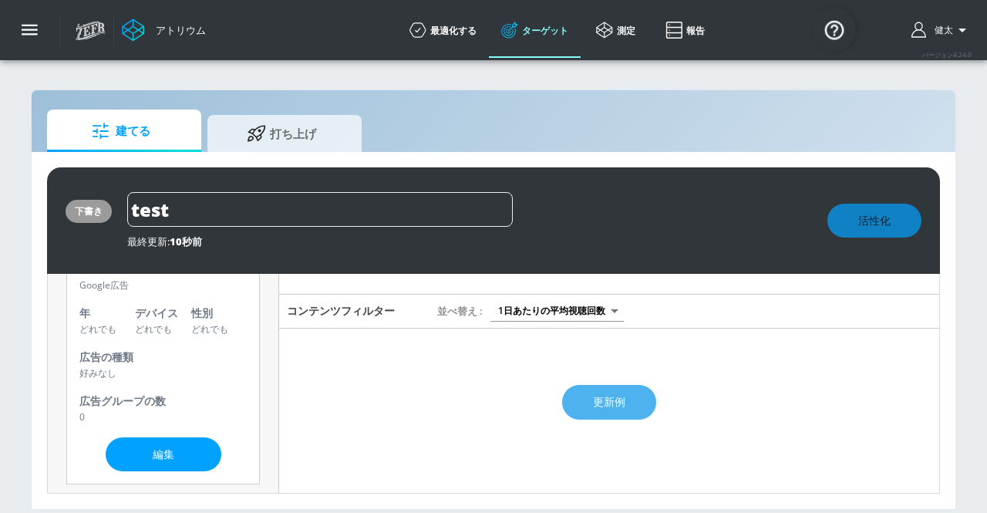
click at [607, 405] on font "更新例" at bounding box center [609, 401] width 32 height 15
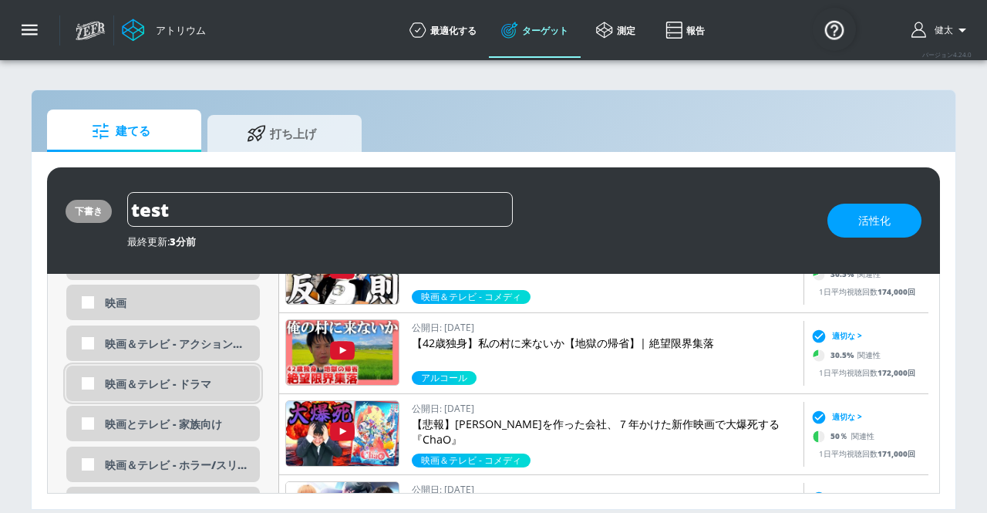
scroll to position [3223, 0]
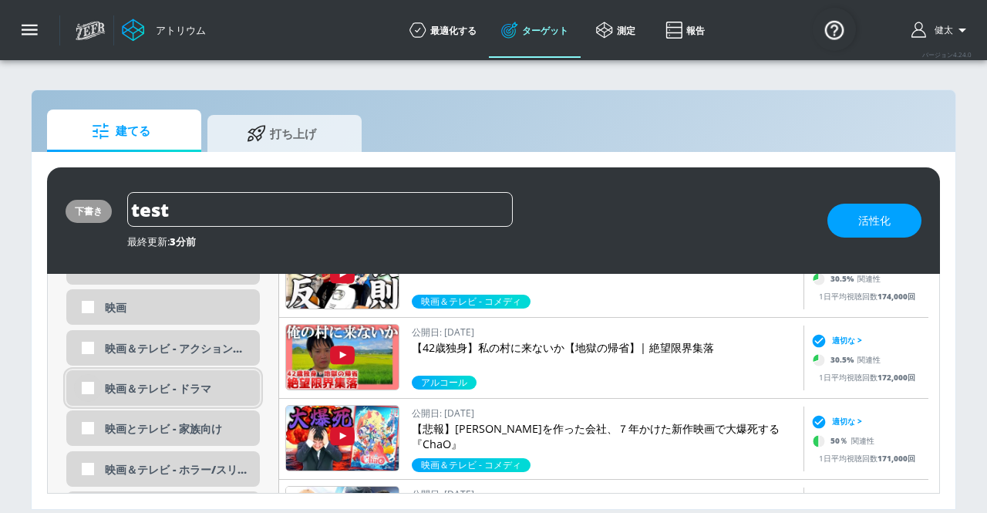
click at [96, 385] on input "checkbox" at bounding box center [88, 388] width 28 height 28
checkbox input "true"
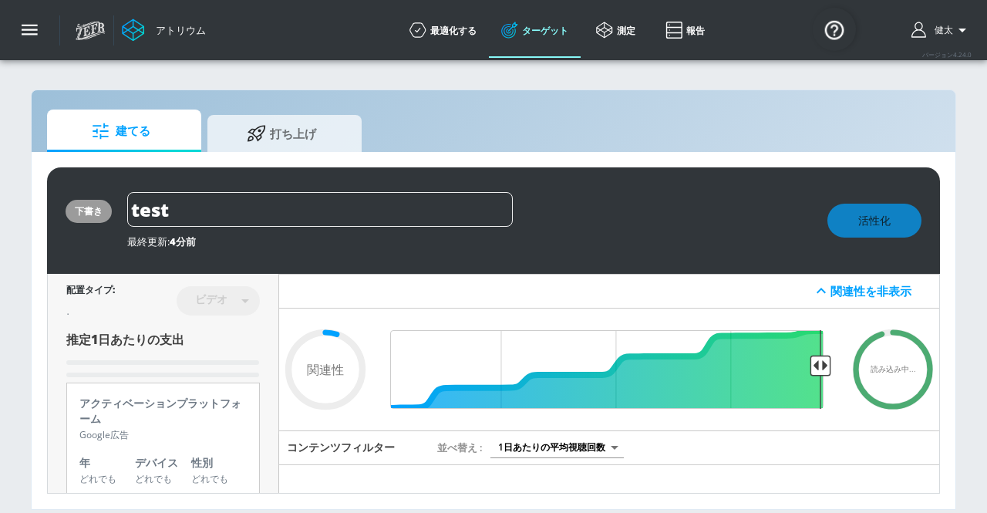
scroll to position [100, 0]
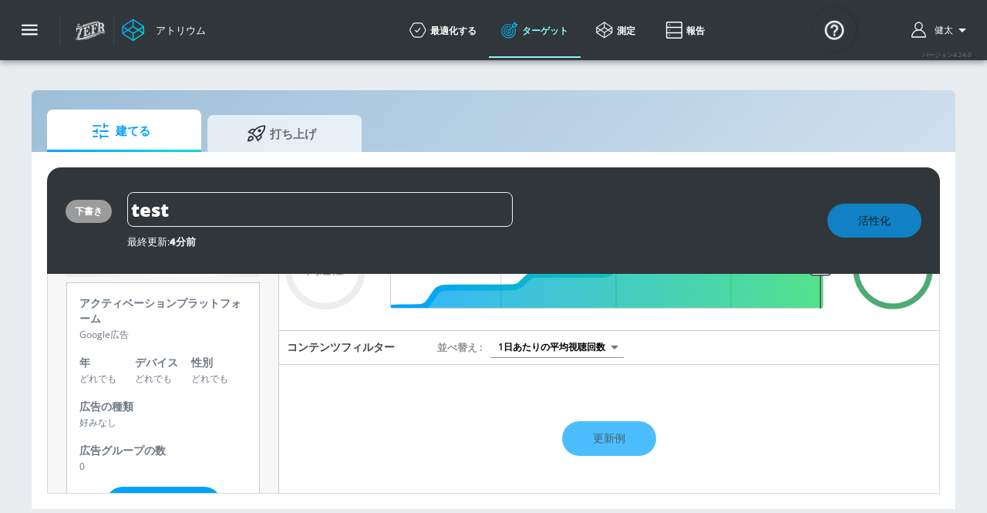
click at [575, 351] on body "アトリウム 最適化する ターゲット 測定 報告 最適化する ターゲット 測定 報告 バージョン 4.24.0 [PERSON_NAME] プラットフォーム デ…" at bounding box center [493, 256] width 987 height 513
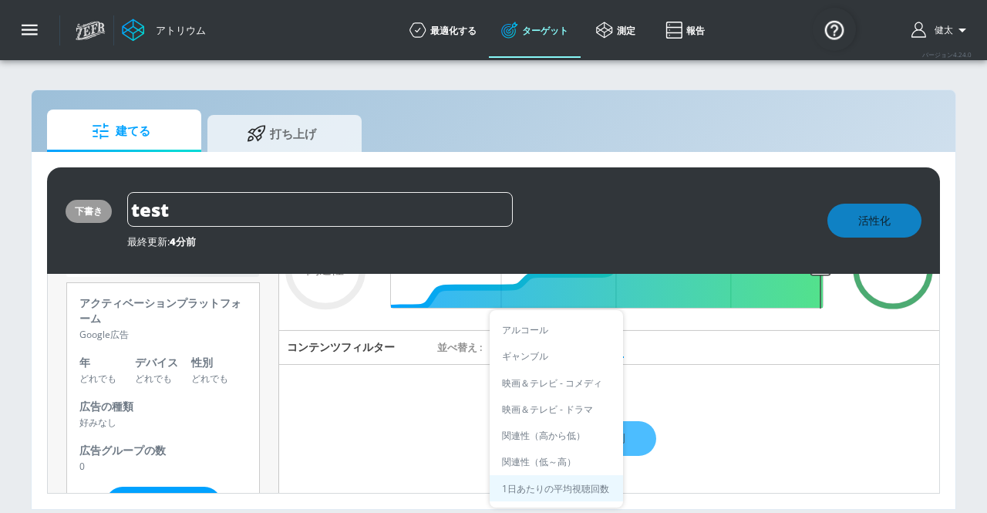
click at [583, 407] on font "映画＆テレビ - ドラマ" at bounding box center [547, 408] width 91 height 13
type input "5c9df44f-f3d1-4ac9-ae61-c046dcf75f0d"
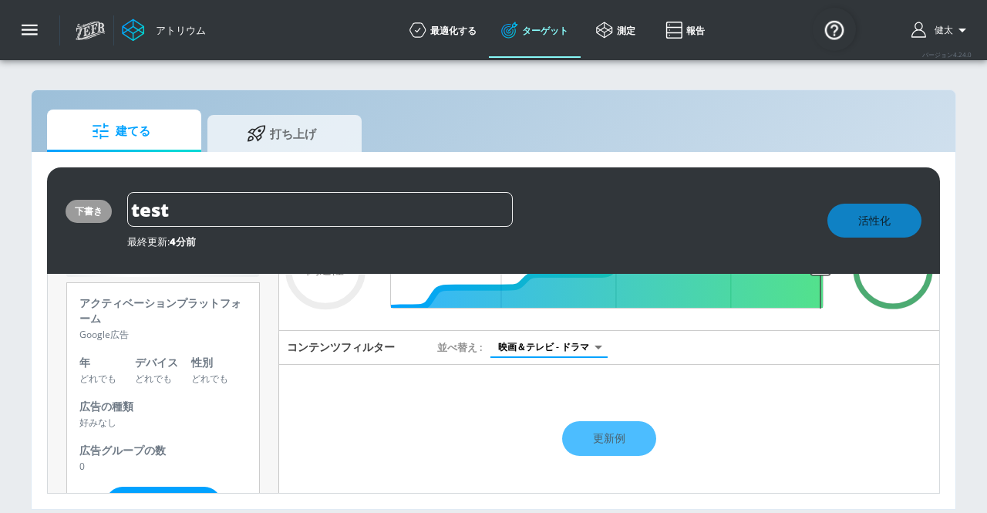
click at [600, 437] on div "更新例" at bounding box center [609, 439] width 660 height 54
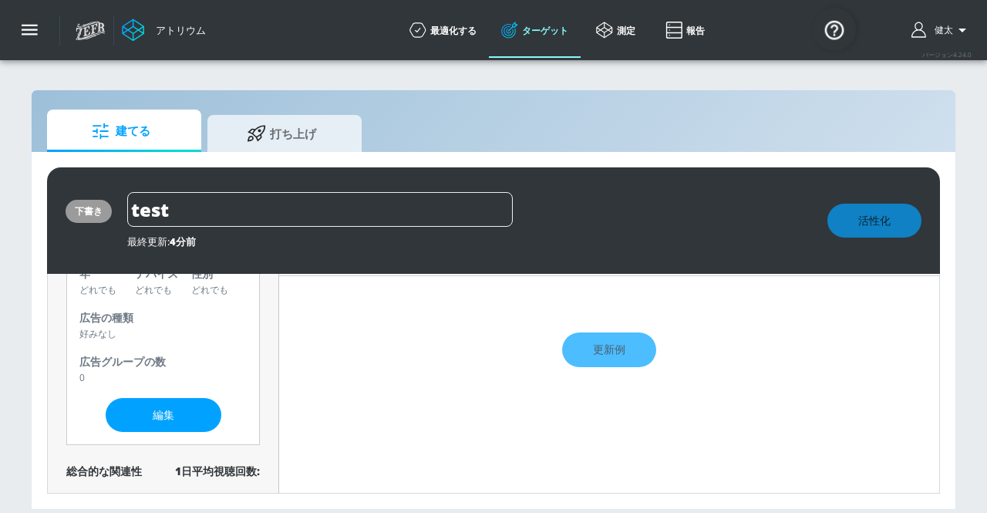
scroll to position [190, 0]
click at [604, 350] on div "更新例" at bounding box center [609, 349] width 660 height 54
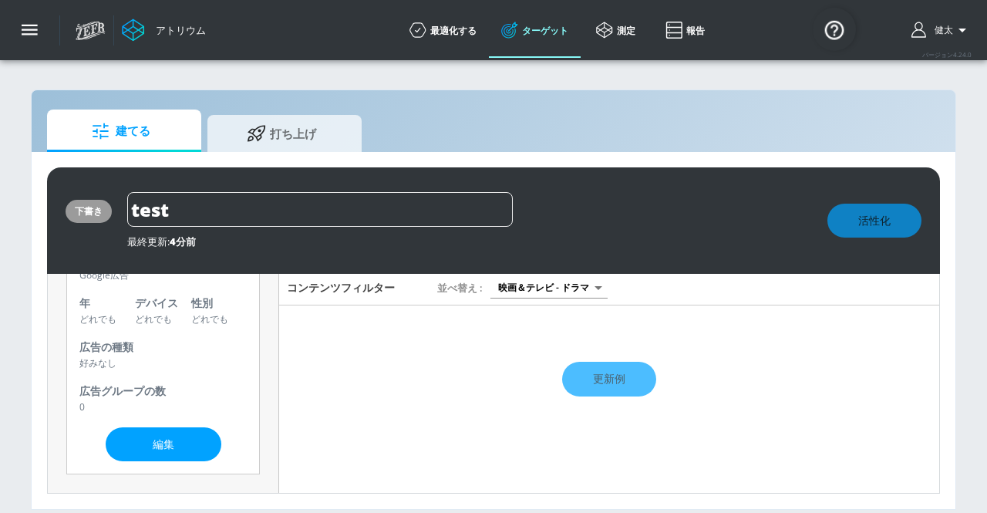
scroll to position [160, 0]
click at [602, 375] on div "更新例" at bounding box center [609, 378] width 660 height 54
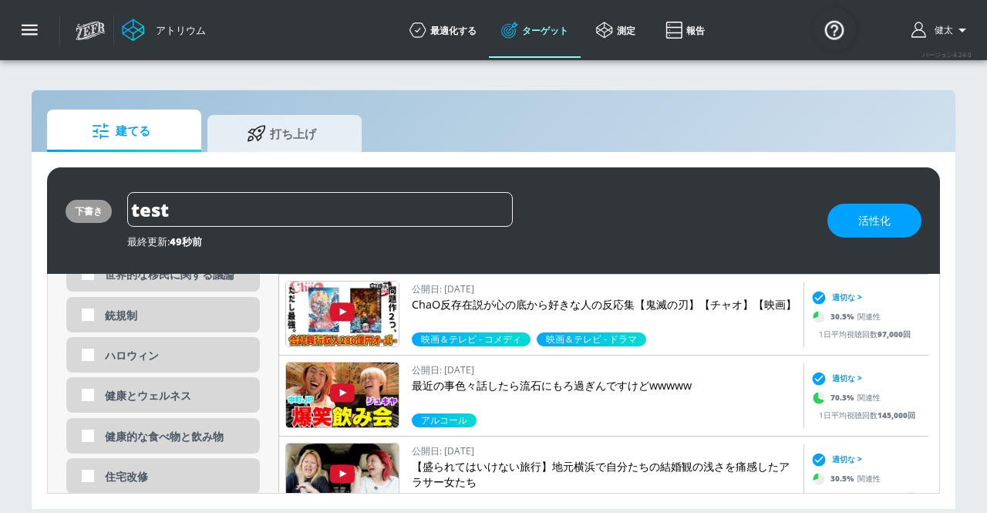
scroll to position [2722, 0]
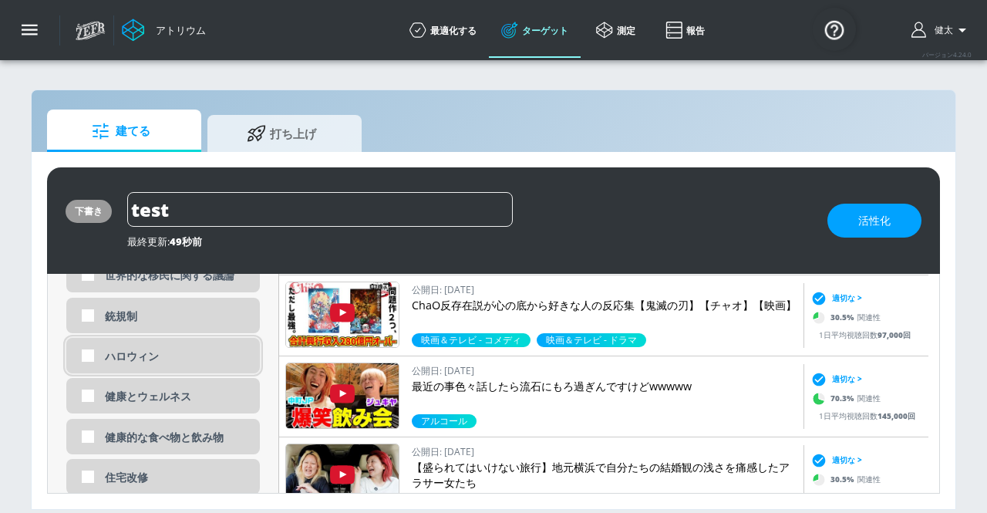
click at [142, 362] on font "ハロウィン" at bounding box center [132, 355] width 54 height 15
checkbox input "true"
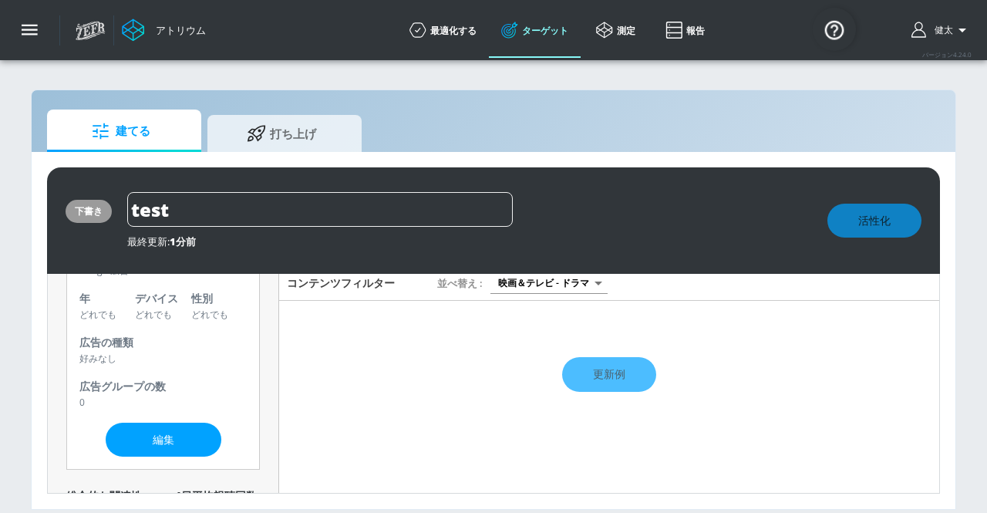
scroll to position [120, 0]
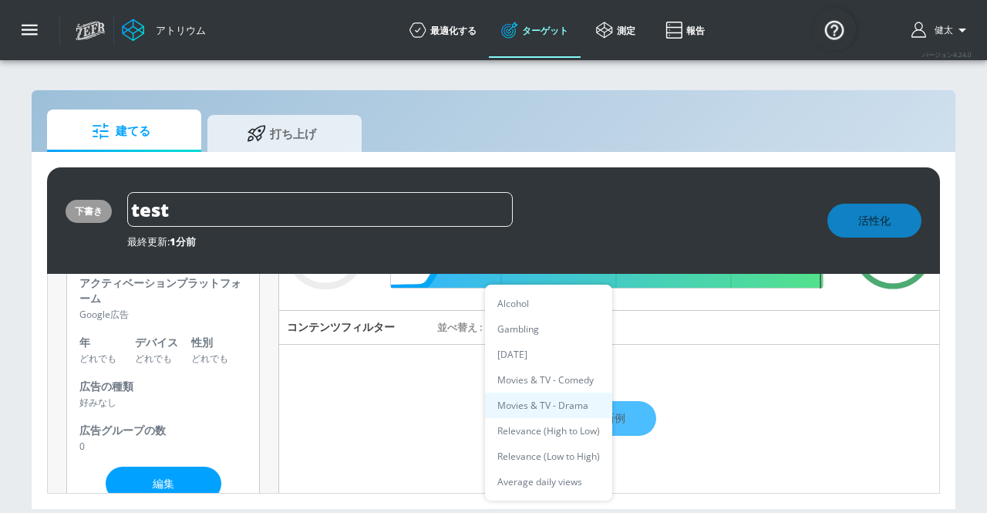
click at [541, 328] on body "アトリウム 最適化する ターゲット 測定 報告 最適化する ターゲット 測定 報告 バージョン 4.24.0 [PERSON_NAME] プラットフォーム デ…" at bounding box center [493, 256] width 987 height 513
click at [527, 356] on font "ハロウィン" at bounding box center [520, 357] width 46 height 13
type input "693418fe-0600-457a-9203-f773f928c530"
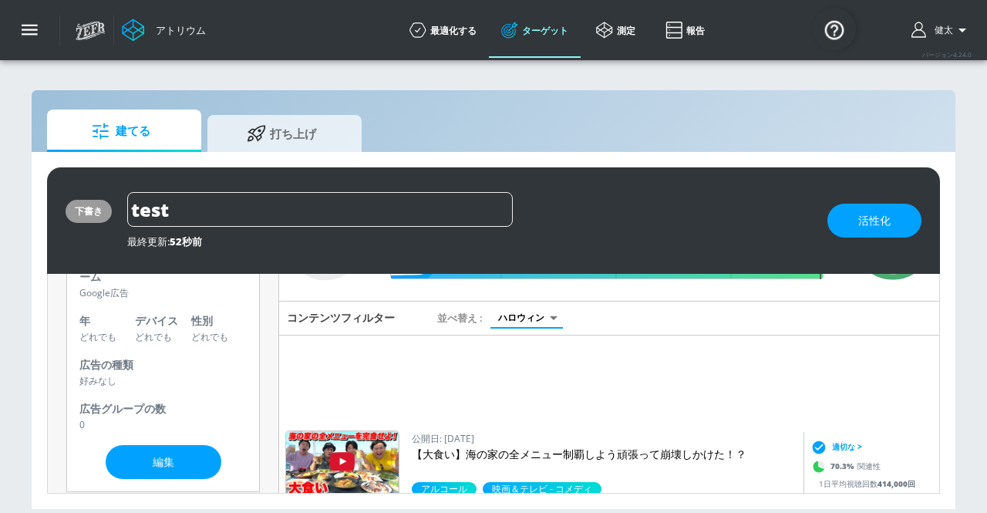
scroll to position [348, 0]
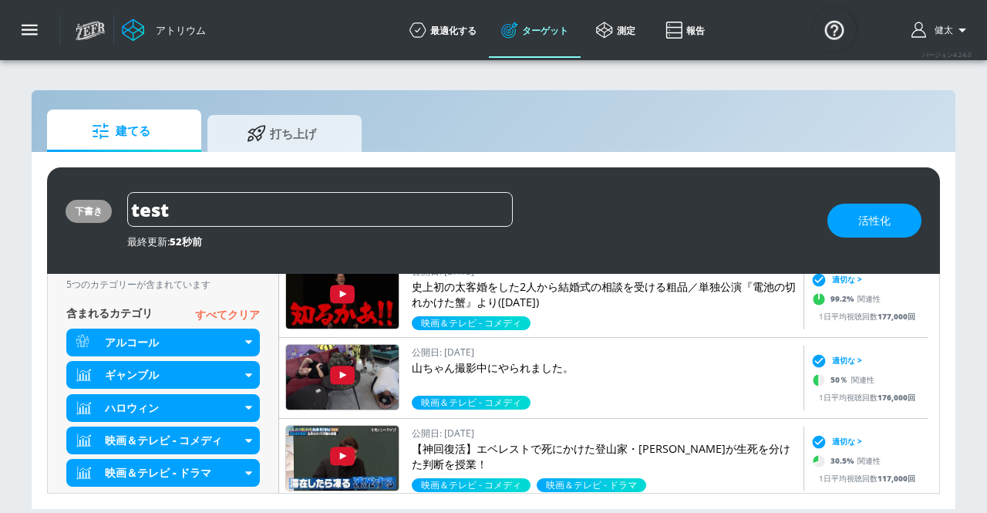
scroll to position [804, 0]
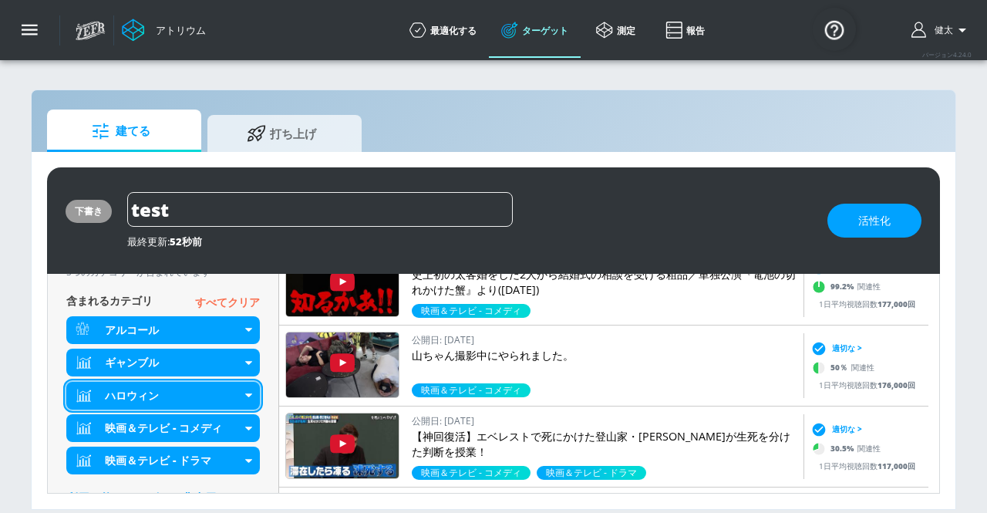
click at [249, 388] on div "ハロウィン" at bounding box center [162, 396] width 193 height 28
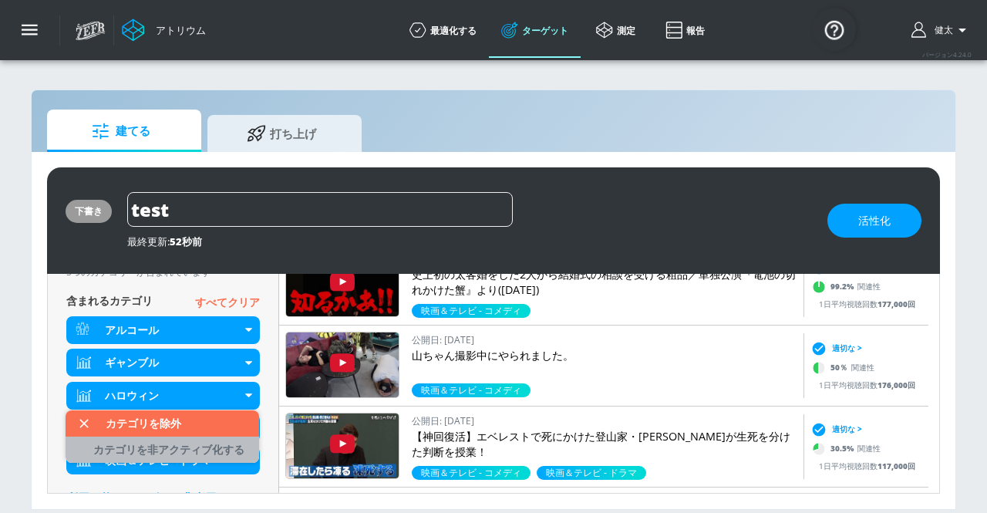
click at [200, 445] on font "カテゴリを非アクティブ化する" at bounding box center [168, 449] width 151 height 15
type input "avg_daily_views_last_7_days"
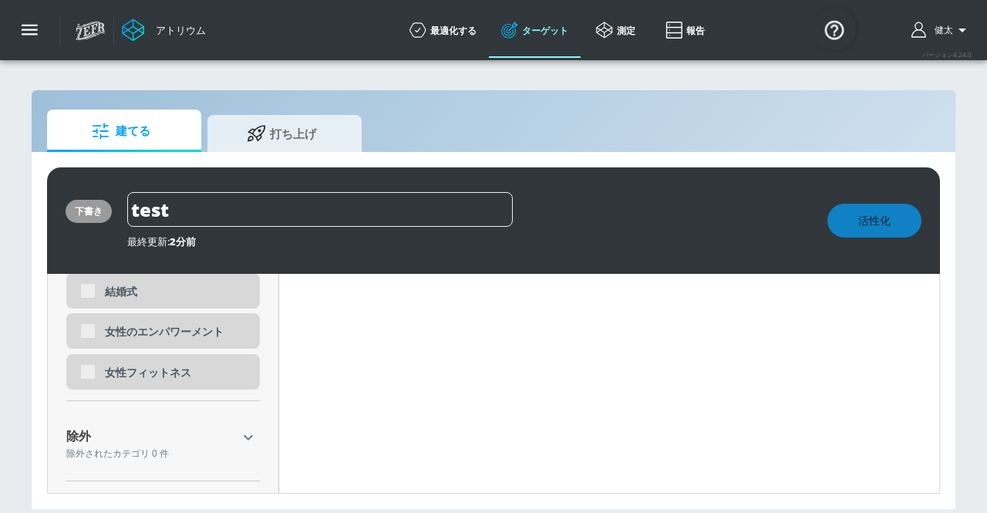
scroll to position [5181, 0]
click at [239, 435] on icon "button" at bounding box center [248, 437] width 18 height 18
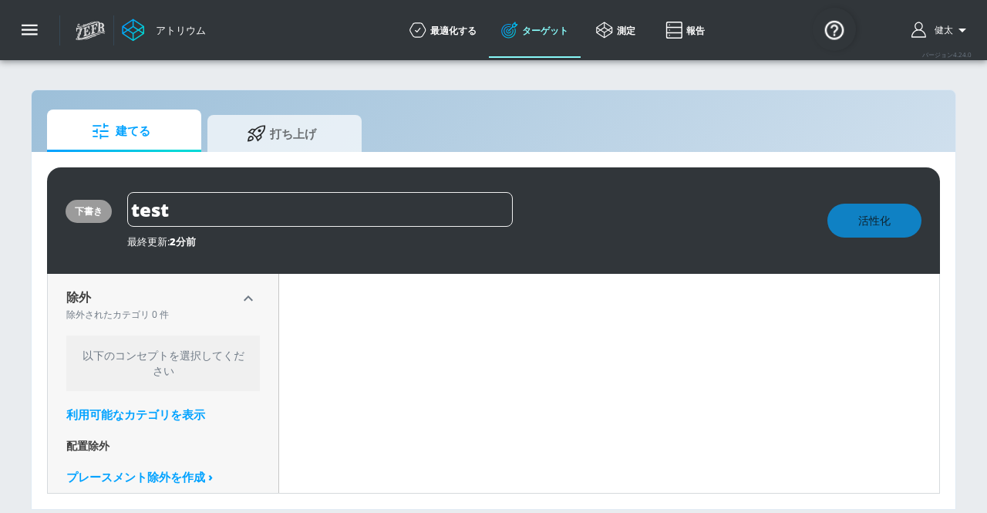
click at [148, 416] on font "利用可能なカテゴリ" at bounding box center [118, 413] width 104 height 15
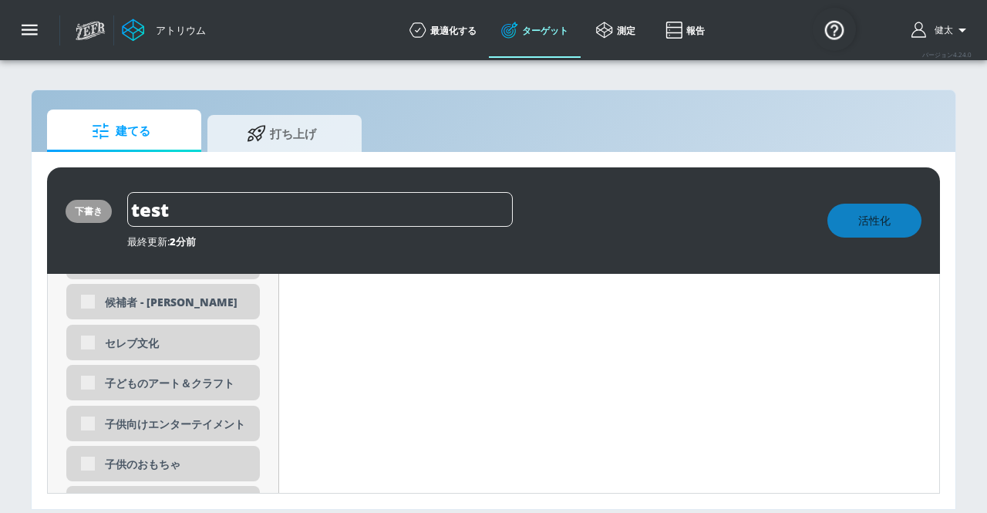
scroll to position [5964, 0]
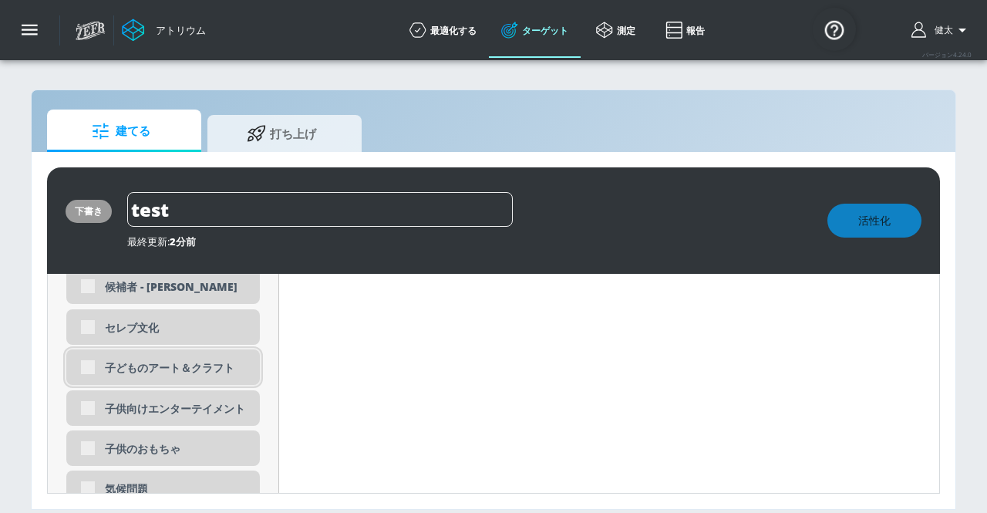
click at [82, 368] on div "子どものアート＆クラフト" at bounding box center [162, 366] width 193 height 35
click at [91, 408] on div "子供向けエンターテイメント" at bounding box center [162, 407] width 193 height 35
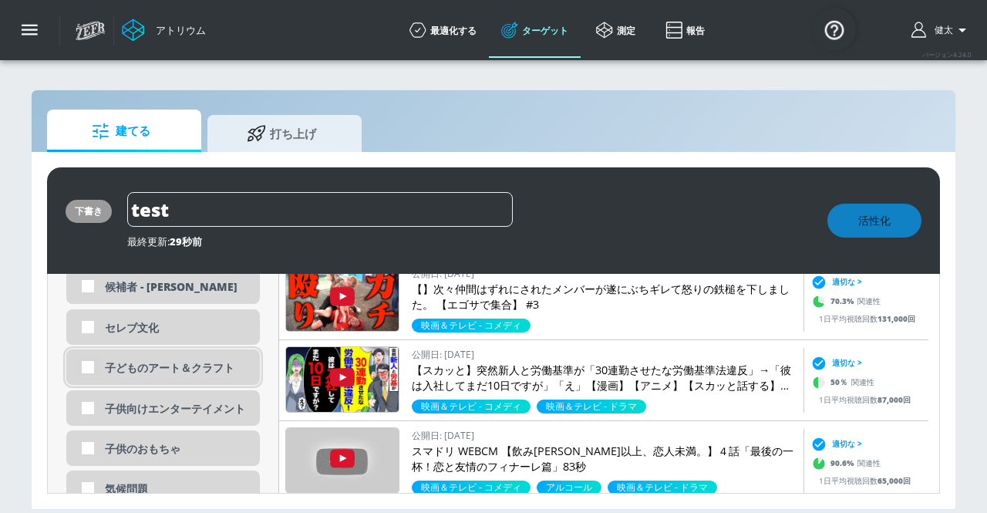
scroll to position [5953, 0]
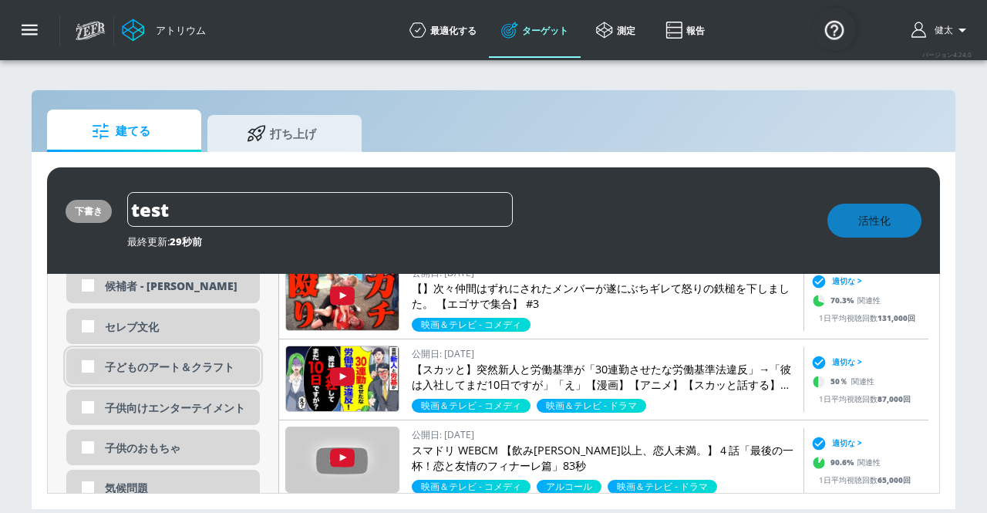
click at [87, 369] on input "checkbox" at bounding box center [88, 366] width 28 height 28
checkbox input "true"
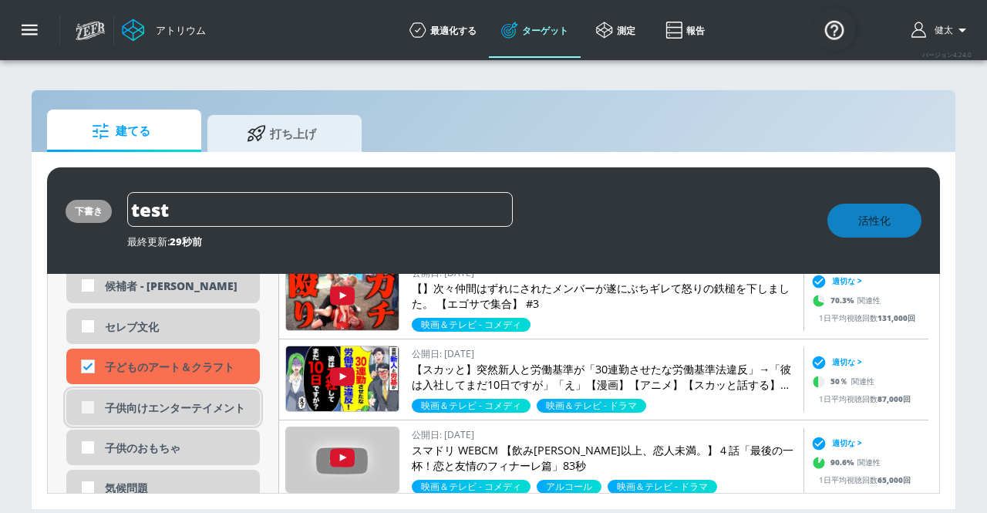
click at [86, 402] on input "checkbox" at bounding box center [88, 407] width 28 height 28
checkbox input "true"
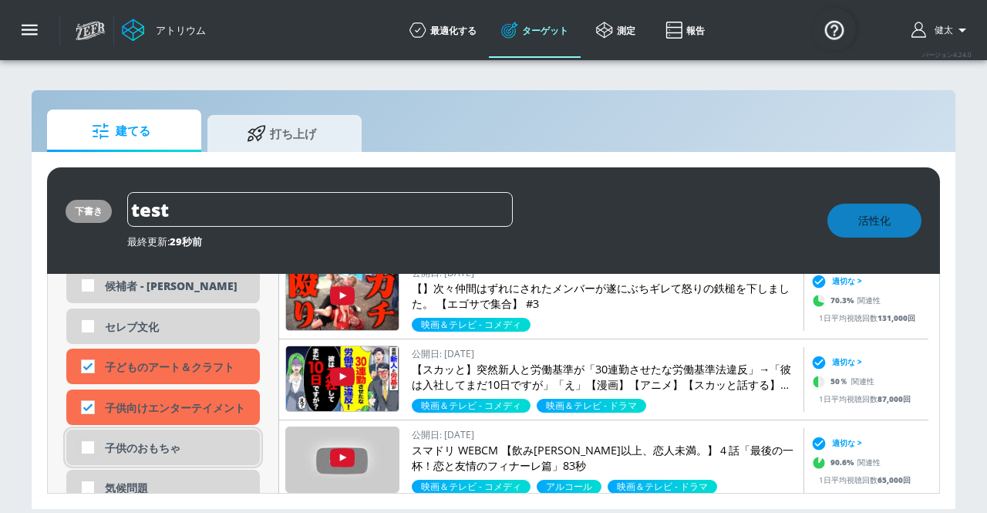
click at [89, 445] on input "checkbox" at bounding box center [88, 447] width 28 height 28
checkbox input "true"
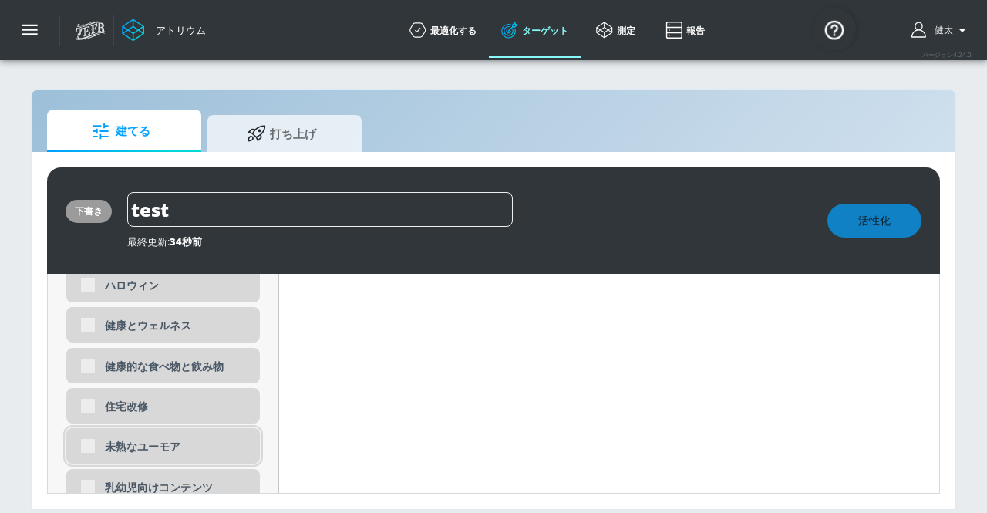
scroll to position [7154, 0]
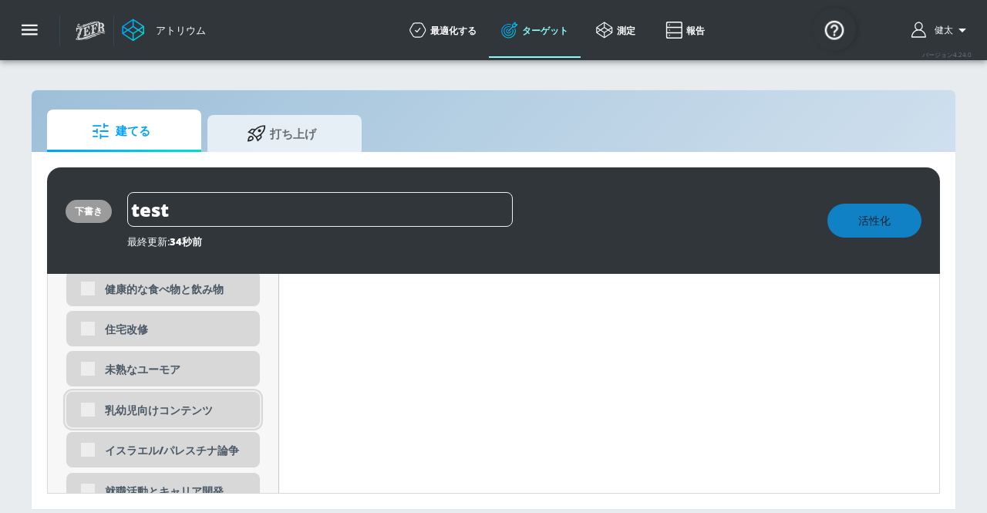
click at [86, 414] on div "乳幼児向けコンテンツ" at bounding box center [162, 409] width 193 height 35
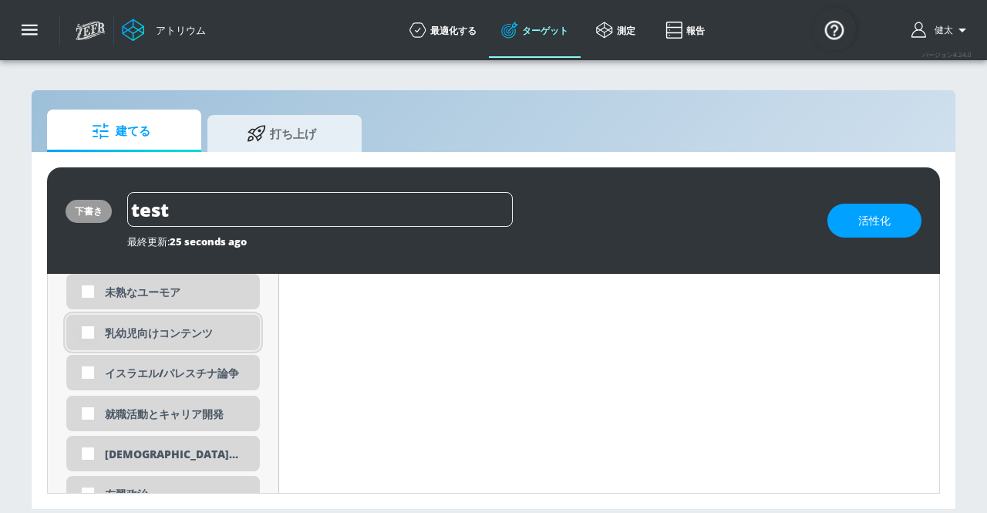
scroll to position [7219, 0]
click at [90, 335] on input "checkbox" at bounding box center [88, 332] width 28 height 28
checkbox input "true"
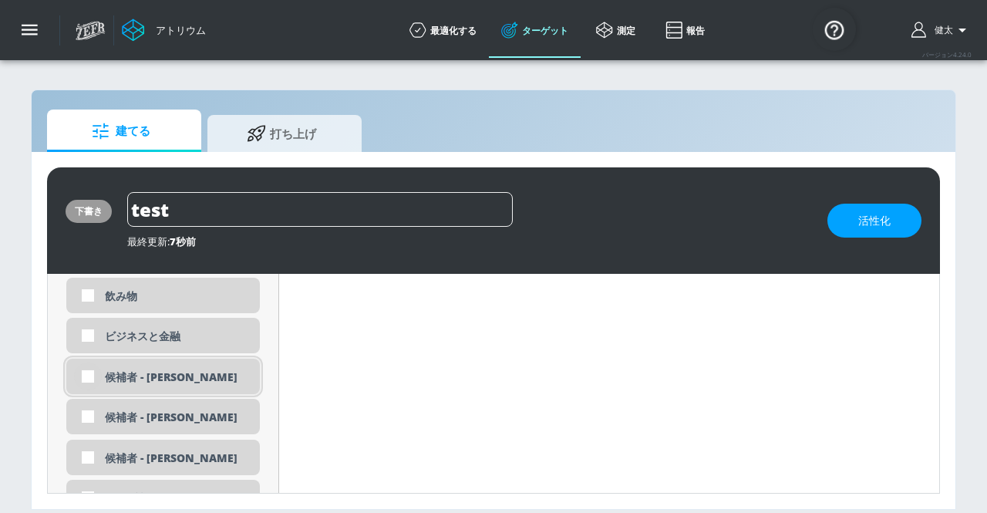
scroll to position [5715, 0]
click at [91, 374] on input "checkbox" at bounding box center [88, 375] width 28 height 28
checkbox input "true"
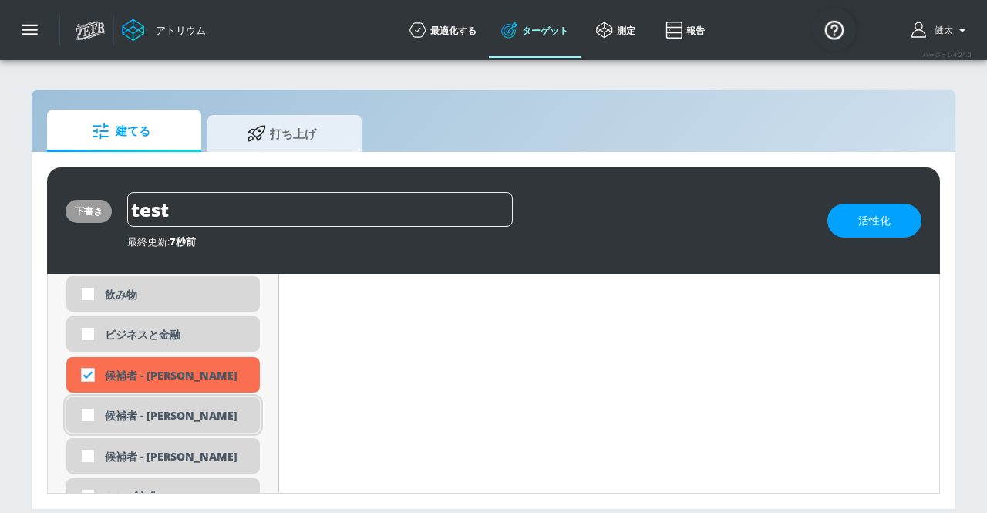
click at [90, 412] on input "checkbox" at bounding box center [88, 415] width 28 height 28
checkbox input "true"
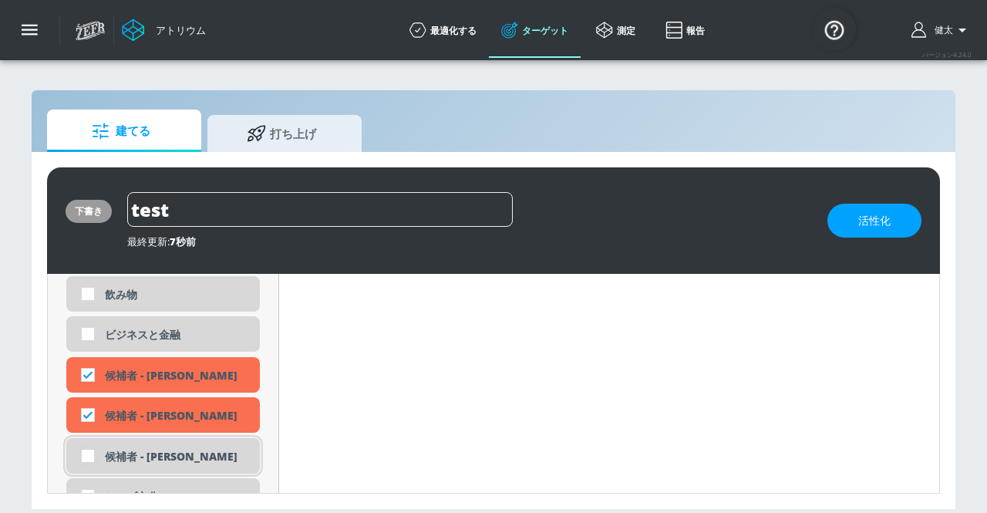
click at [92, 451] on input "checkbox" at bounding box center [88, 456] width 28 height 28
checkbox input "true"
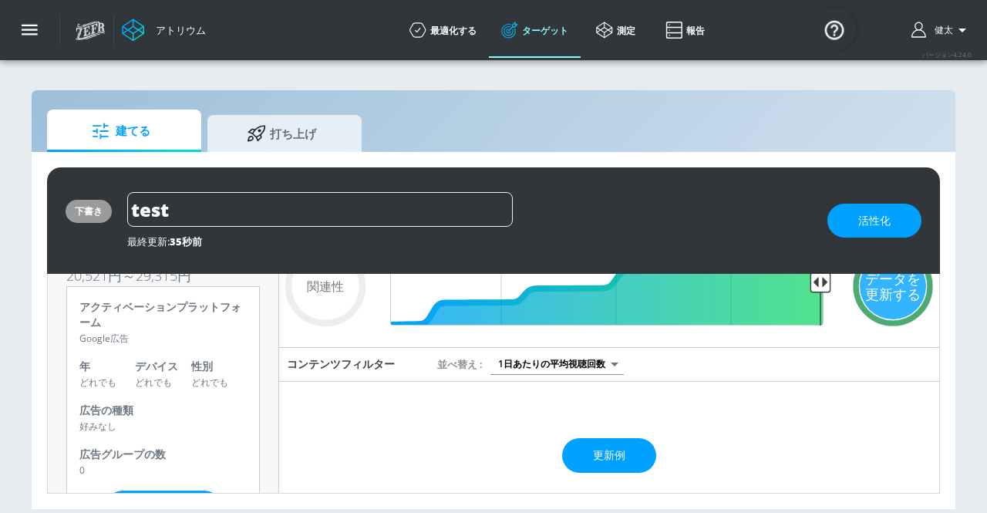
scroll to position [0, 0]
